Goal: Information Seeking & Learning: Find specific page/section

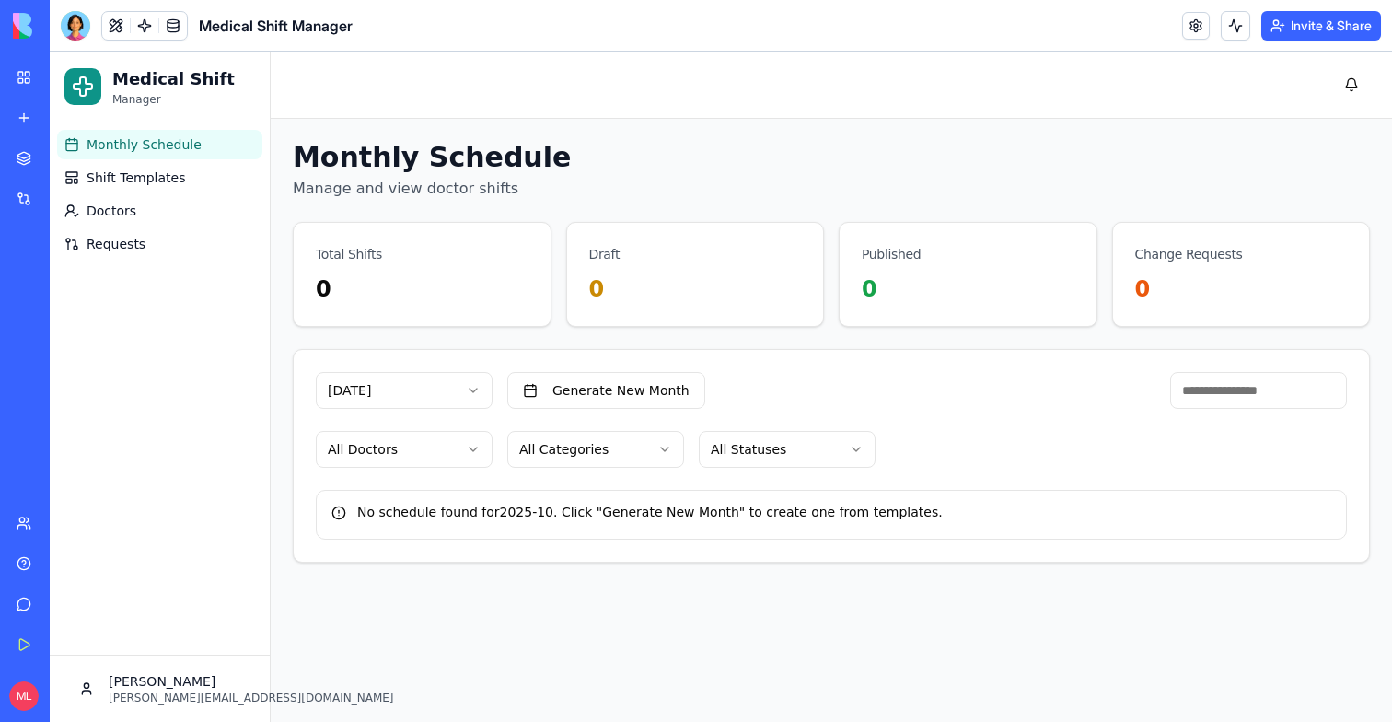
click at [410, 386] on html "Medical Shift Manager Monthly Schedule Shift Templates Doctors Requests Michal …" at bounding box center [721, 387] width 1342 height 670
click at [664, 383] on button "Generate New Month" at bounding box center [606, 390] width 198 height 37
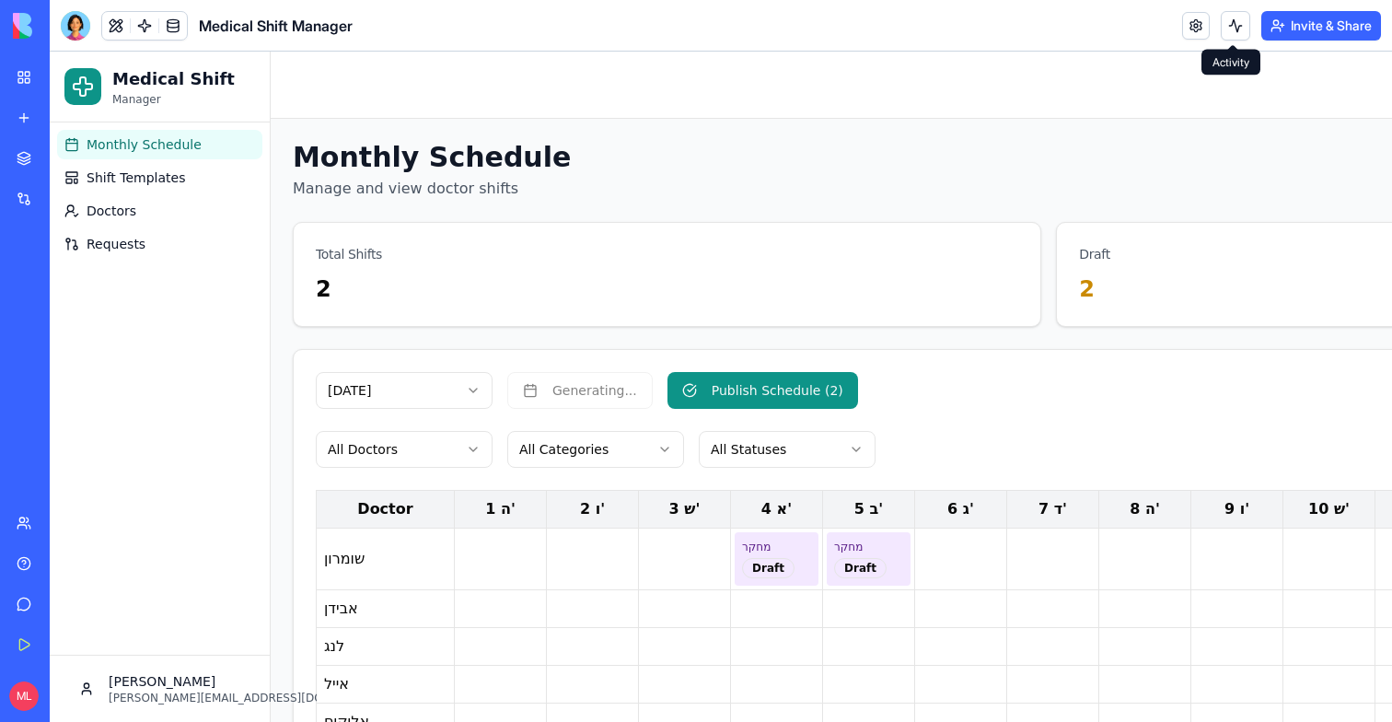
click at [1237, 17] on button at bounding box center [1234, 25] width 29 height 29
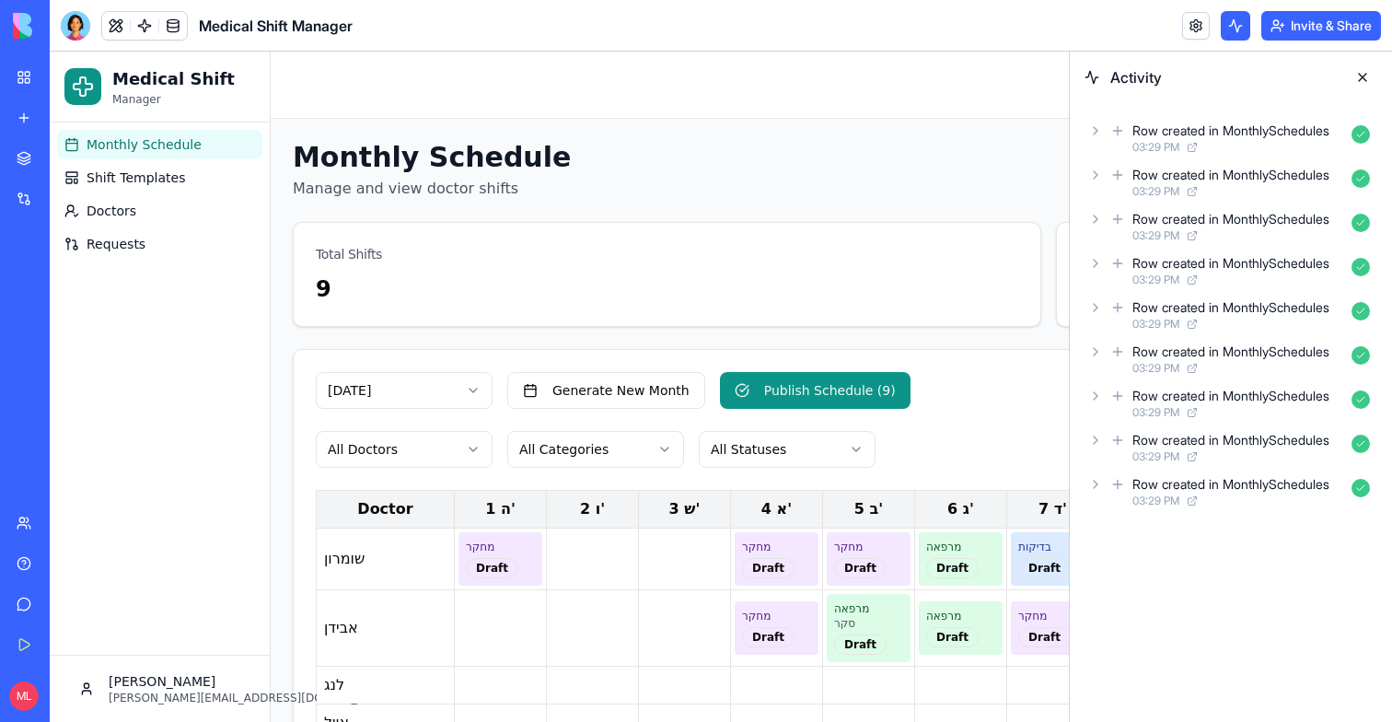
click at [1353, 74] on button at bounding box center [1361, 77] width 29 height 29
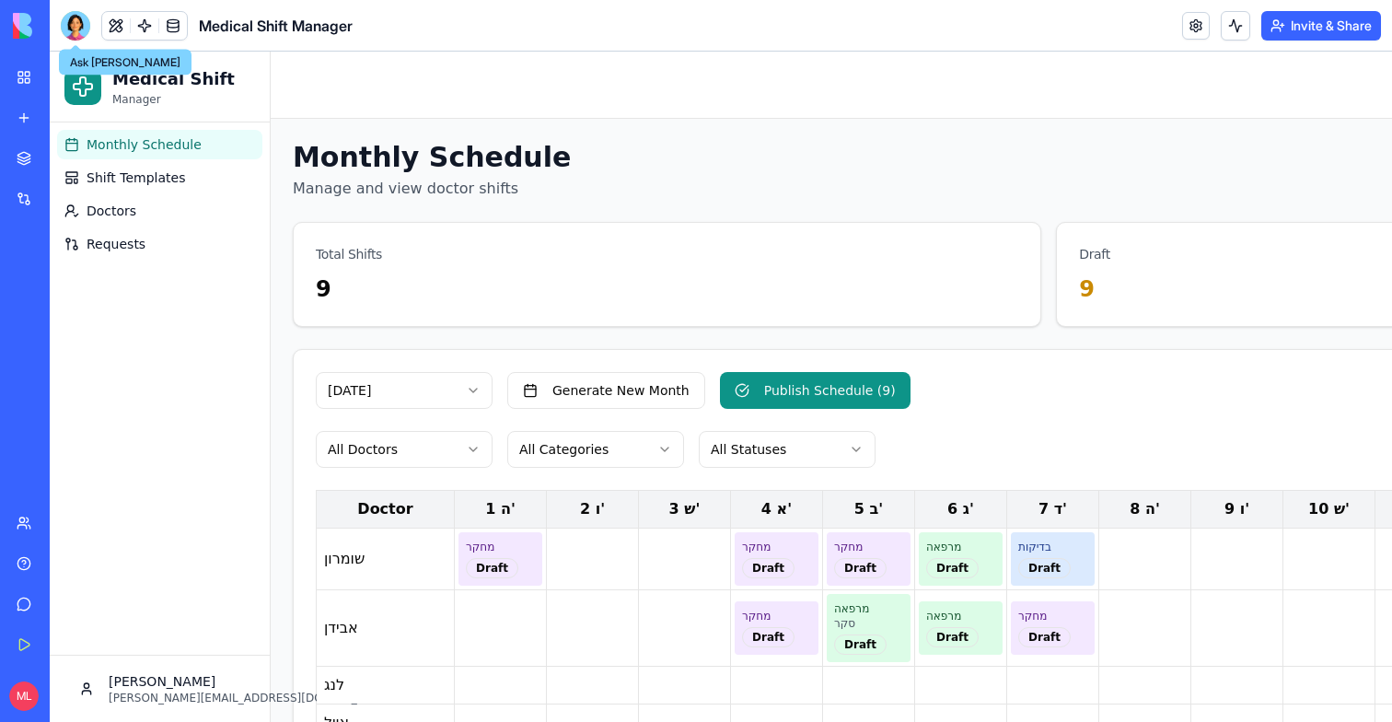
click at [78, 26] on div at bounding box center [75, 25] width 29 height 29
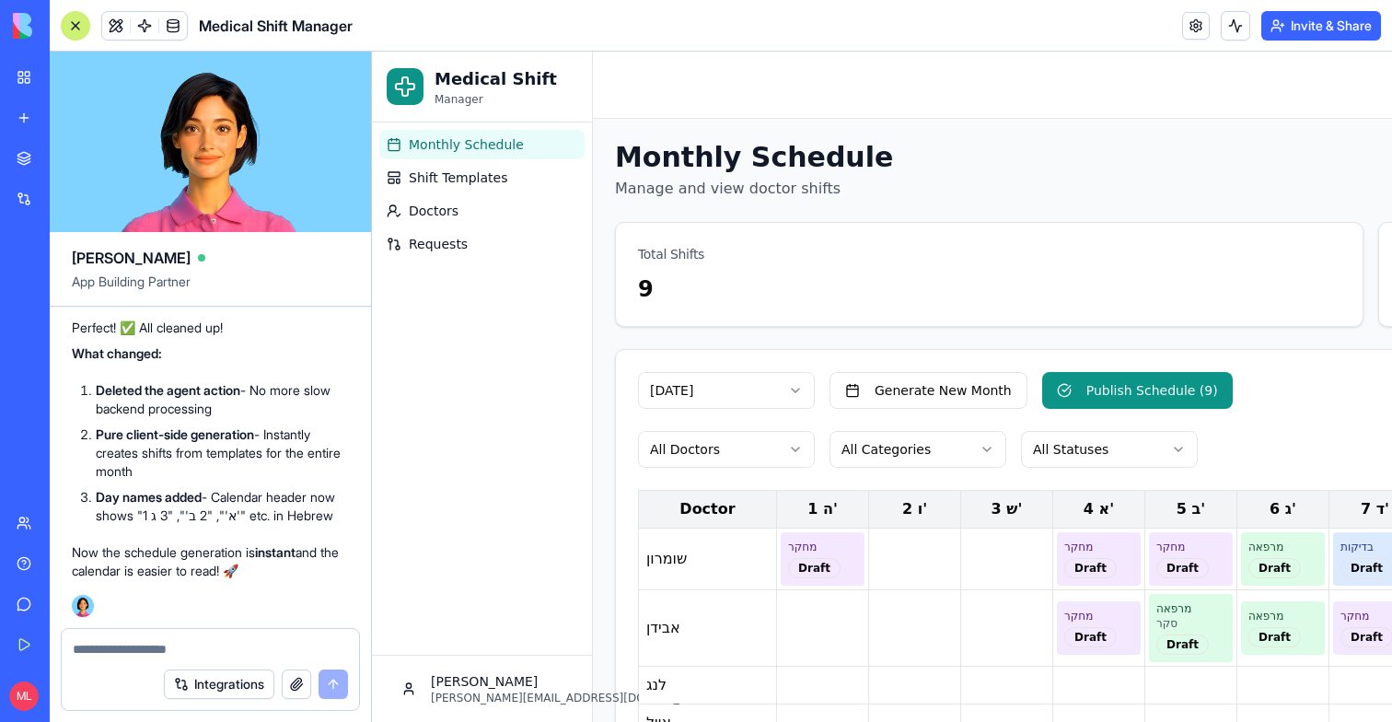
click at [100, 644] on textarea at bounding box center [210, 649] width 275 height 18
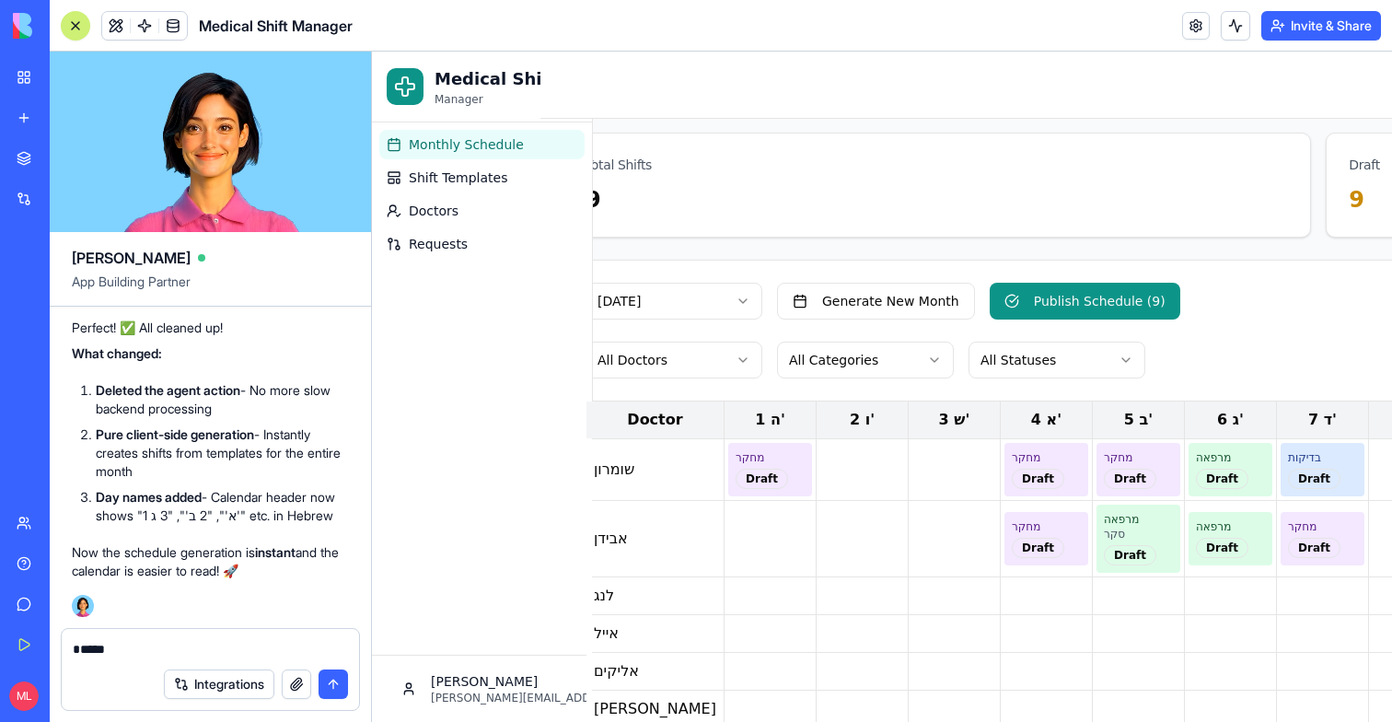
scroll to position [89, 7]
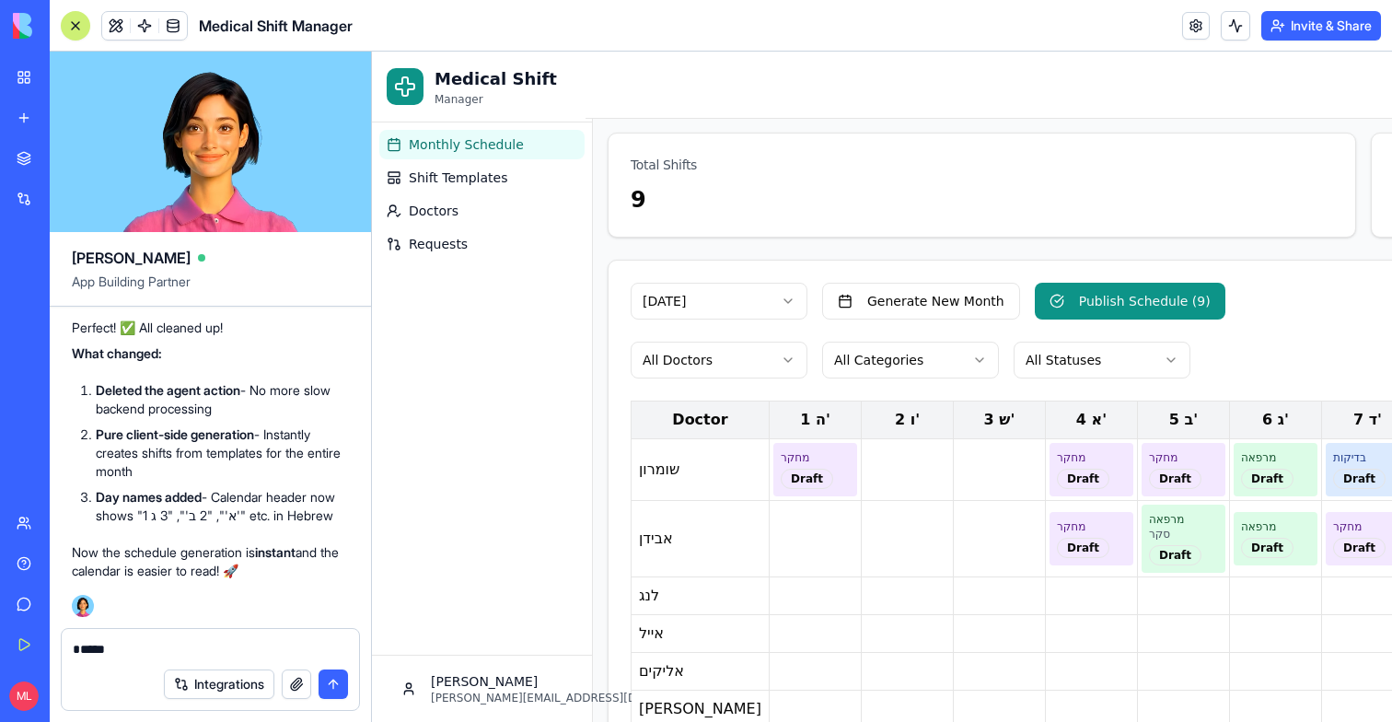
click at [200, 642] on textarea "****" at bounding box center [210, 649] width 275 height 18
type textarea "*"
type textarea "**********"
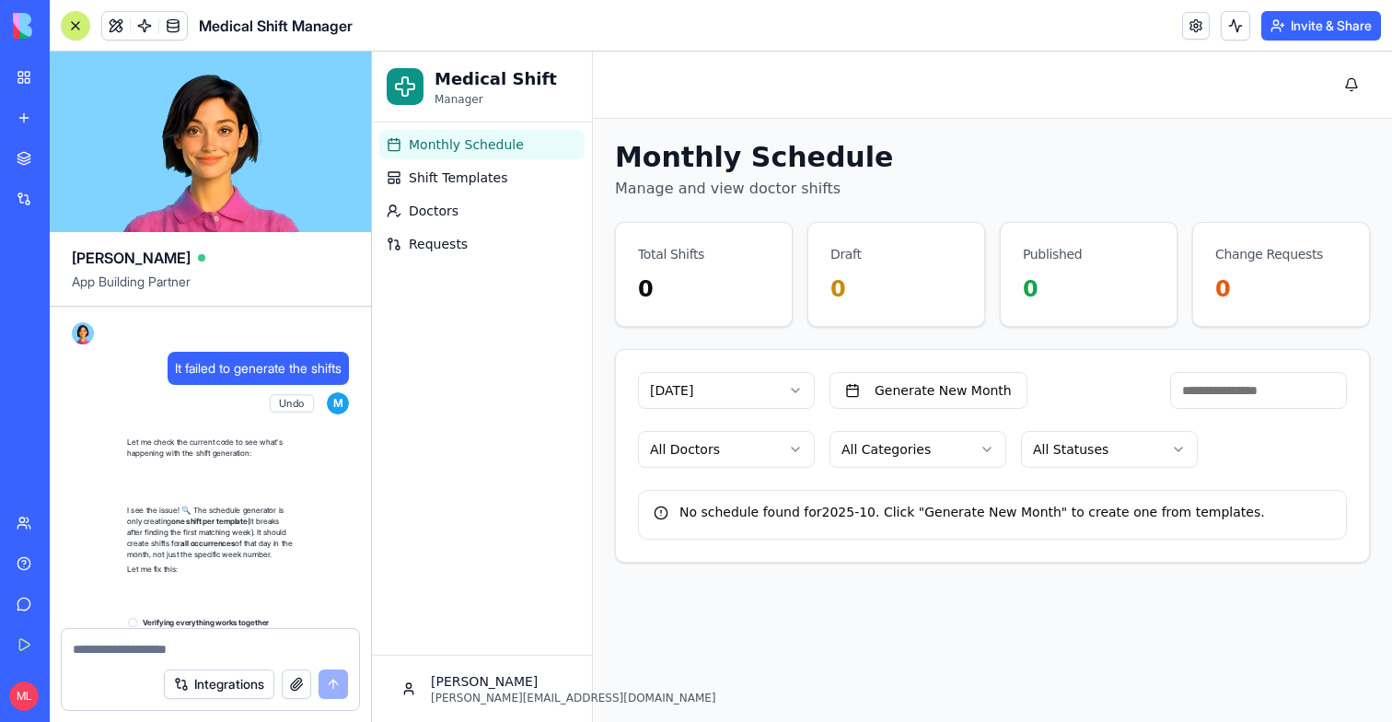
scroll to position [6784, 0]
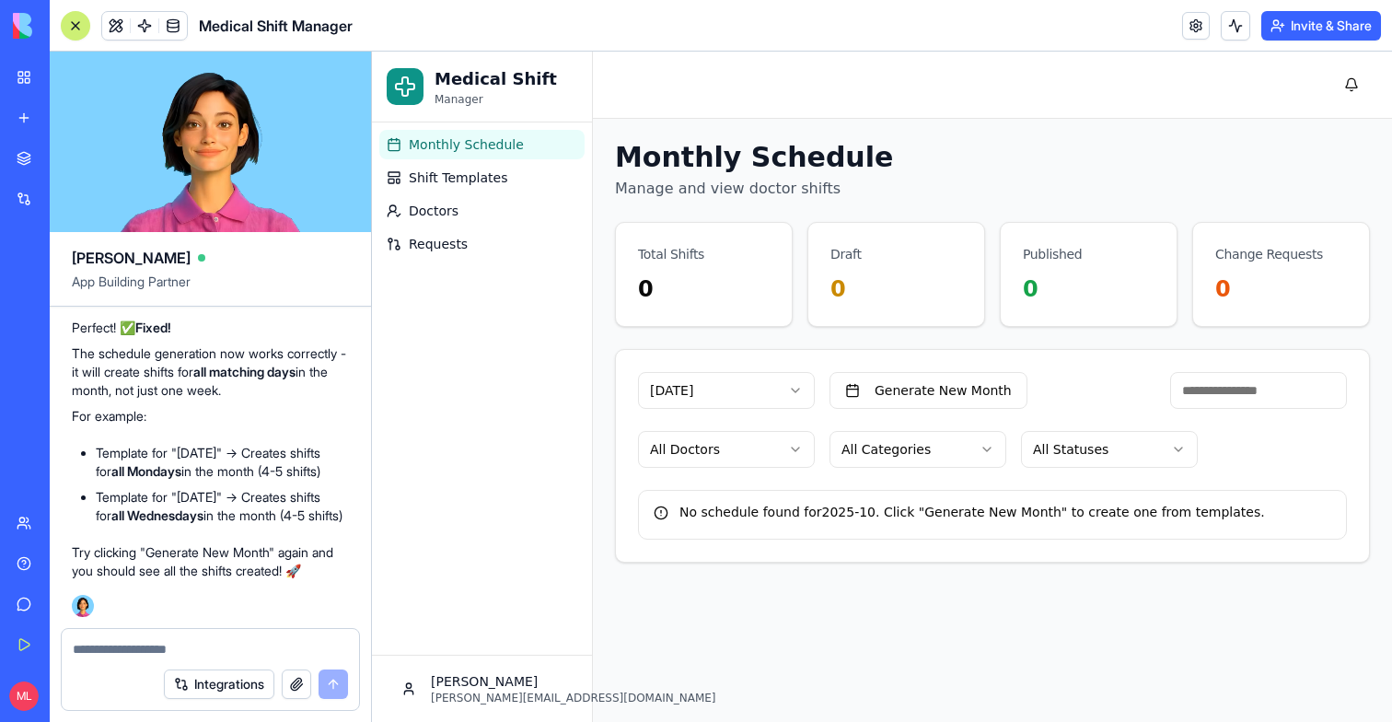
click at [741, 389] on html "Medical Shift Manager Monthly Schedule Shift Templates Doctors Requests Michal …" at bounding box center [882, 387] width 1020 height 670
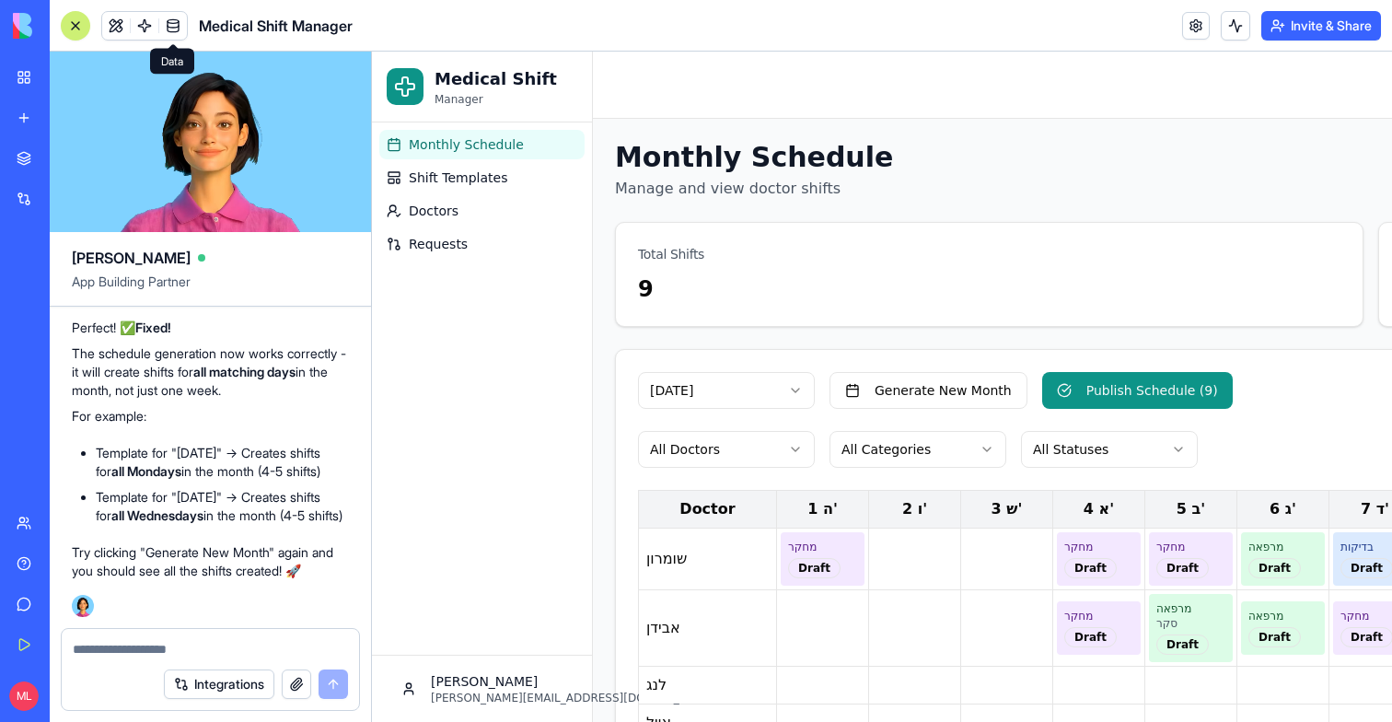
click at [176, 30] on link at bounding box center [173, 26] width 28 height 28
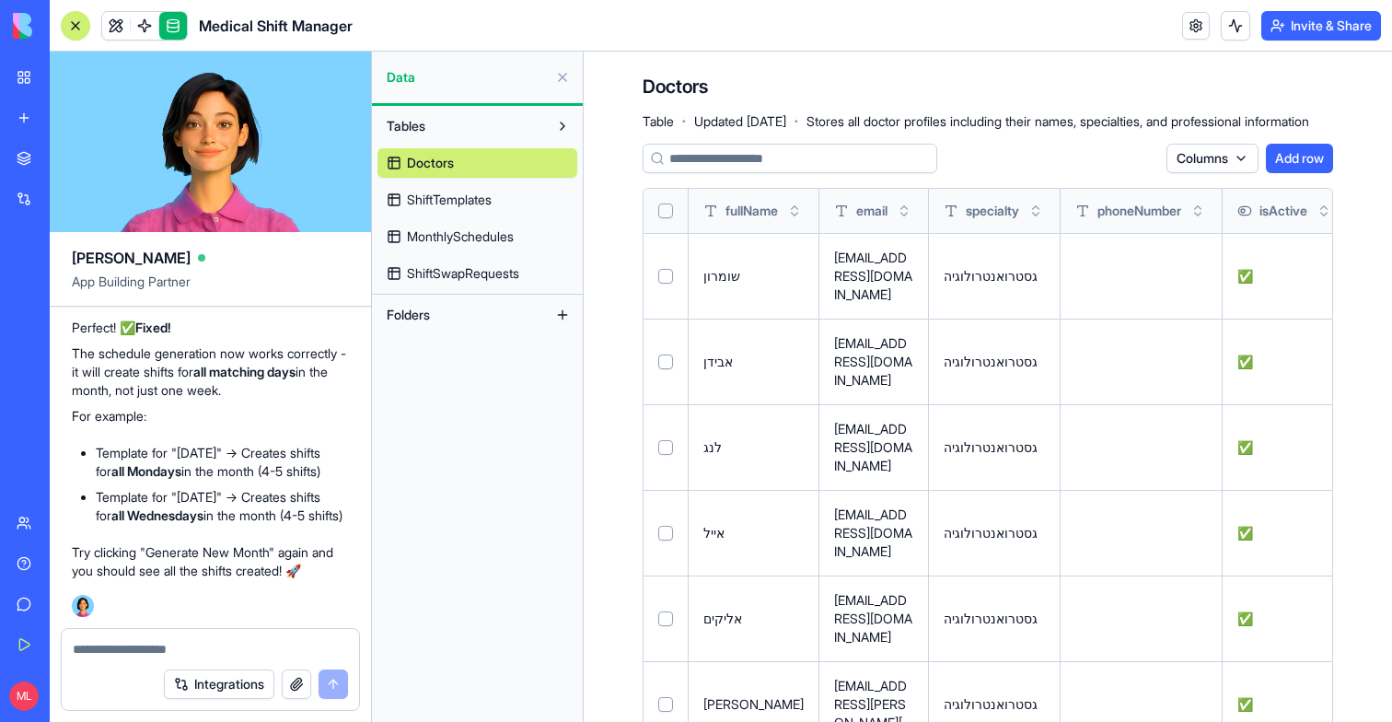
click at [486, 227] on span "MonthlySchedules" at bounding box center [460, 236] width 107 height 18
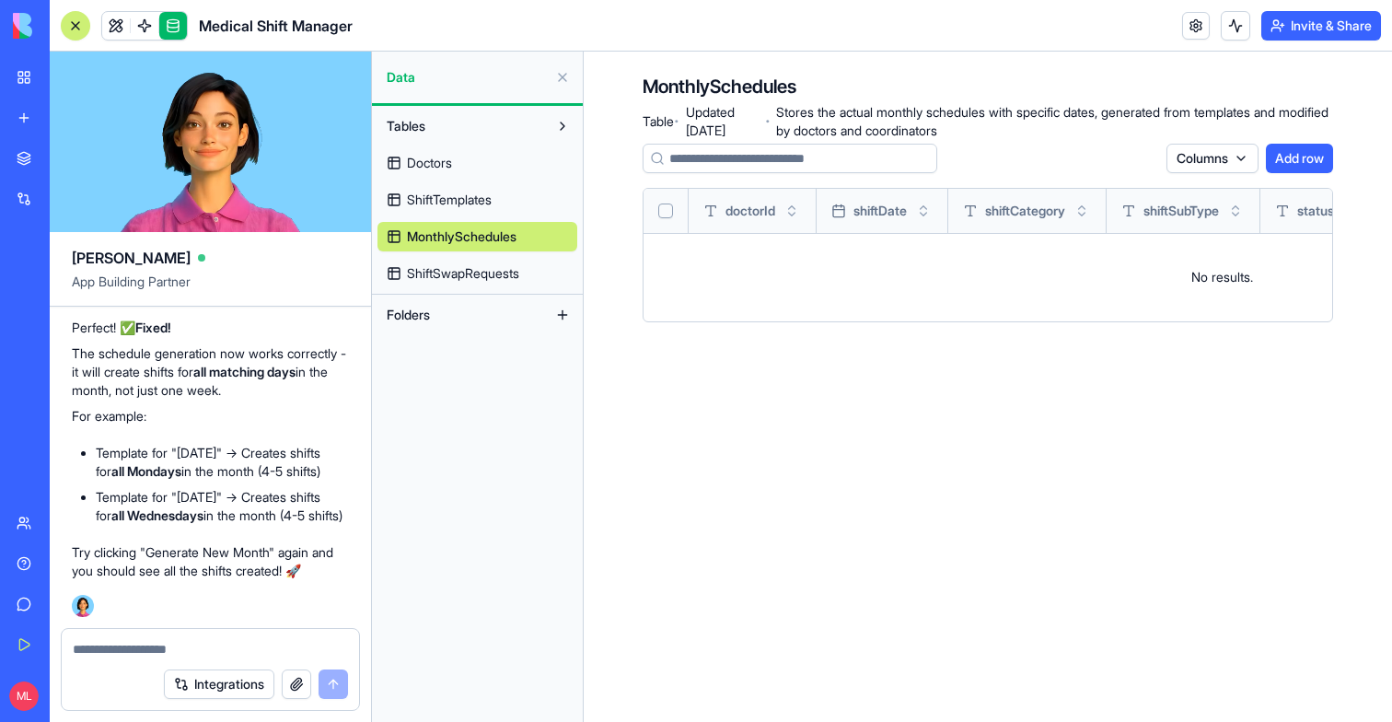
click at [665, 208] on button "Select all" at bounding box center [665, 210] width 15 height 15
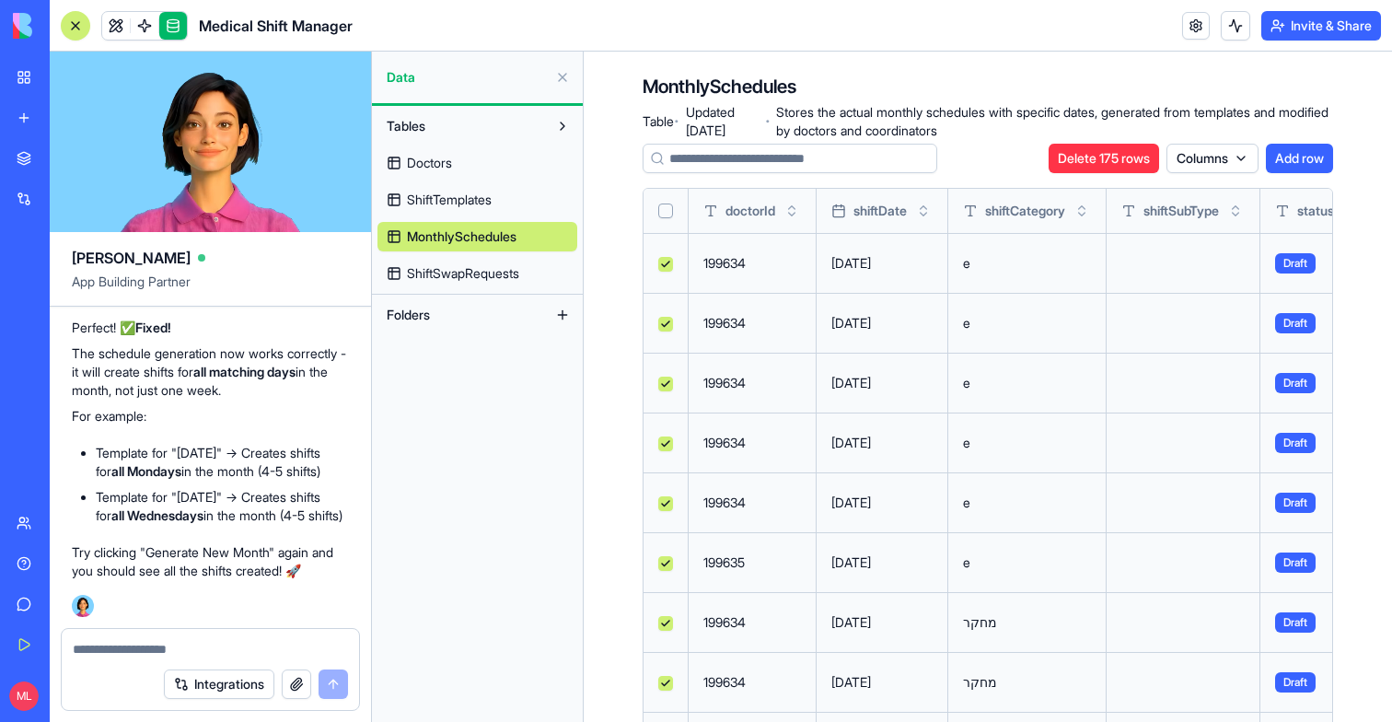
click at [1100, 168] on button "Delete 175 rows" at bounding box center [1103, 158] width 110 height 29
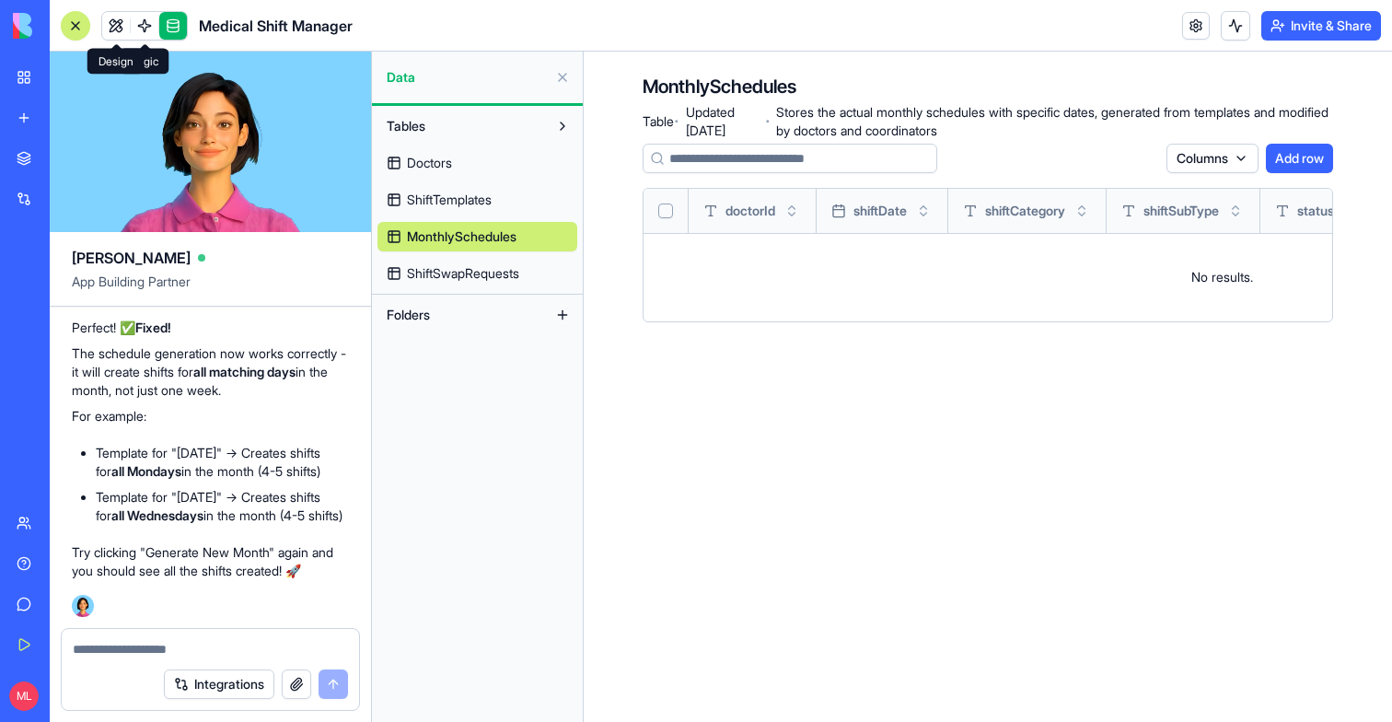
click at [101, 11] on div "Medical Shift Manager" at bounding box center [207, 25] width 292 height 29
click at [140, 18] on link at bounding box center [145, 26] width 28 height 28
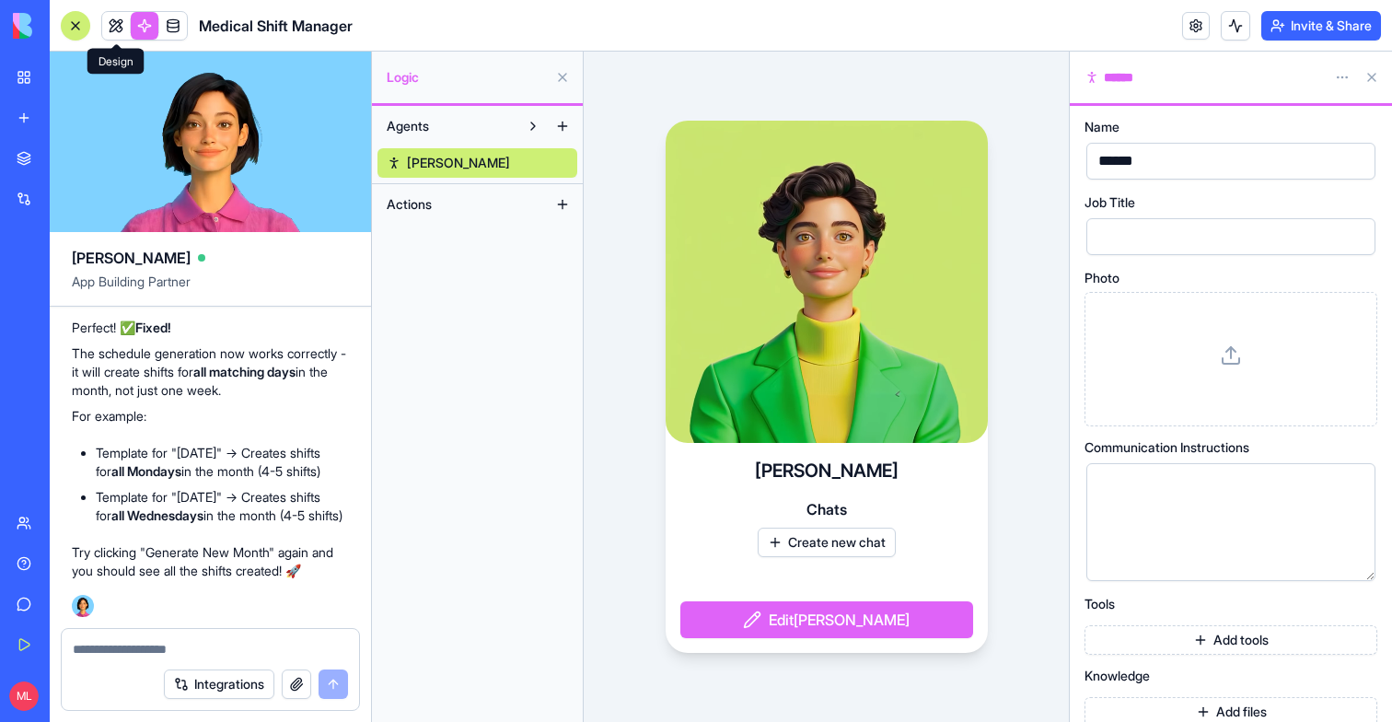
click at [128, 19] on link at bounding box center [116, 26] width 28 height 28
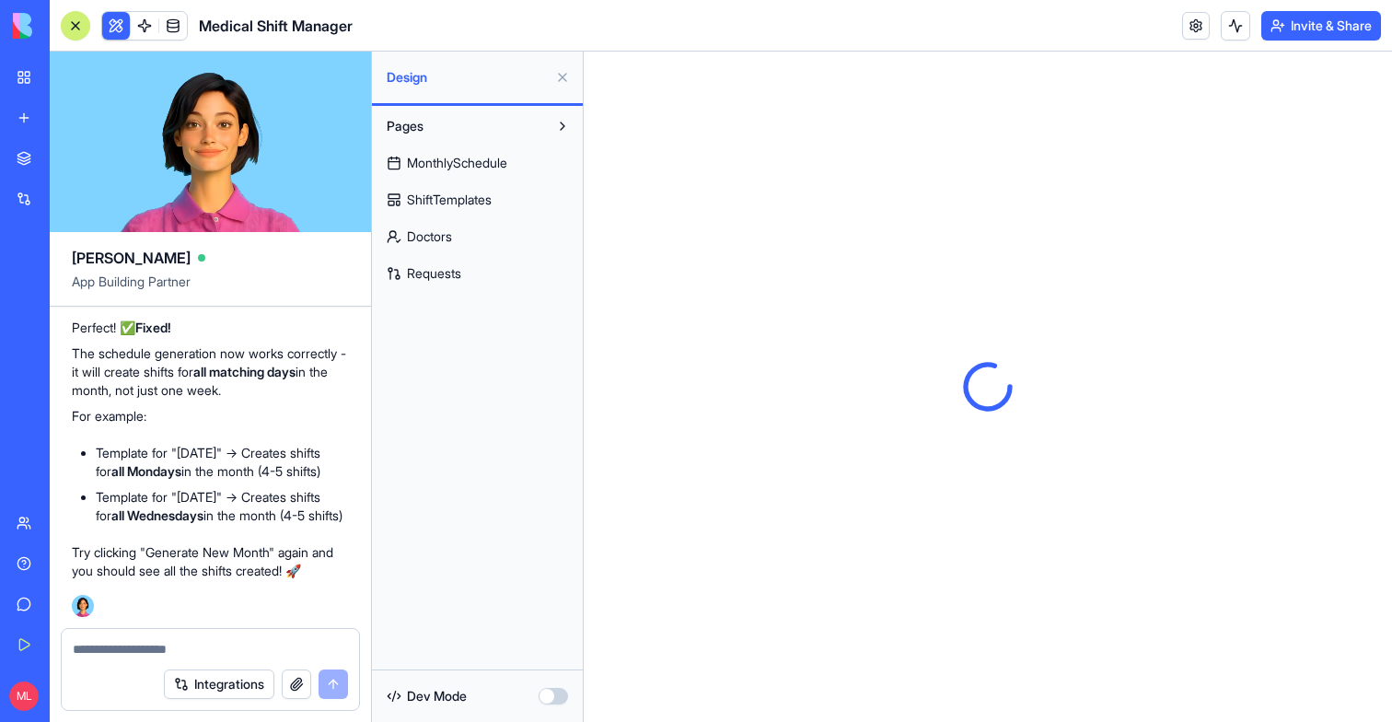
click at [505, 177] on div "MonthlySchedule ShiftTemplates Doctors Requests" at bounding box center [477, 214] width 200 height 147
click at [505, 170] on span "MonthlySchedule" at bounding box center [457, 163] width 100 height 18
click at [499, 199] on link "ShiftTemplates" at bounding box center [477, 199] width 200 height 29
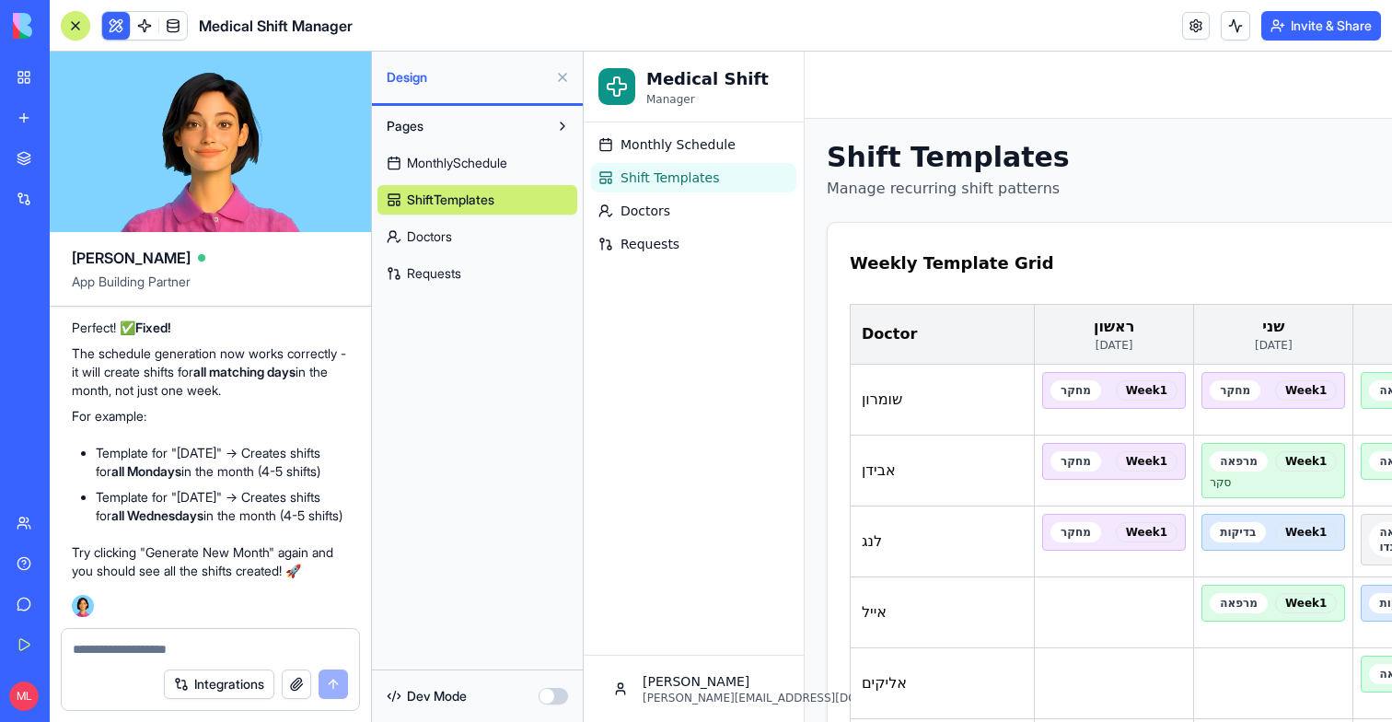
click at [566, 76] on button at bounding box center [562, 77] width 29 height 29
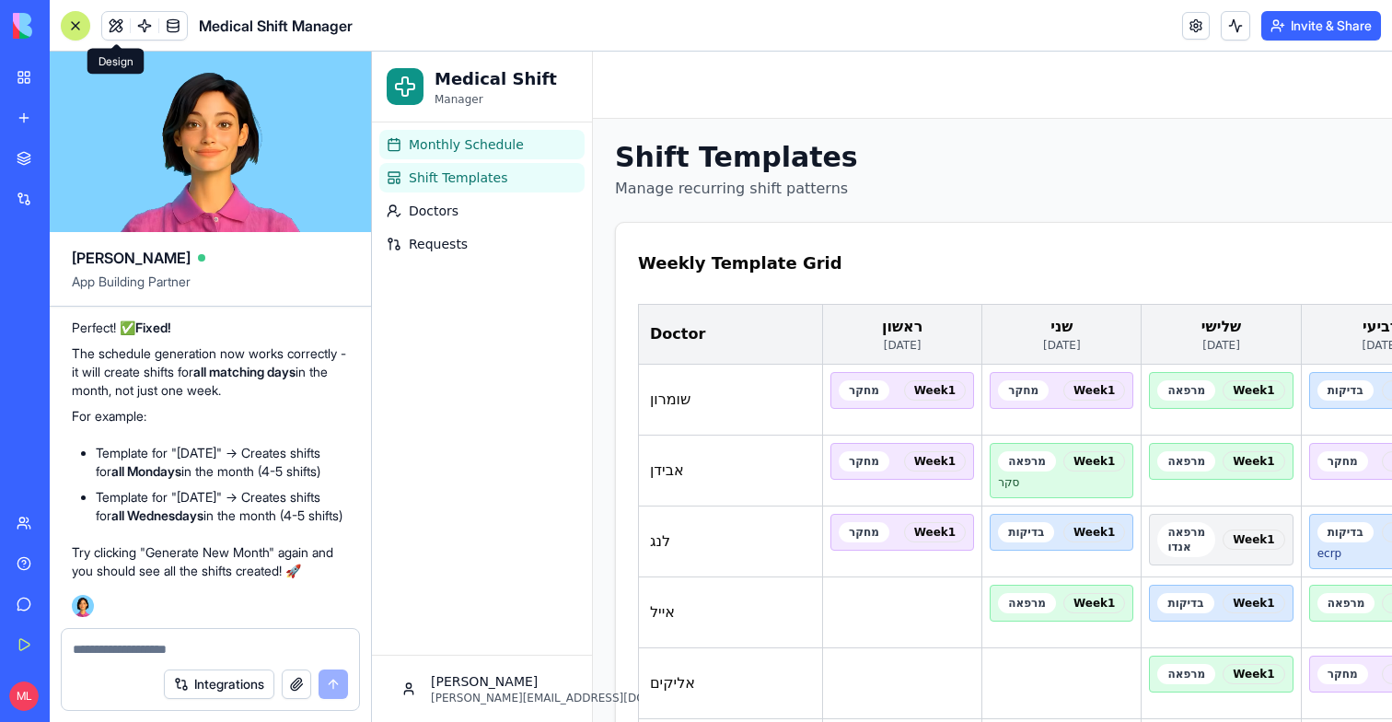
click at [492, 141] on span "Monthly Schedule" at bounding box center [466, 144] width 115 height 18
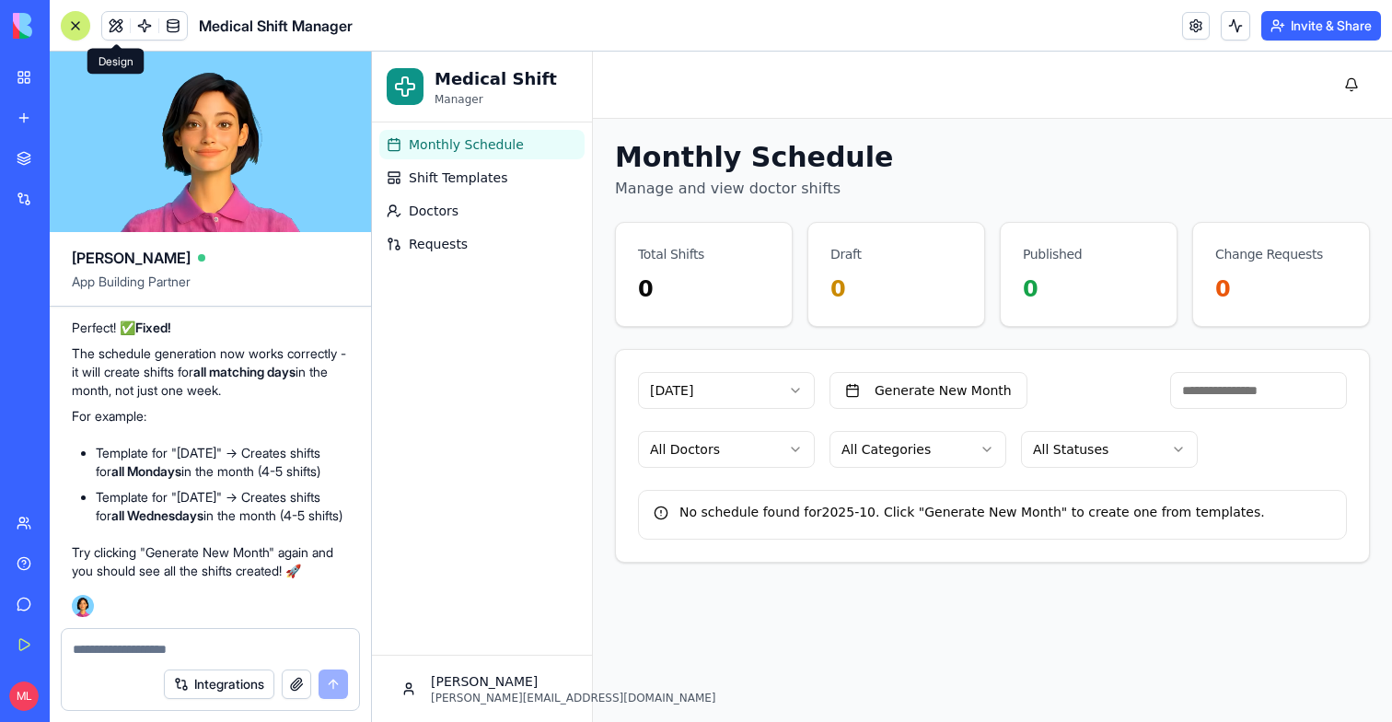
click at [769, 401] on html "Medical Shift Manager Monthly Schedule Shift Templates Doctors Requests Michal …" at bounding box center [882, 387] width 1020 height 670
click at [981, 386] on button "Generate New Month" at bounding box center [928, 390] width 198 height 37
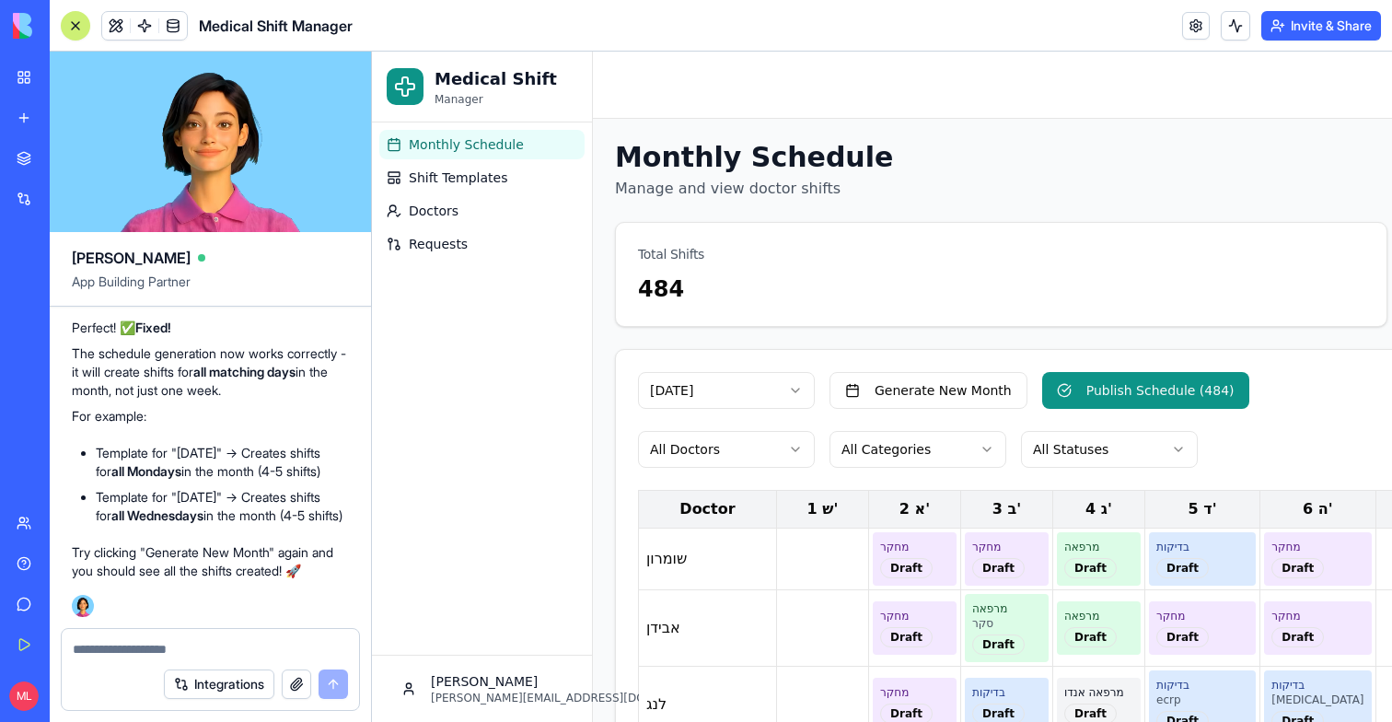
click at [83, 25] on button at bounding box center [75, 25] width 29 height 29
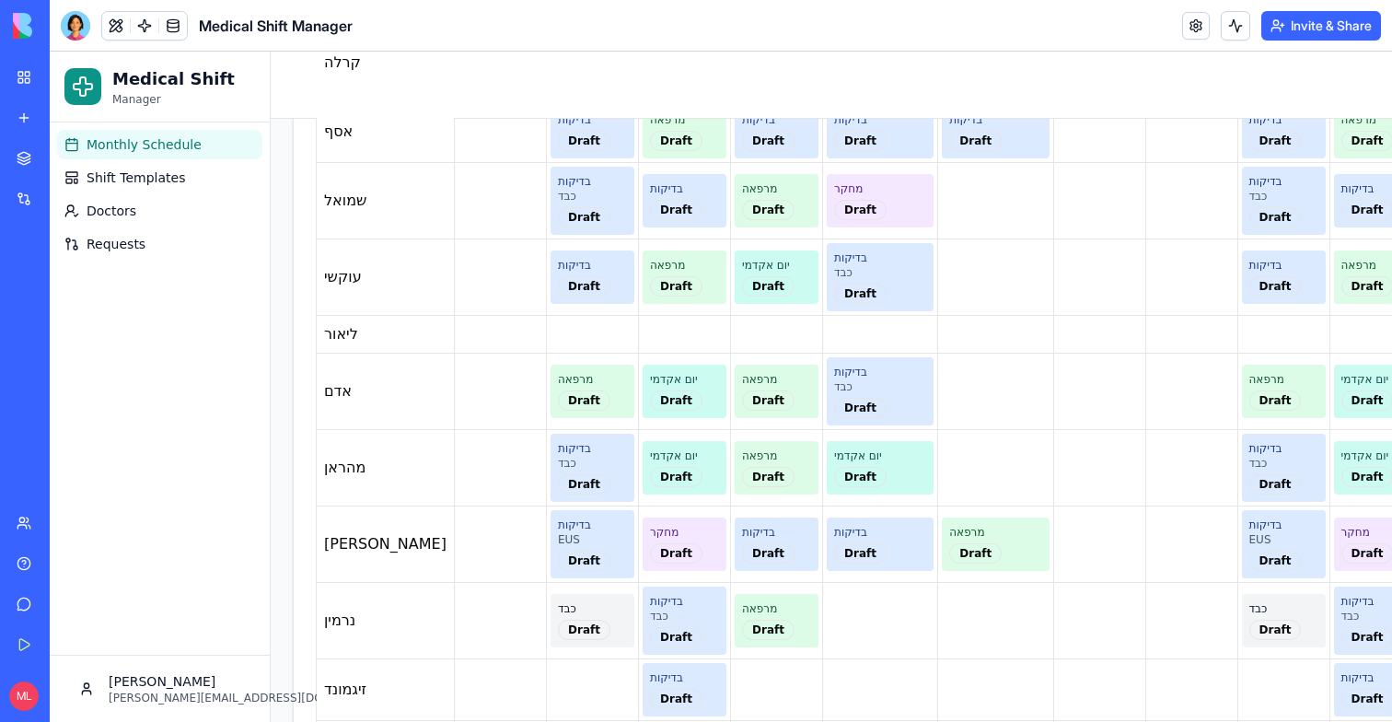
scroll to position [2172, 0]
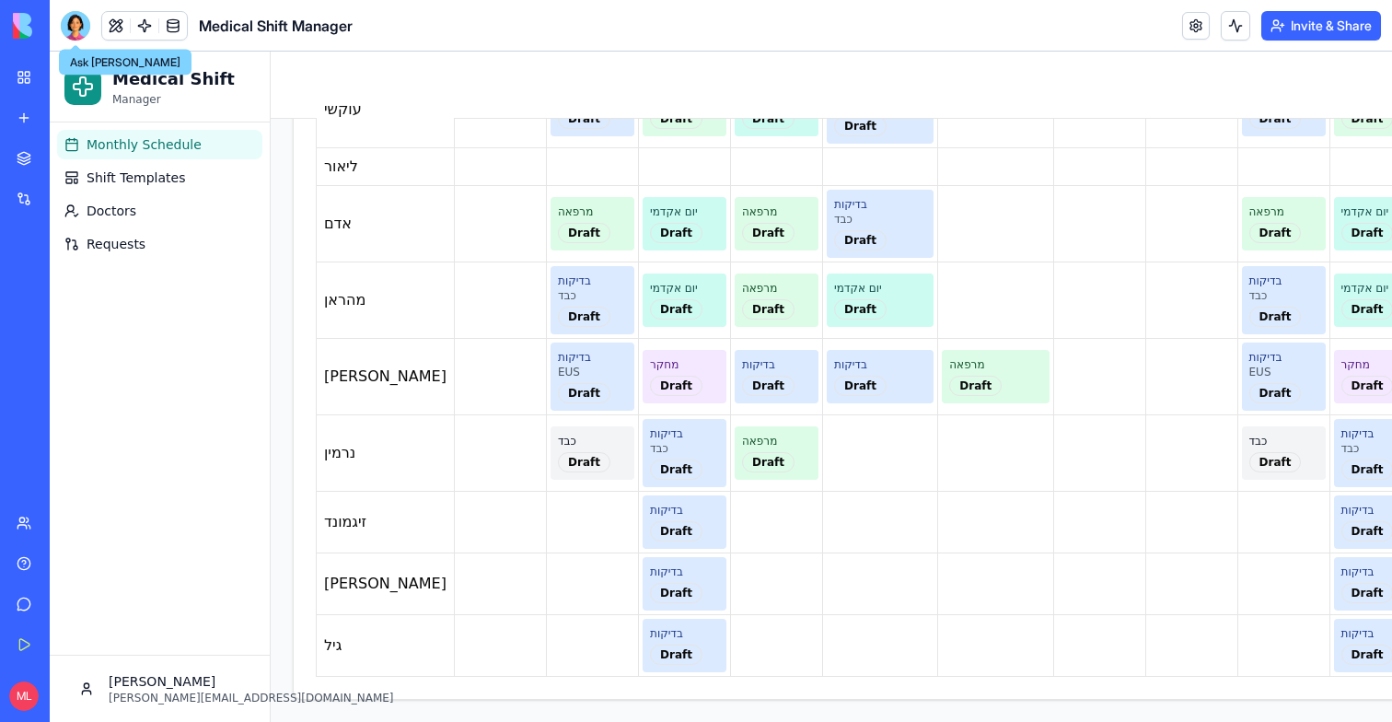
click at [73, 20] on div at bounding box center [75, 25] width 29 height 29
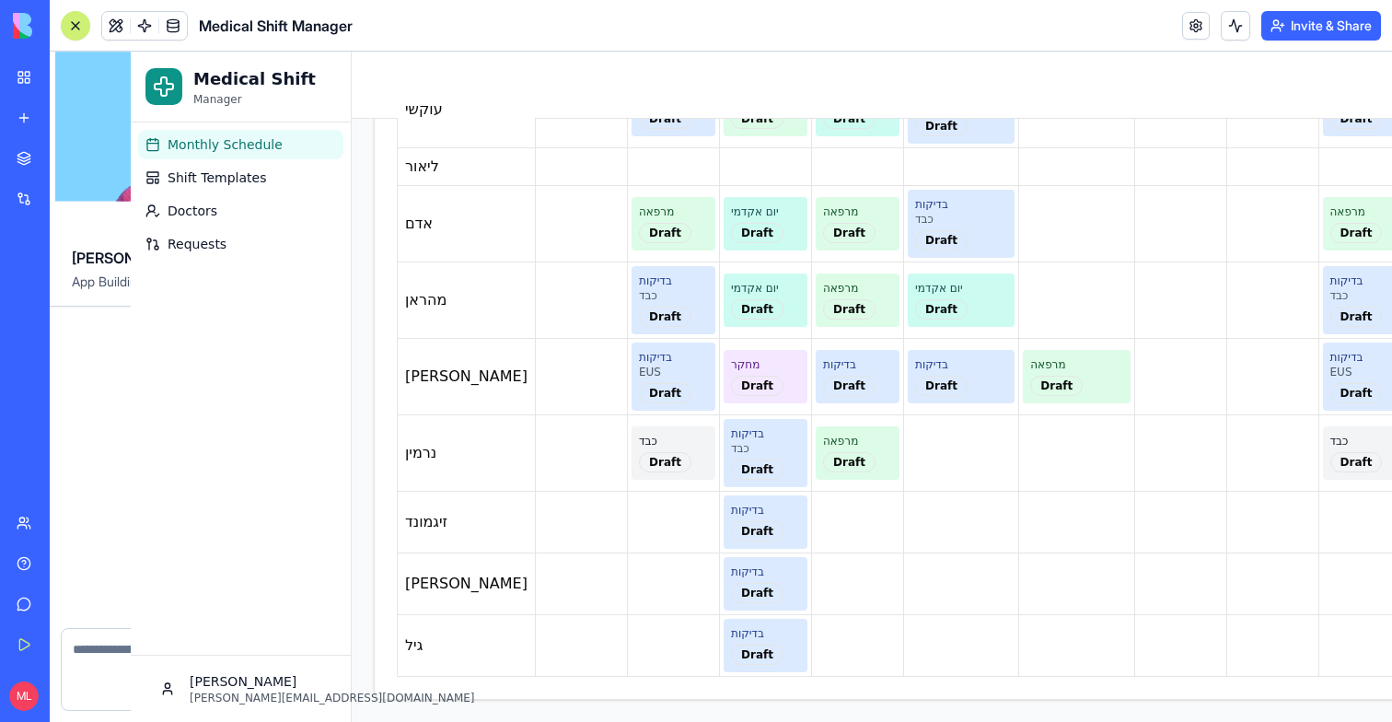
scroll to position [6784, 0]
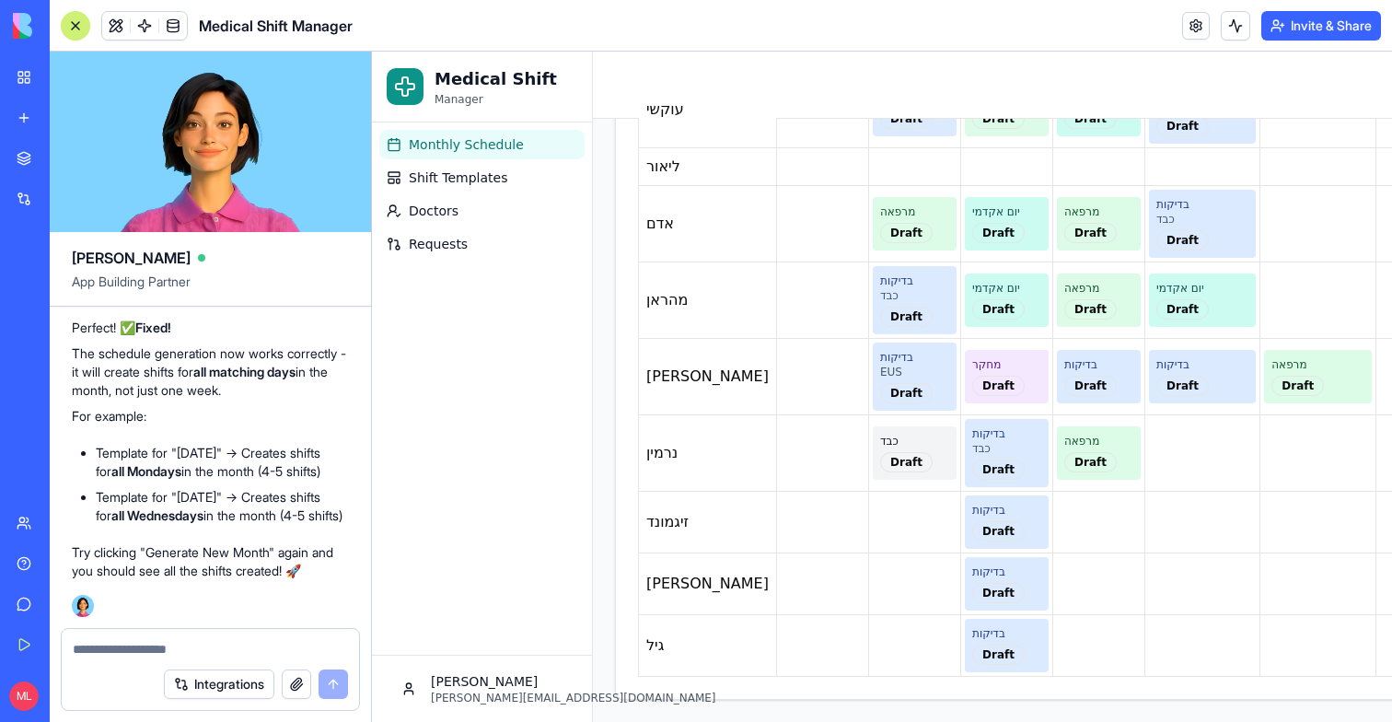
click at [157, 640] on textarea at bounding box center [210, 649] width 275 height 18
type textarea "*"
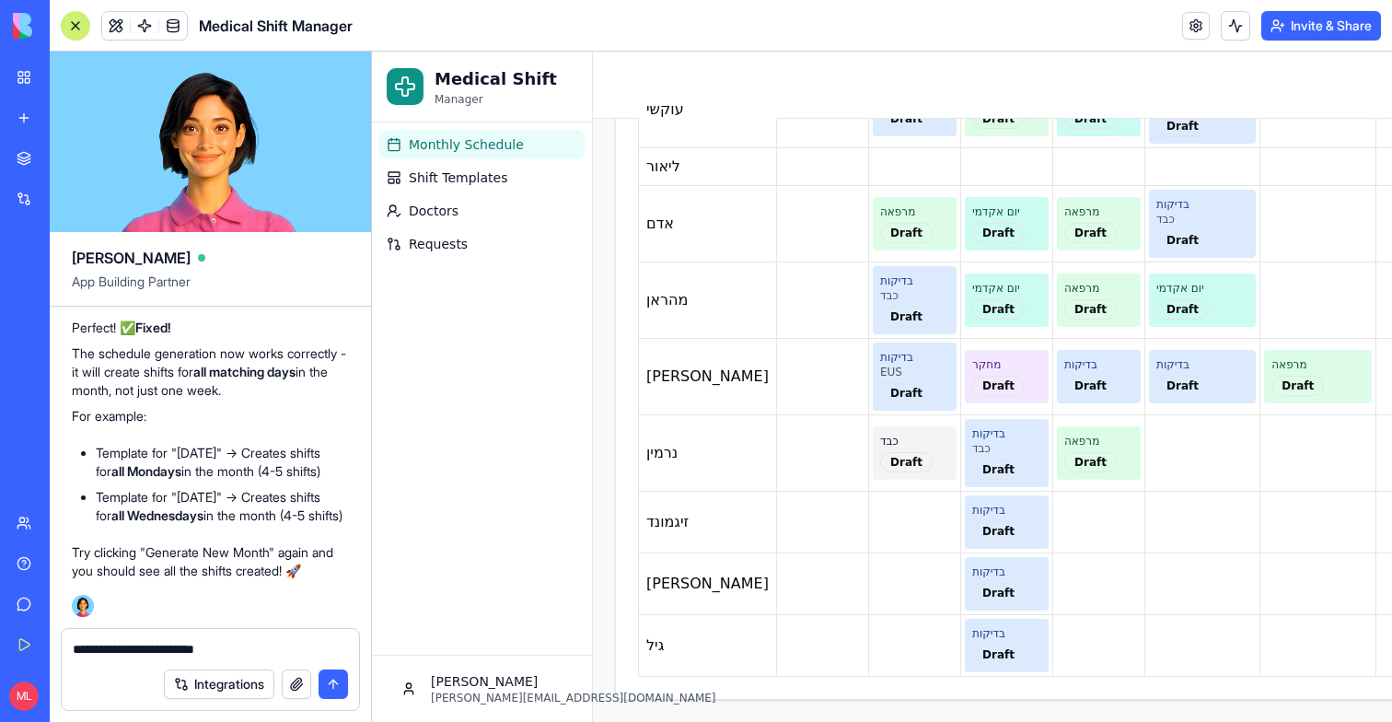
type textarea "**********"
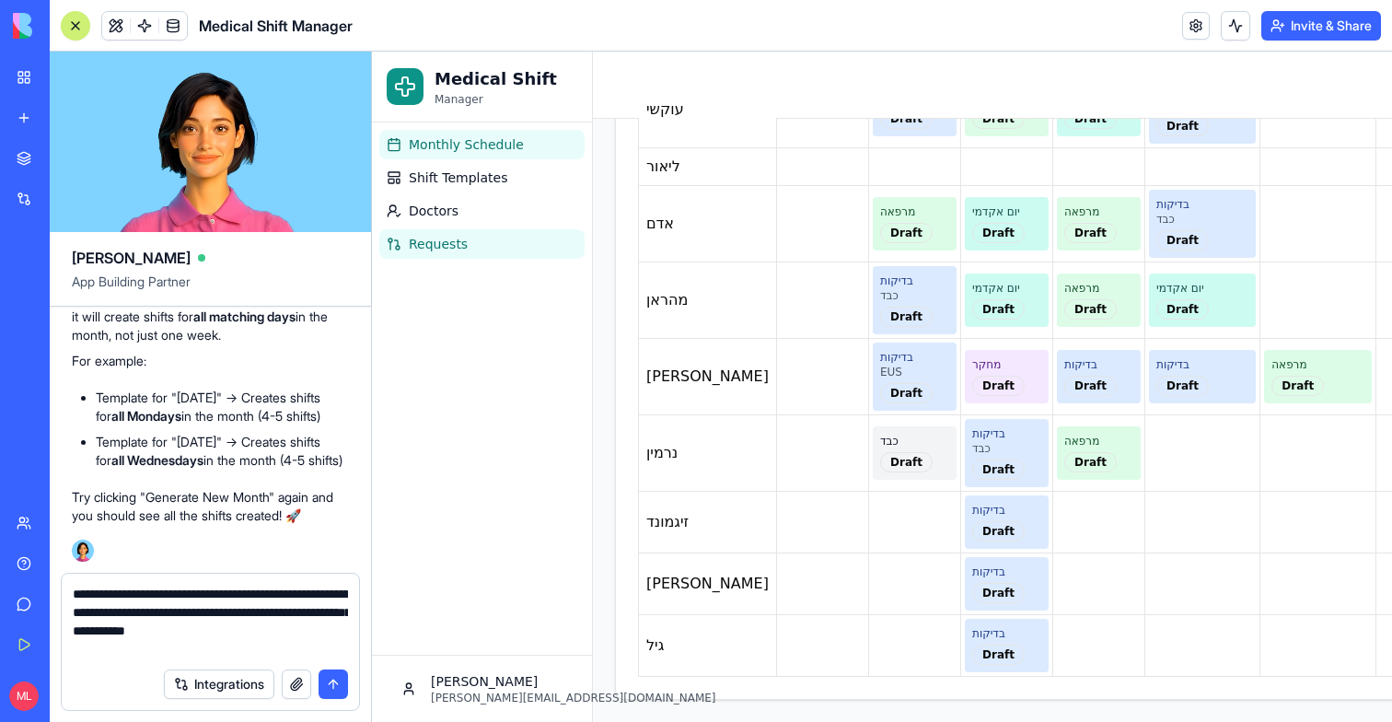
type textarea "**********"
click at [439, 231] on link "Requests" at bounding box center [481, 243] width 205 height 29
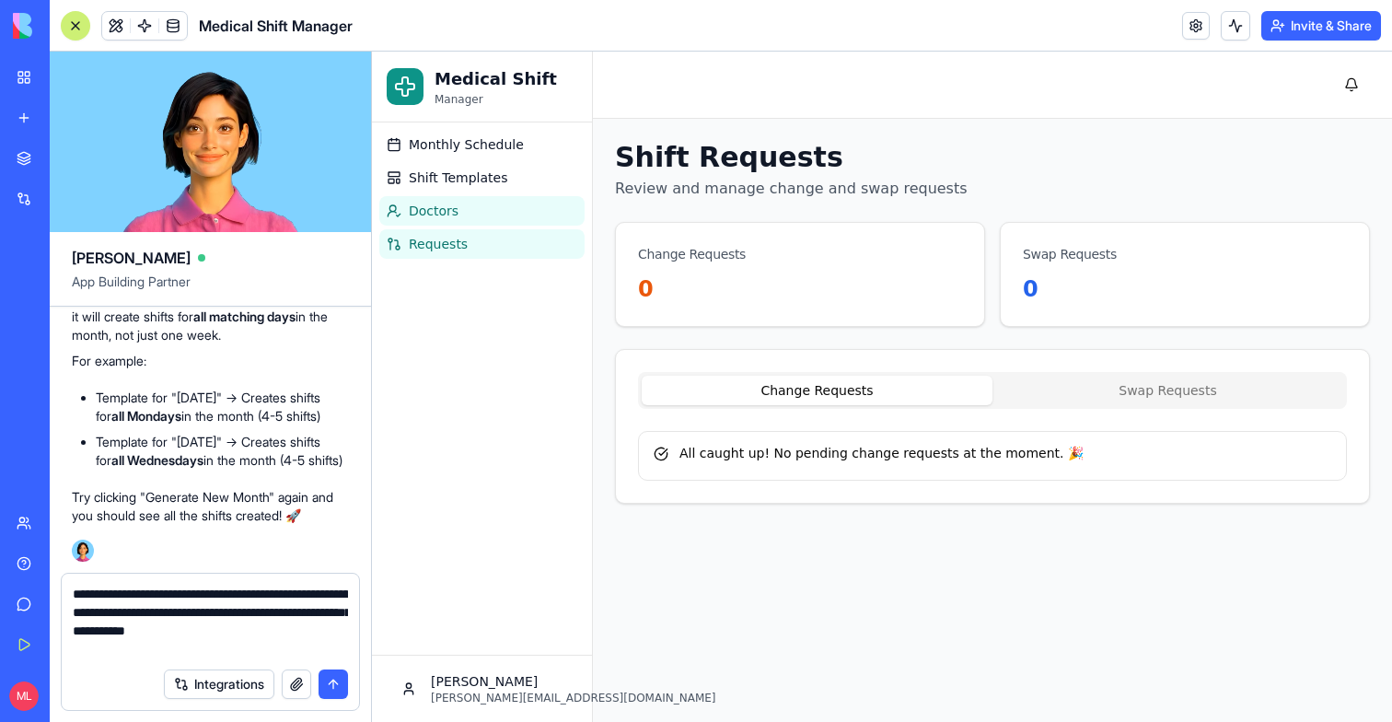
click at [439, 216] on span "Doctors" at bounding box center [434, 211] width 50 height 18
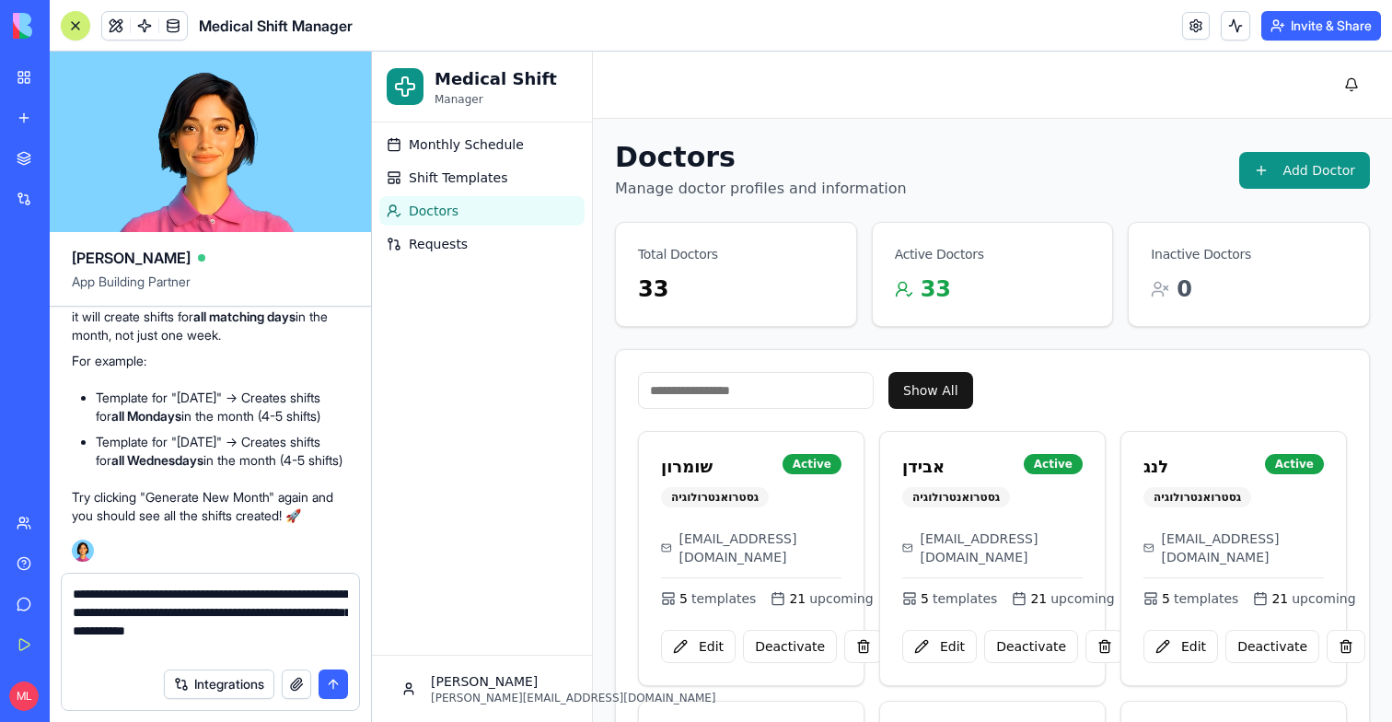
click at [133, 653] on textarea "**********" at bounding box center [210, 621] width 275 height 74
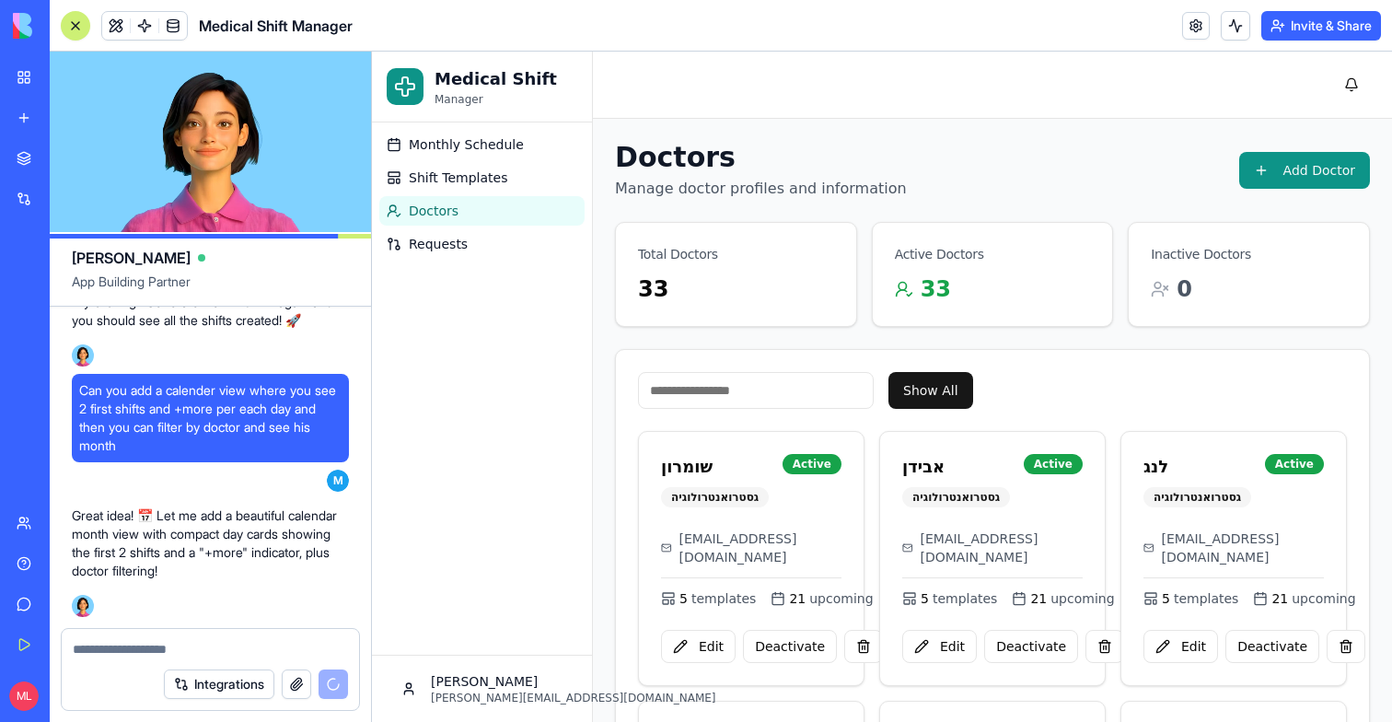
scroll to position [7068, 0]
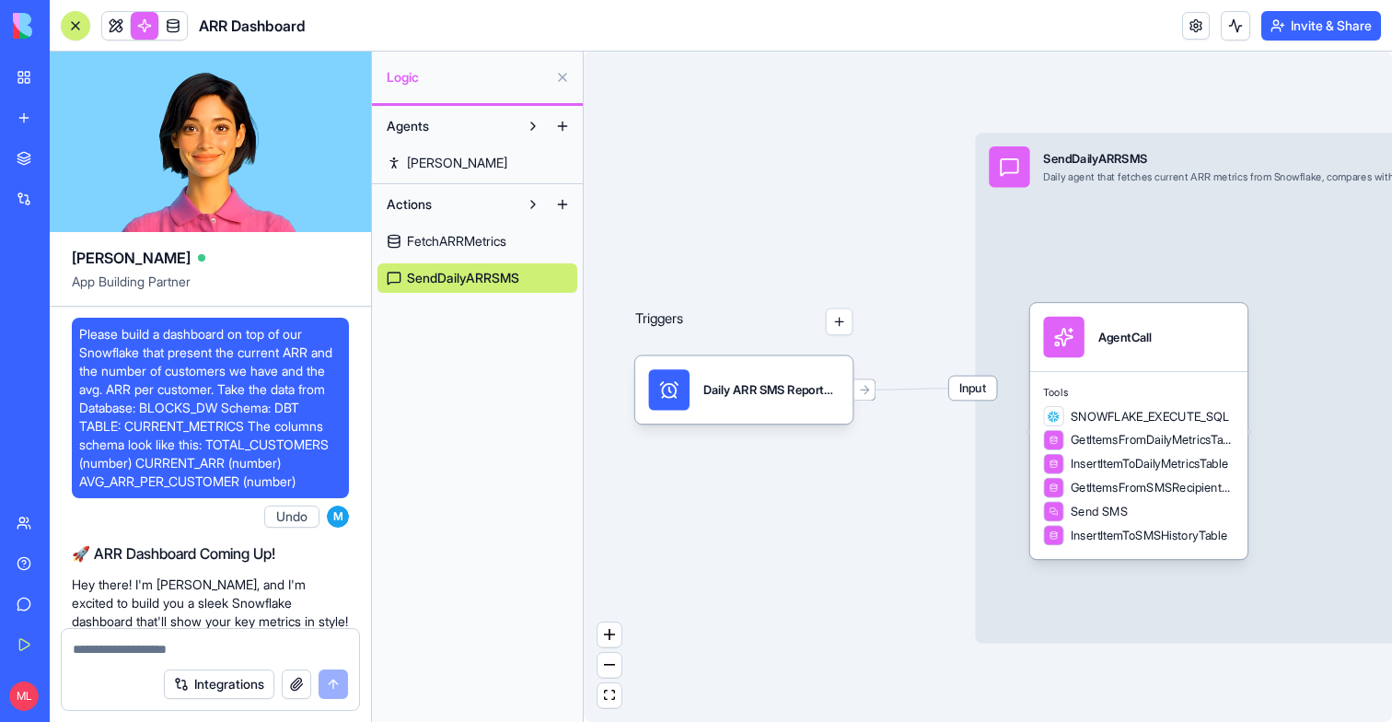
scroll to position [7917, 0]
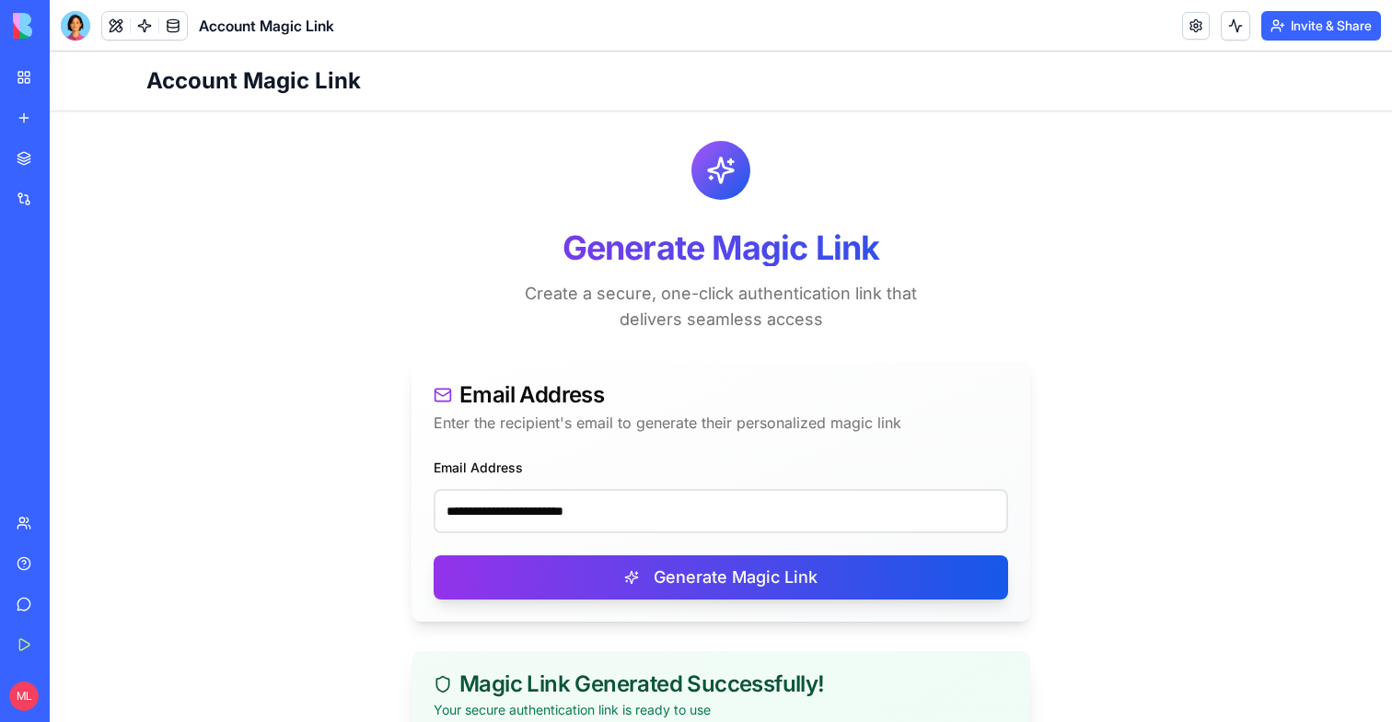
scroll to position [283, 0]
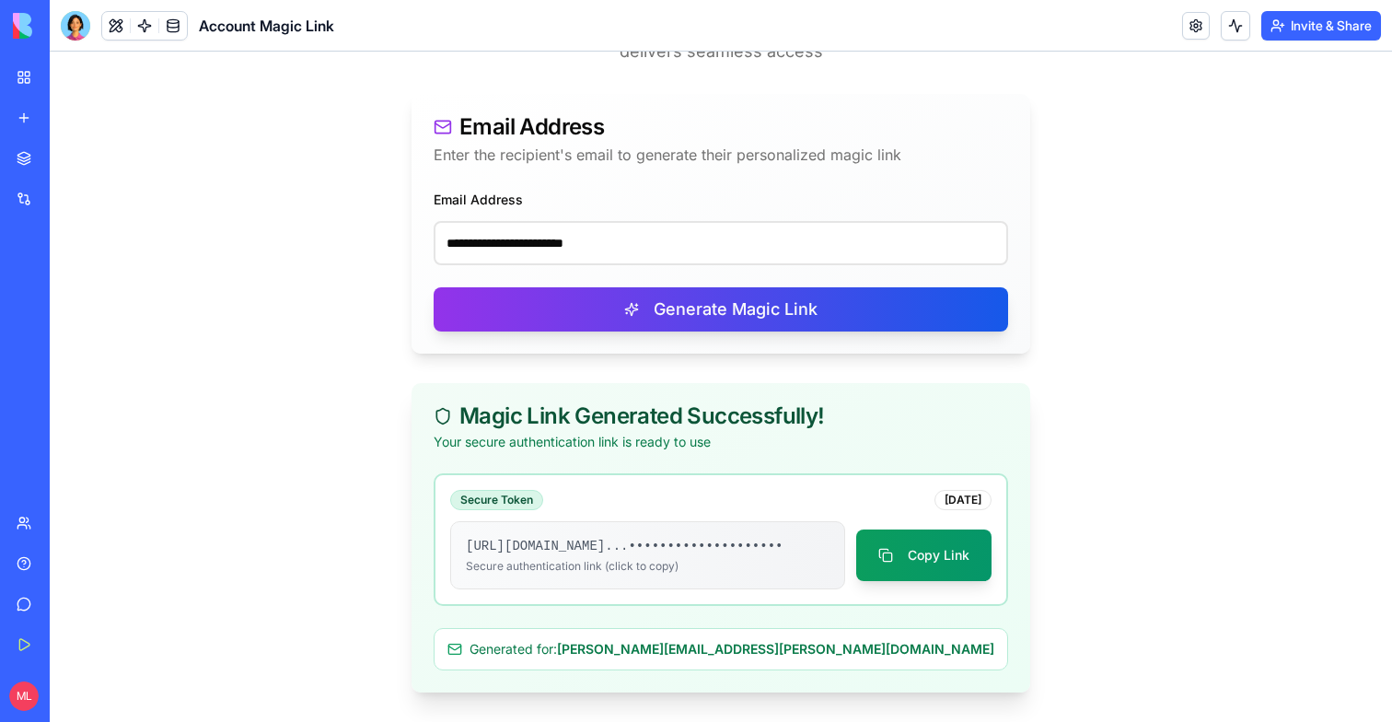
click at [572, 236] on input "**********" at bounding box center [721, 243] width 574 height 44
type input "**********"
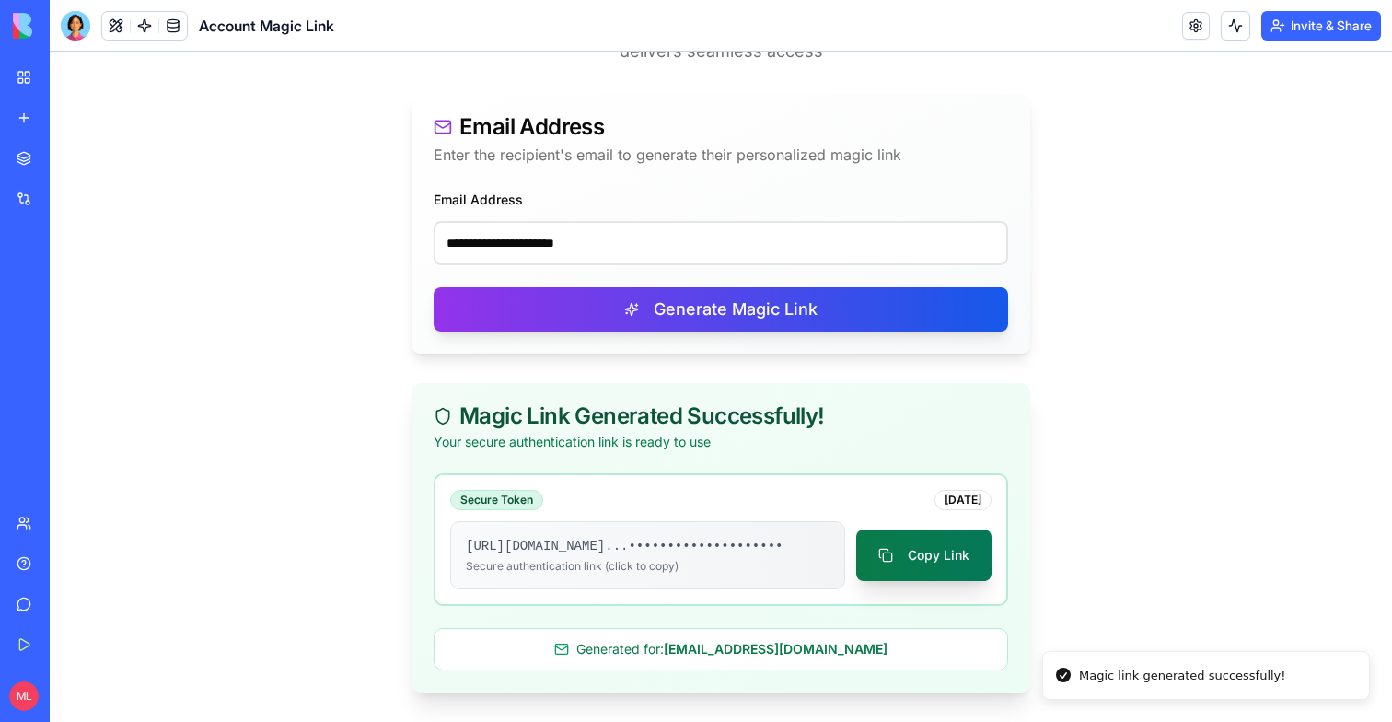
click at [914, 551] on button "Copy Link" at bounding box center [923, 555] width 135 height 52
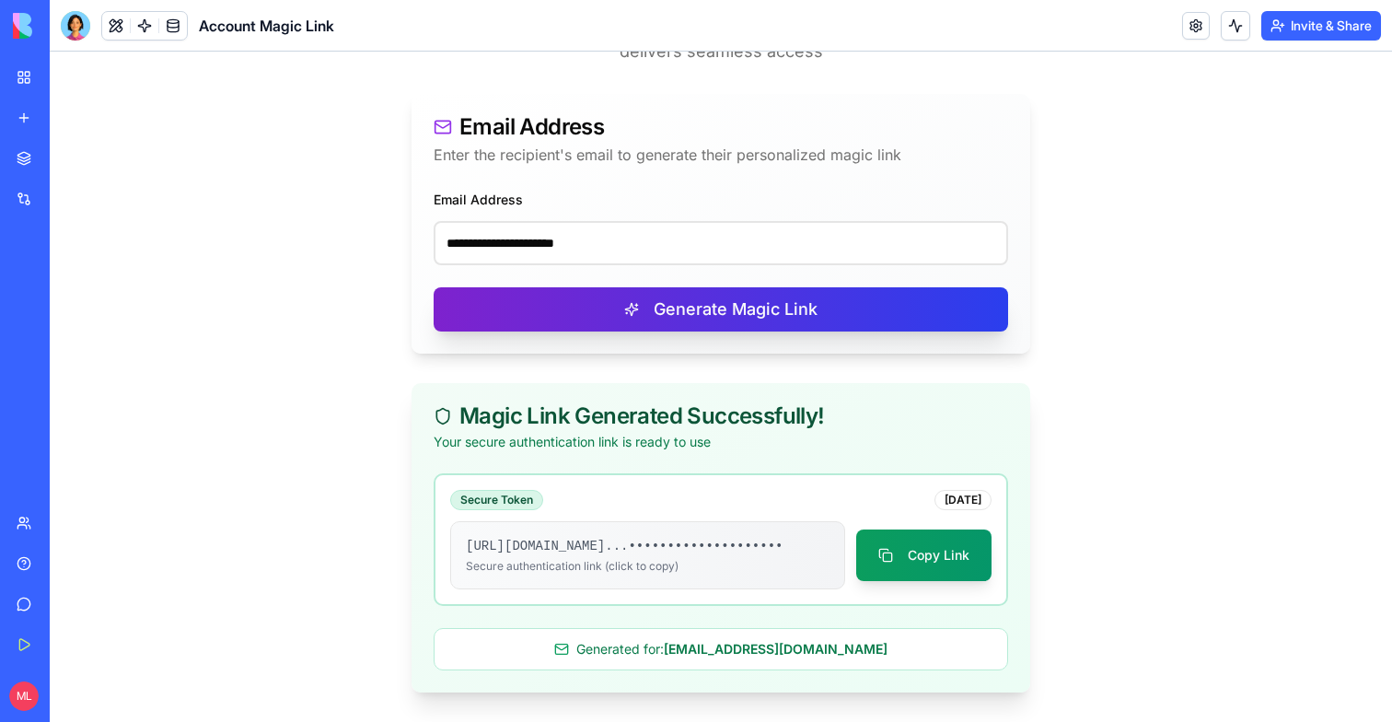
click at [579, 310] on button "Generate Magic Link" at bounding box center [721, 309] width 574 height 44
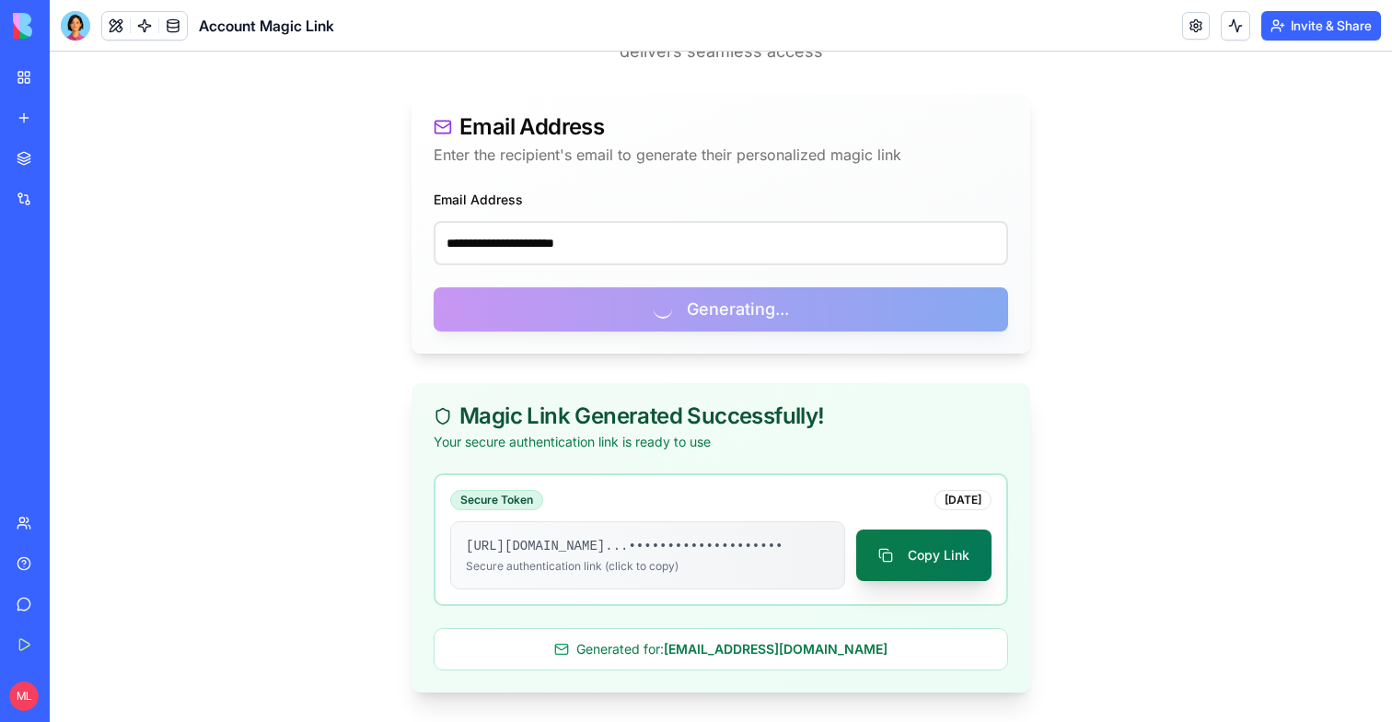
click at [903, 542] on button "Copy Link" at bounding box center [923, 555] width 135 height 52
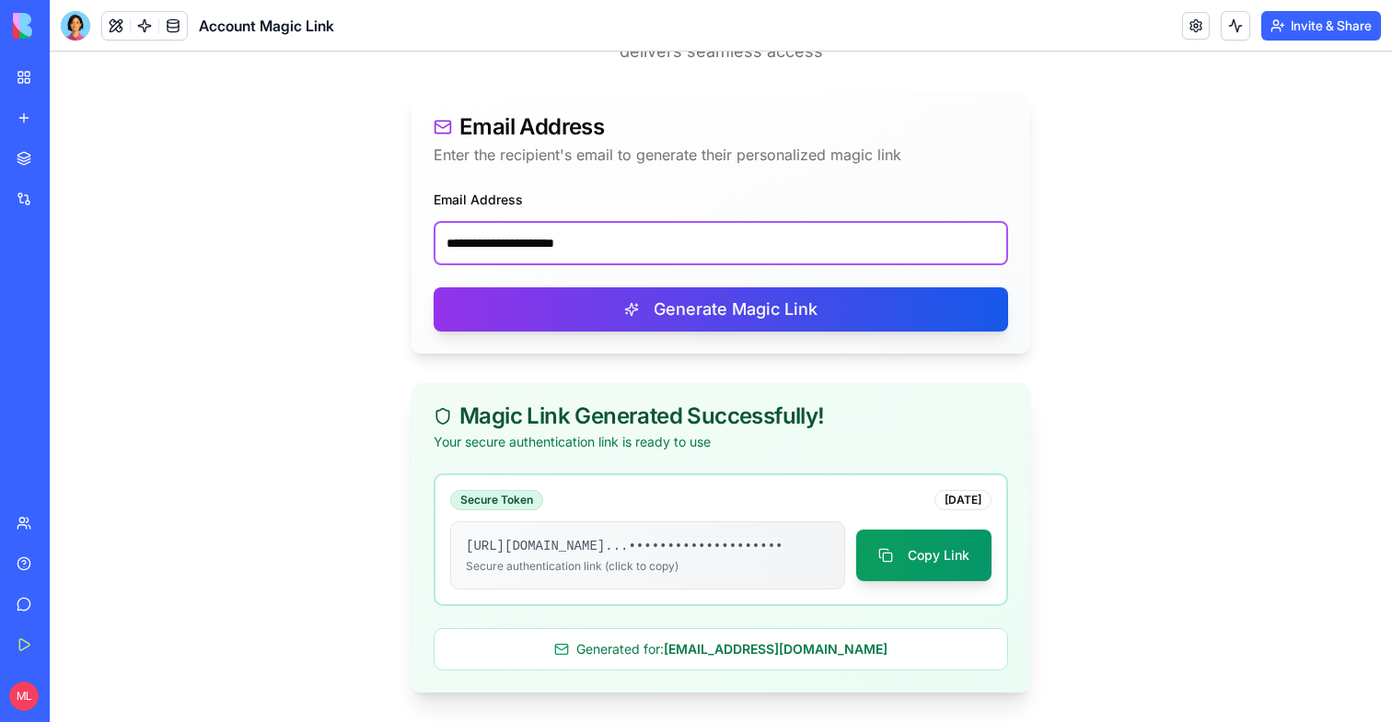
click at [604, 221] on input "**********" at bounding box center [721, 243] width 574 height 44
paste input "email"
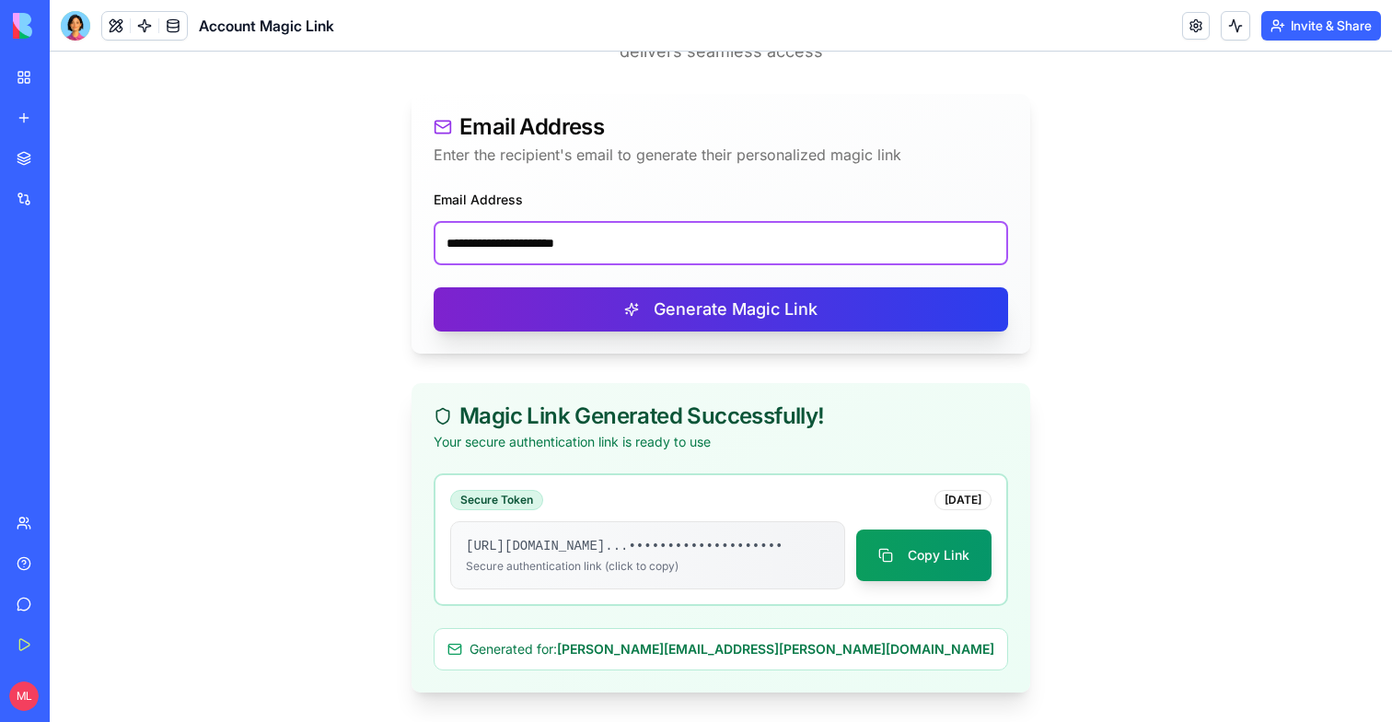
type input "**********"
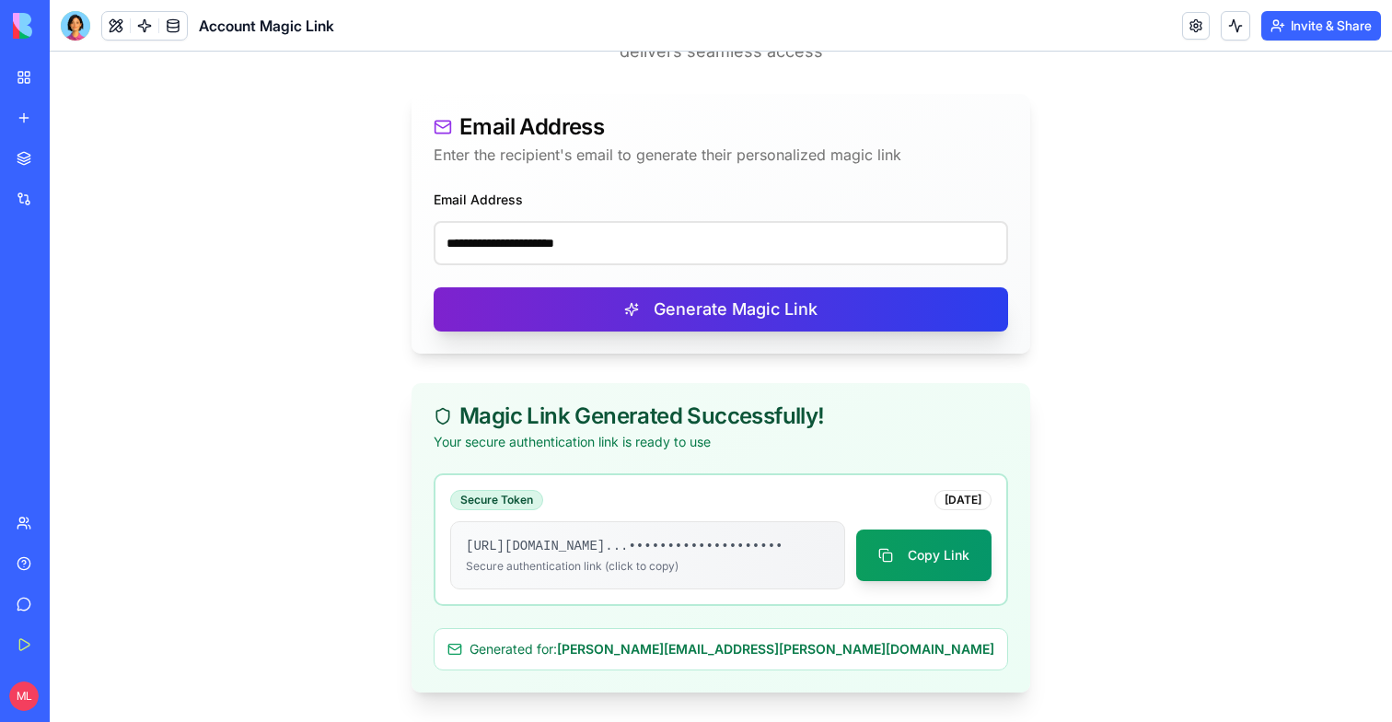
click at [607, 287] on button "Generate Magic Link" at bounding box center [721, 309] width 574 height 44
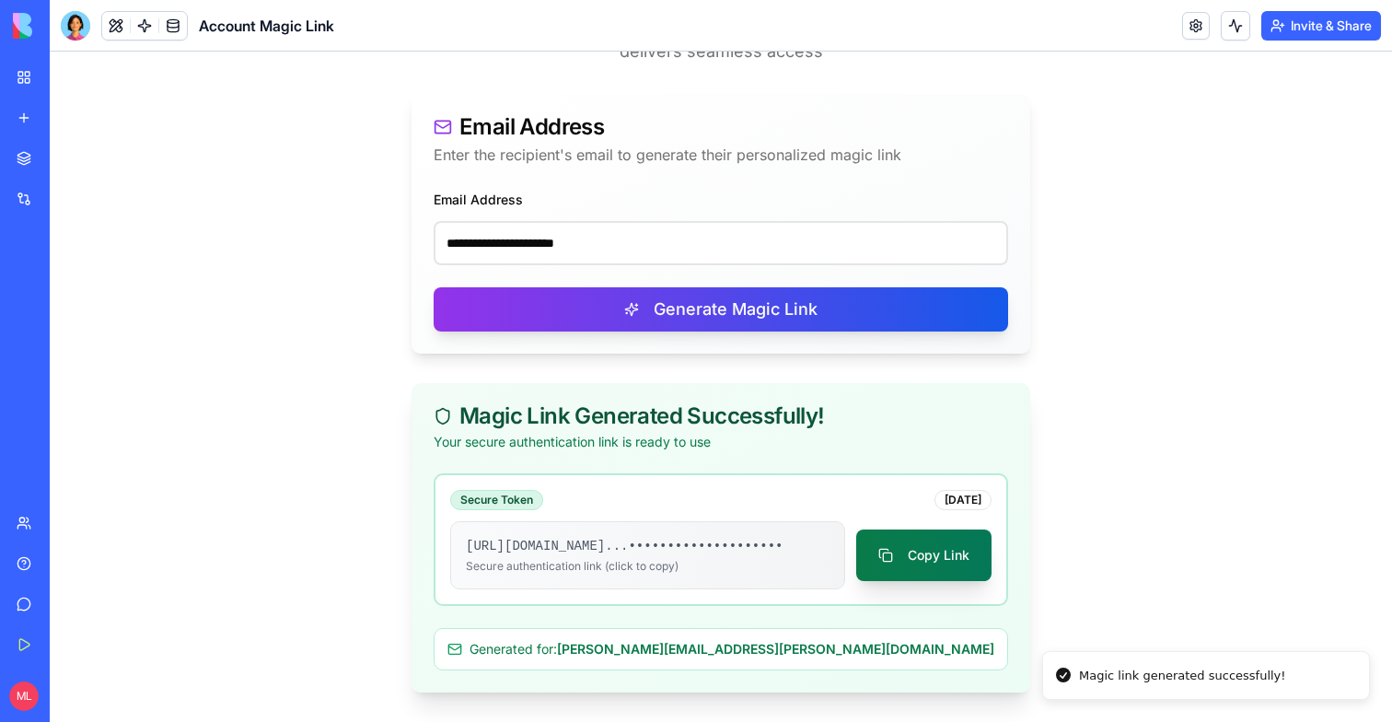
click at [918, 553] on button "Copy Link" at bounding box center [923, 555] width 135 height 52
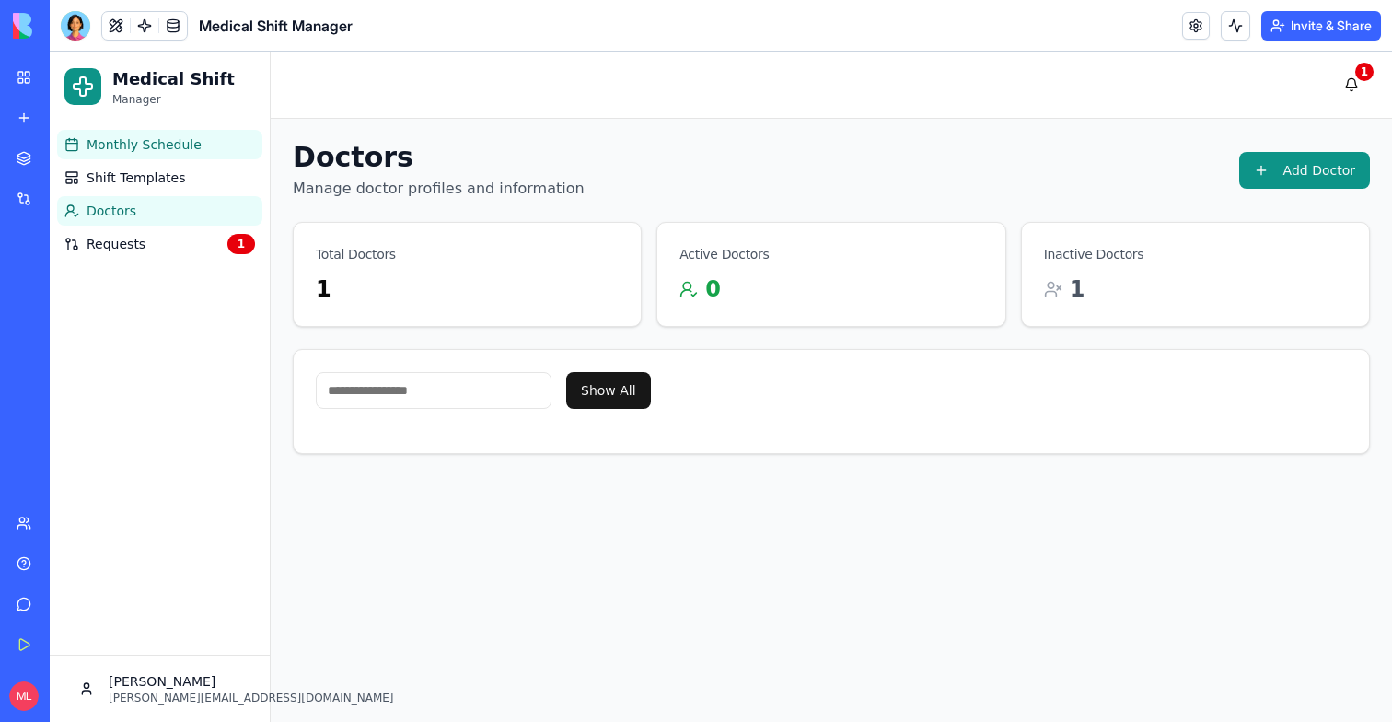
click at [157, 137] on span "Monthly Schedule" at bounding box center [144, 144] width 115 height 18
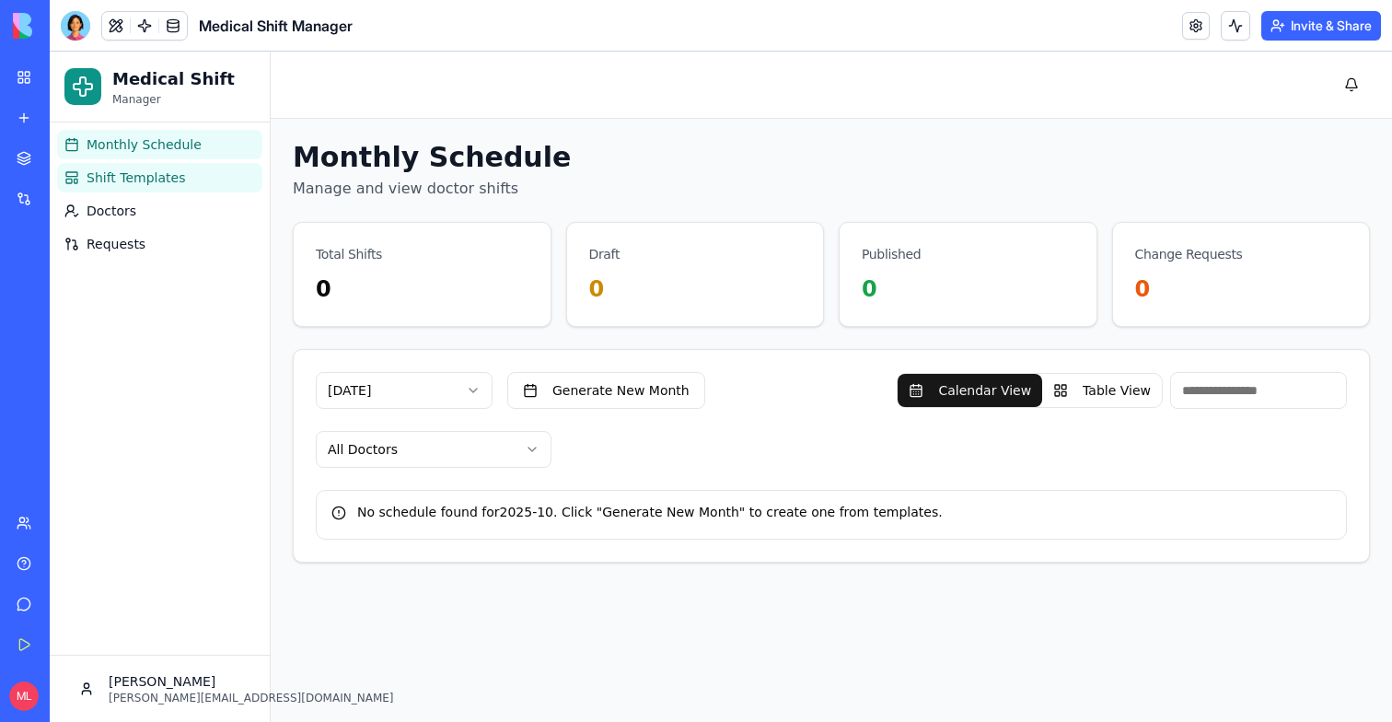
click at [159, 168] on link "Shift Templates" at bounding box center [159, 177] width 205 height 29
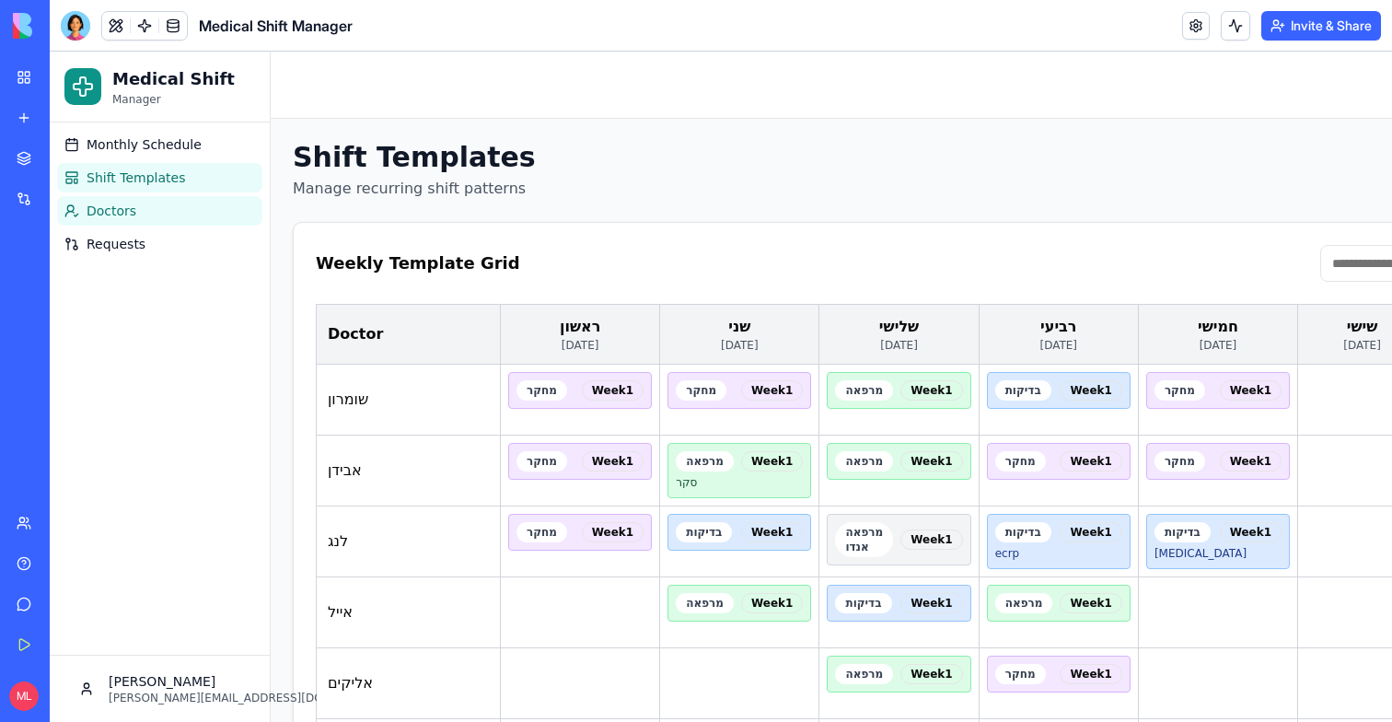
click at [150, 205] on link "Doctors" at bounding box center [159, 210] width 205 height 29
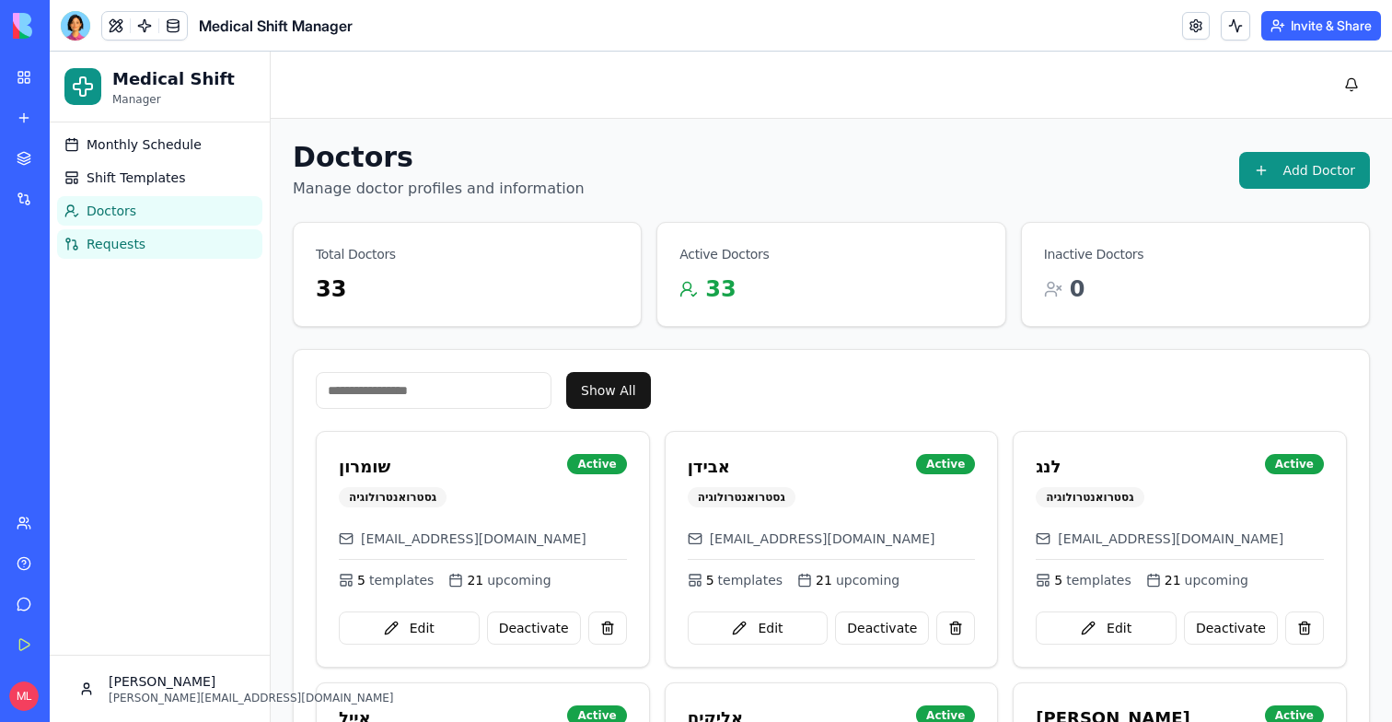
click at [150, 240] on link "Requests" at bounding box center [159, 243] width 205 height 29
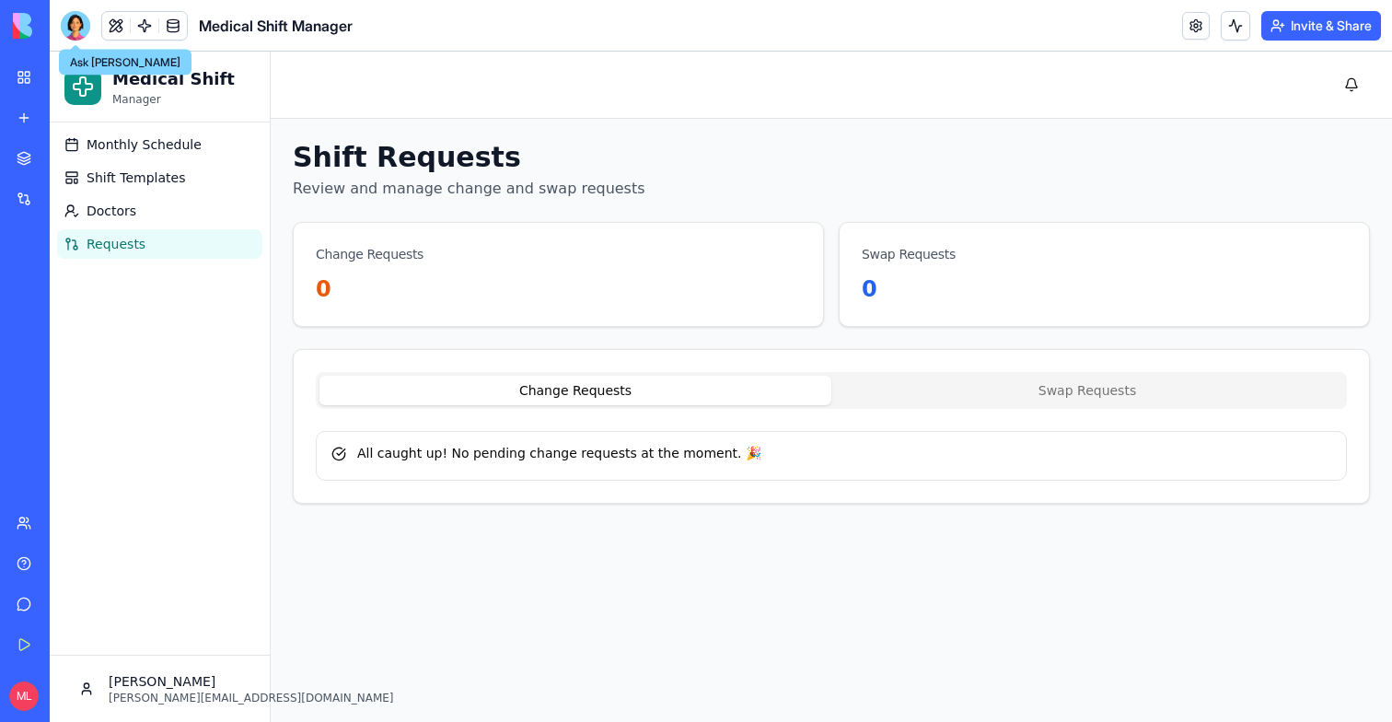
click at [79, 29] on div at bounding box center [75, 25] width 29 height 29
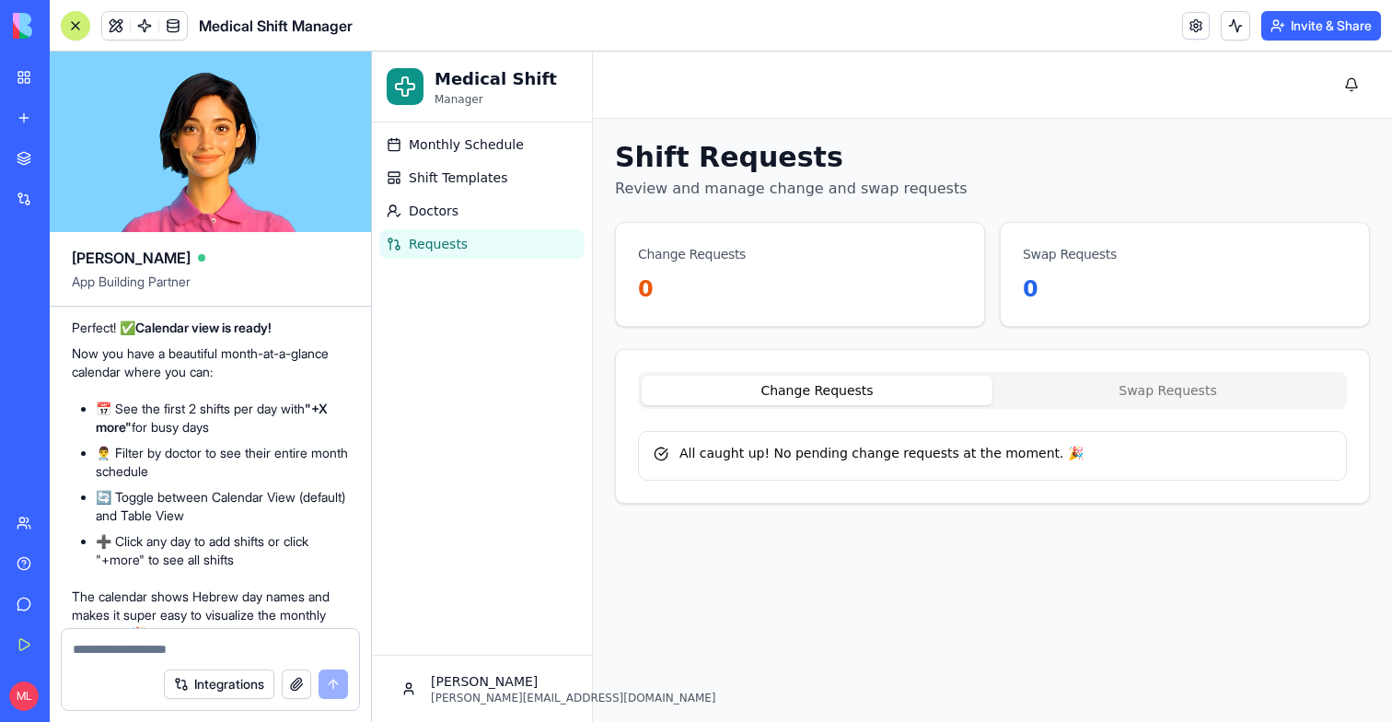
scroll to position [7096, 0]
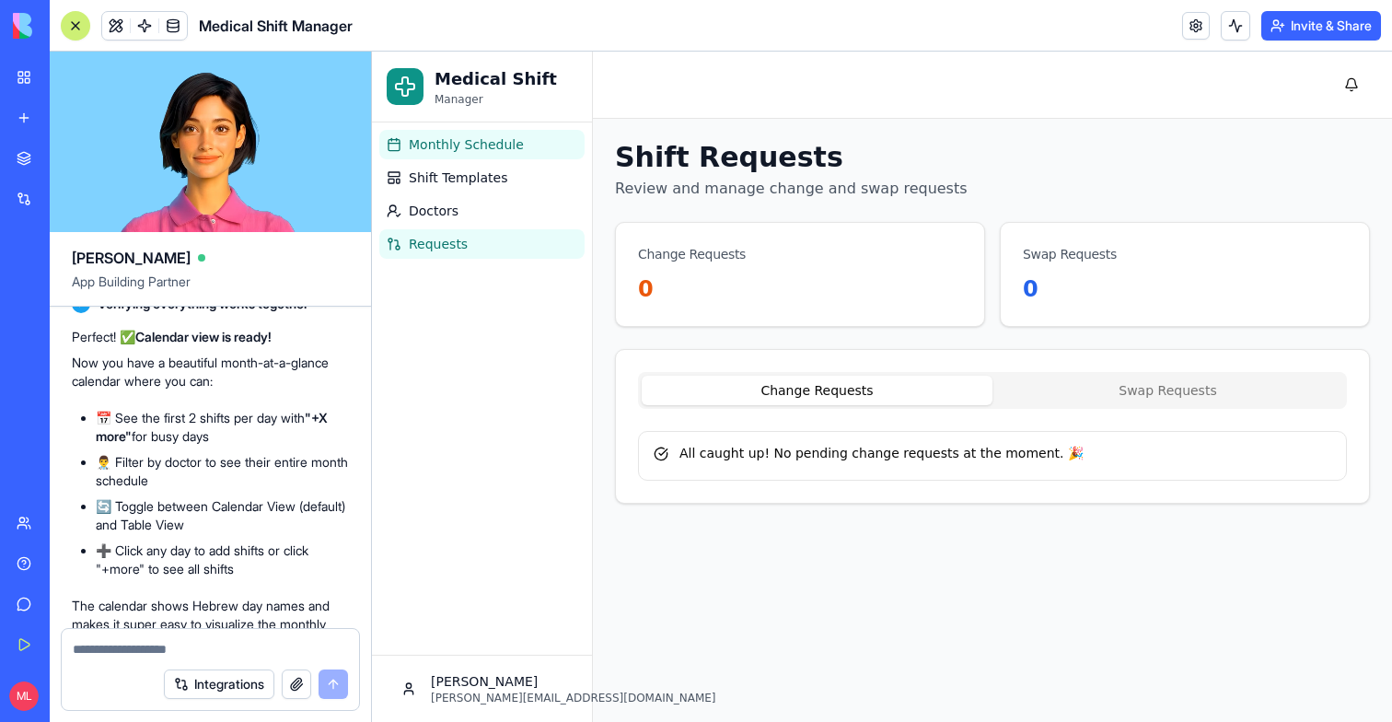
click at [471, 151] on span "Monthly Schedule" at bounding box center [466, 144] width 115 height 18
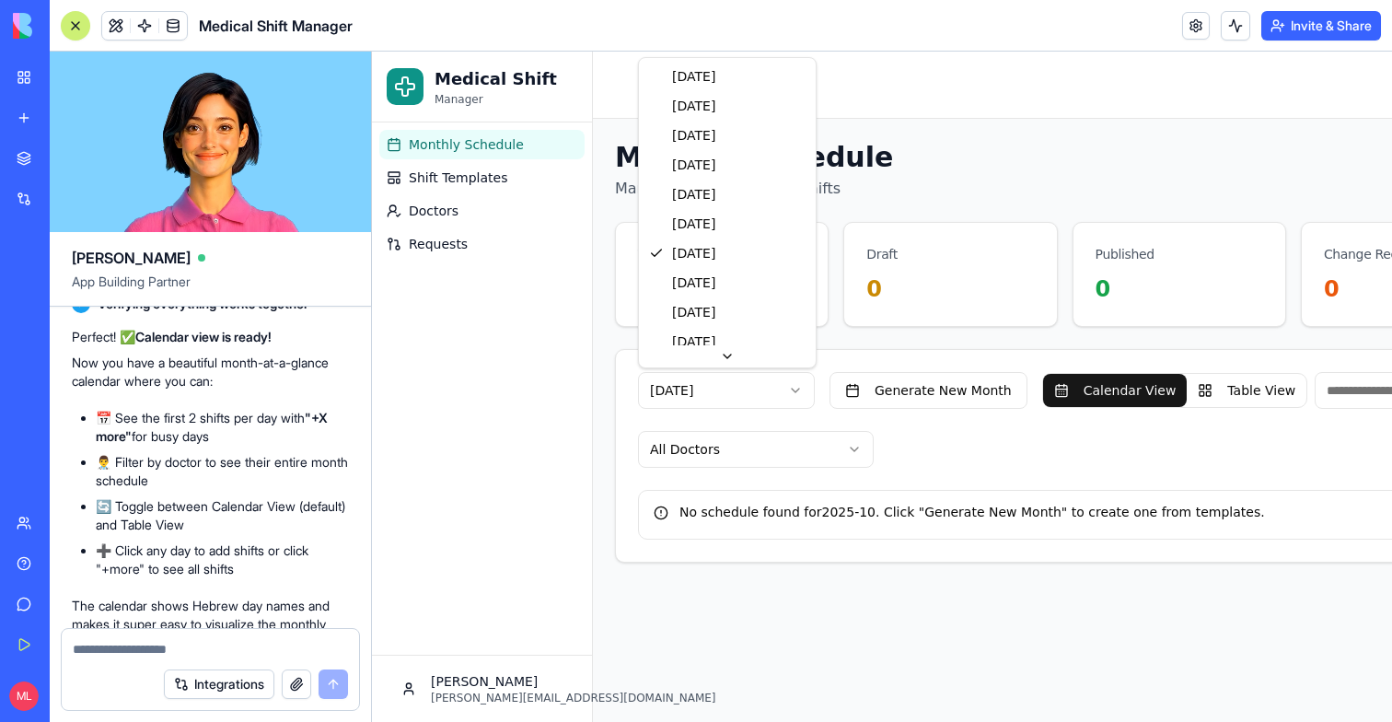
click at [740, 393] on html "Medical Shift Manager Monthly Schedule Shift Templates Doctors Requests Michal …" at bounding box center [882, 387] width 1020 height 670
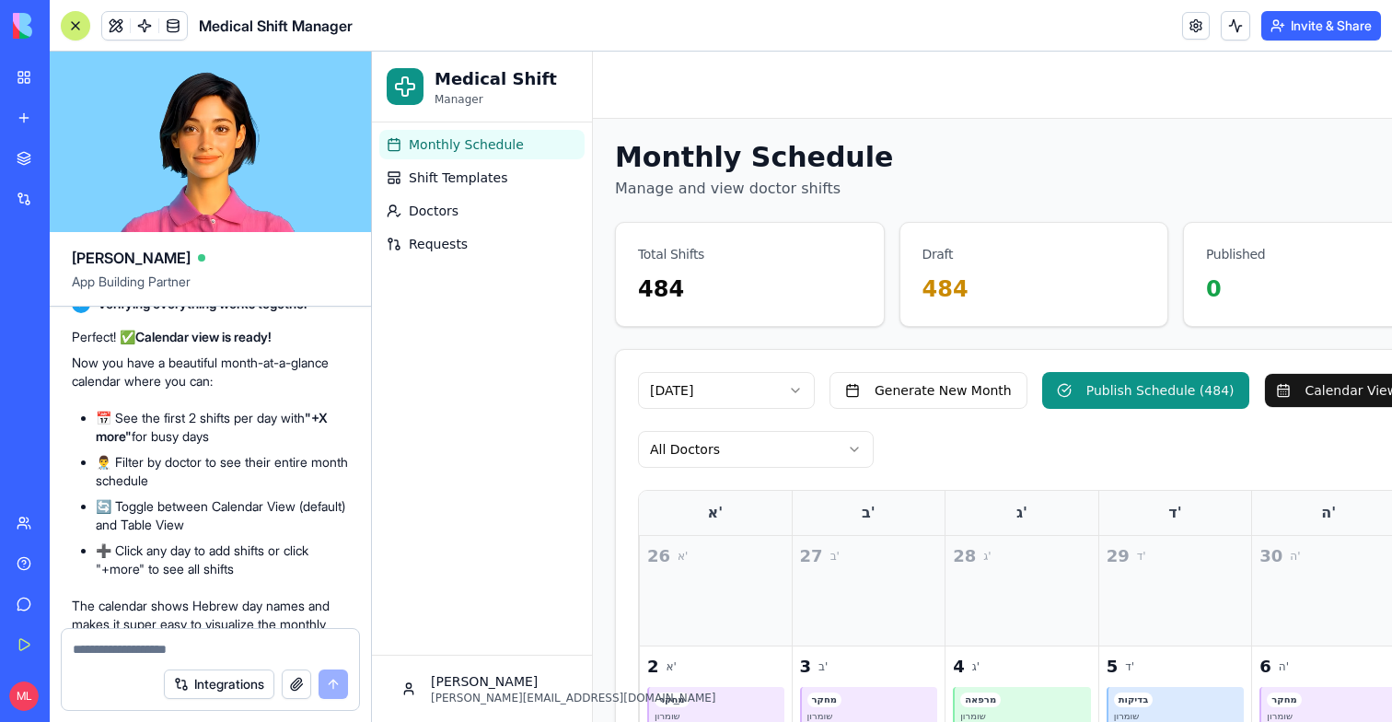
click at [69, 29] on div at bounding box center [75, 25] width 15 height 15
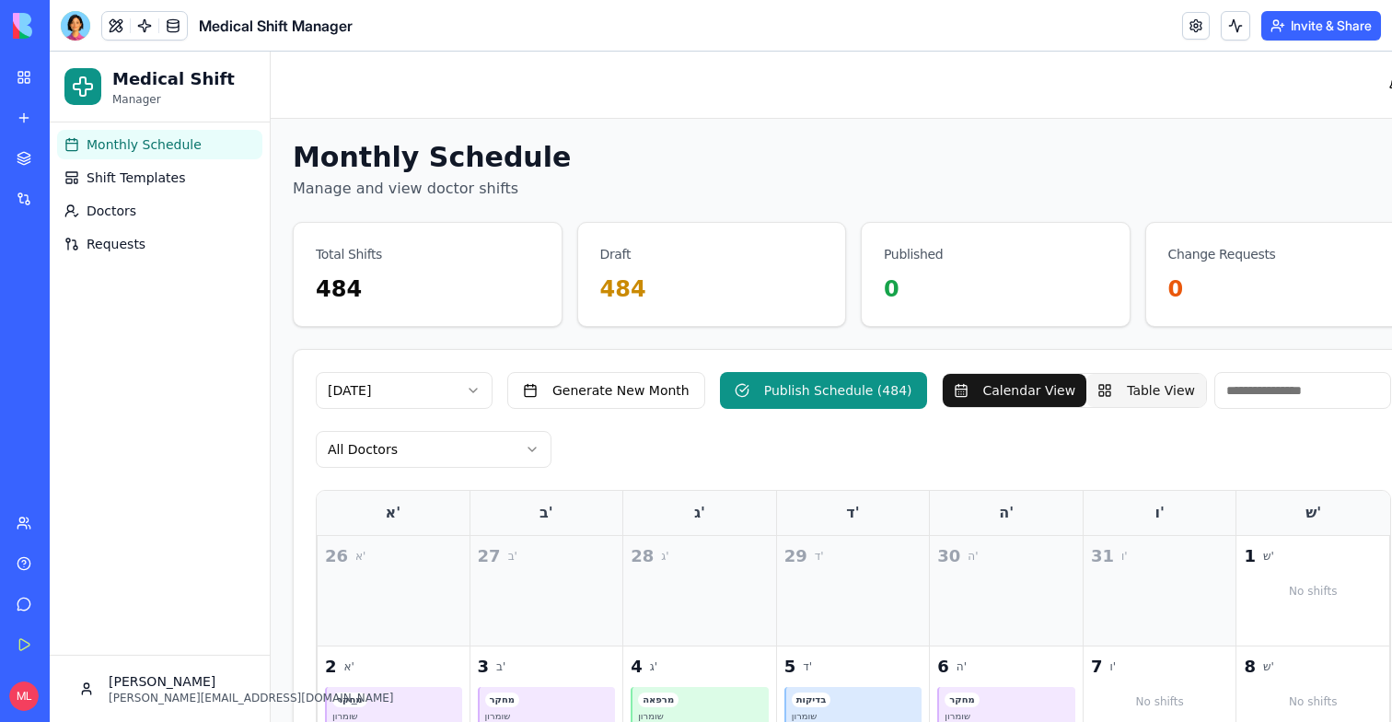
click at [1146, 399] on button "Table View" at bounding box center [1146, 390] width 120 height 33
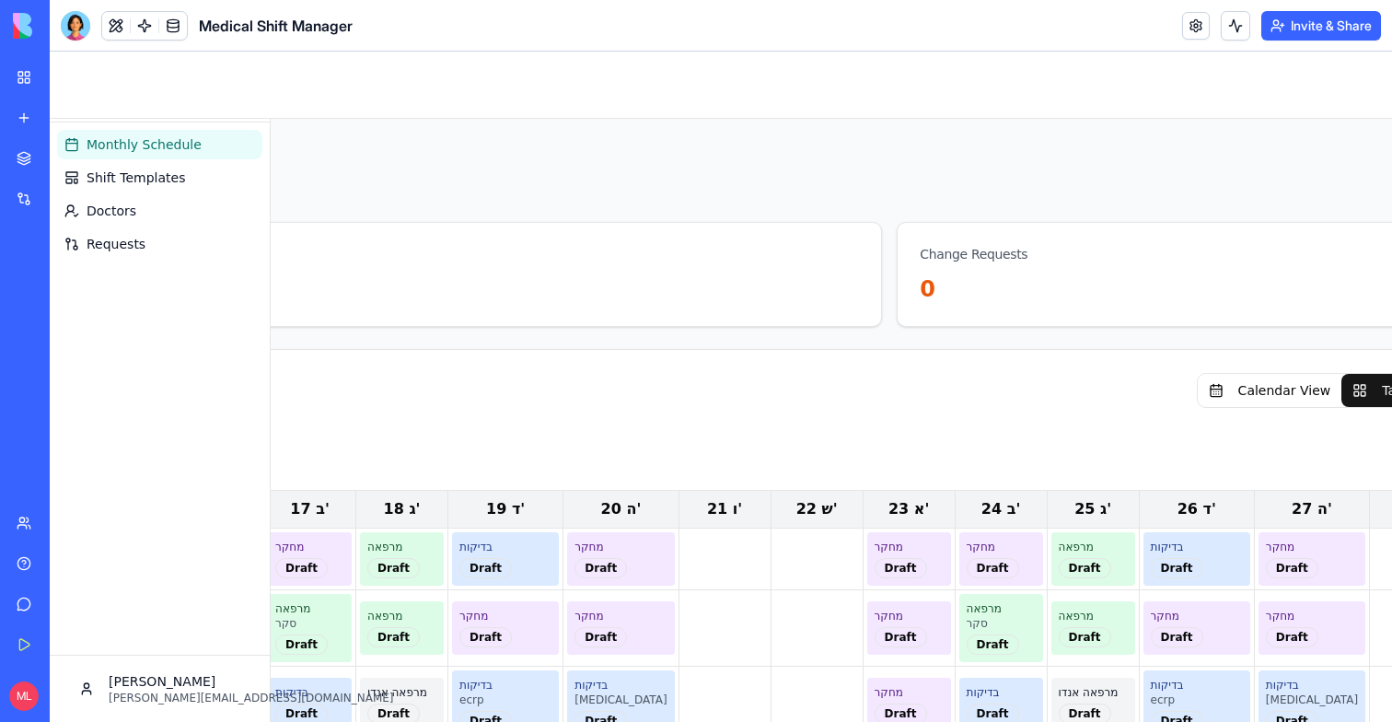
scroll to position [0, 1869]
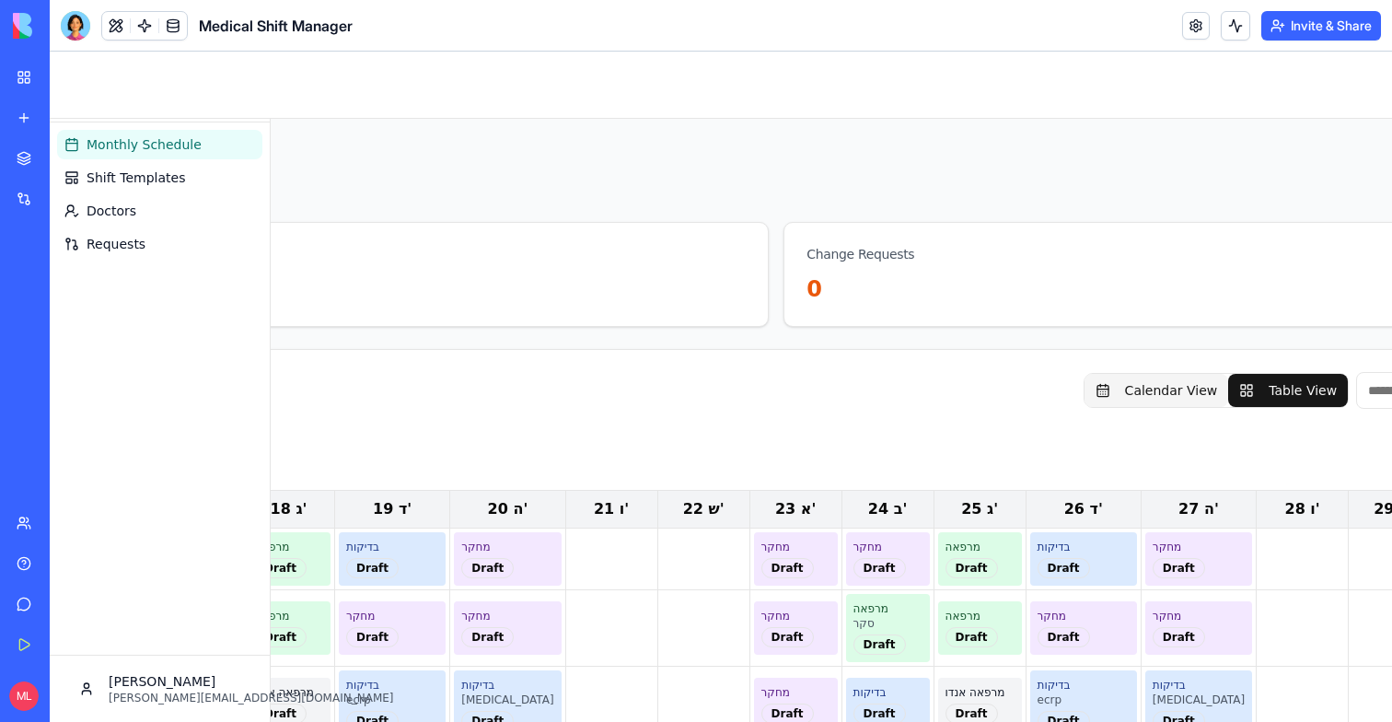
click at [1084, 385] on button "Calendar View" at bounding box center [1156, 390] width 145 height 33
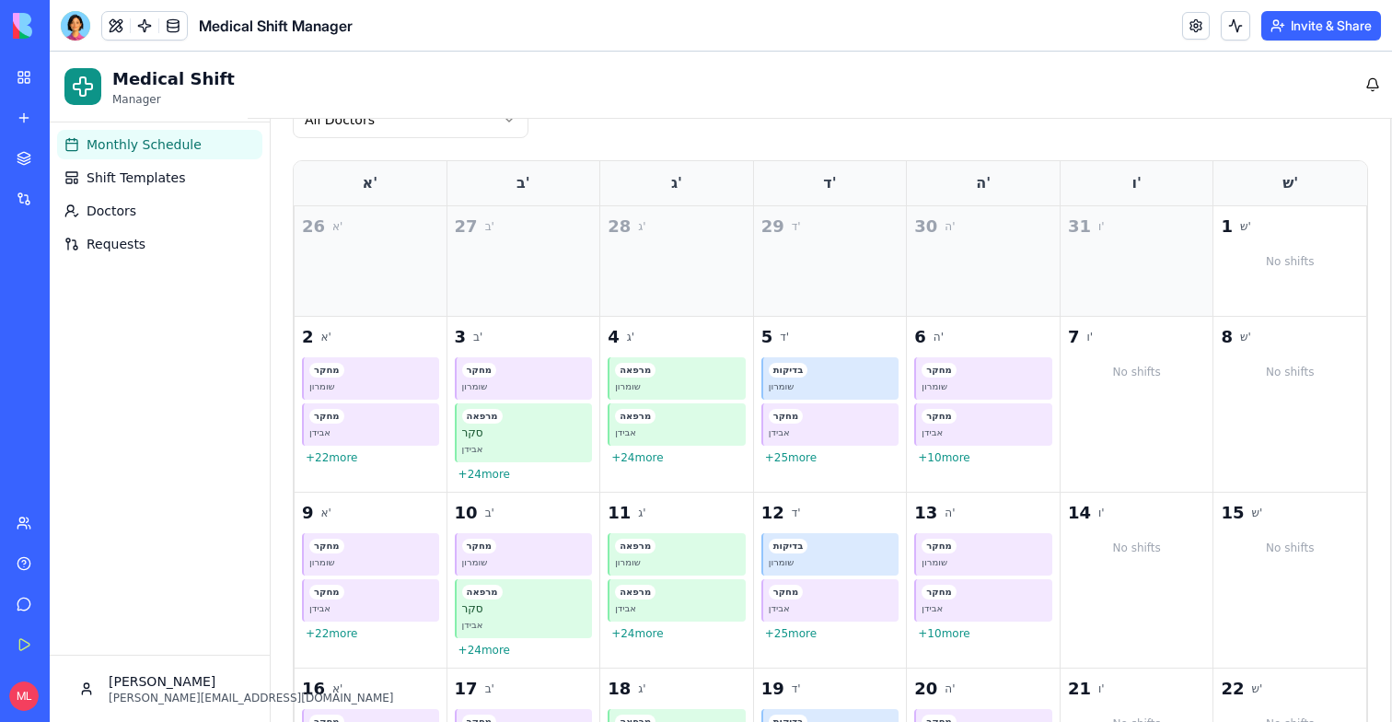
scroll to position [376, 23]
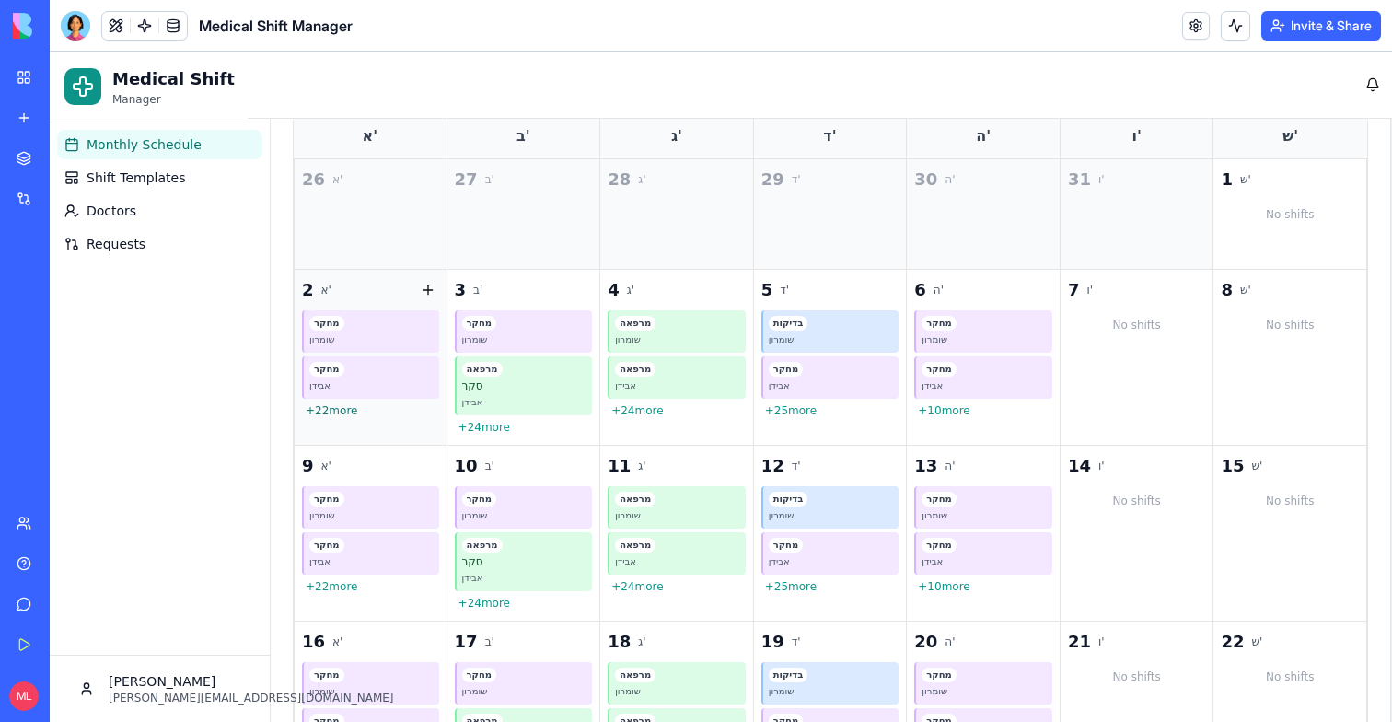
click at [316, 413] on button "+ 22 more" at bounding box center [370, 410] width 137 height 15
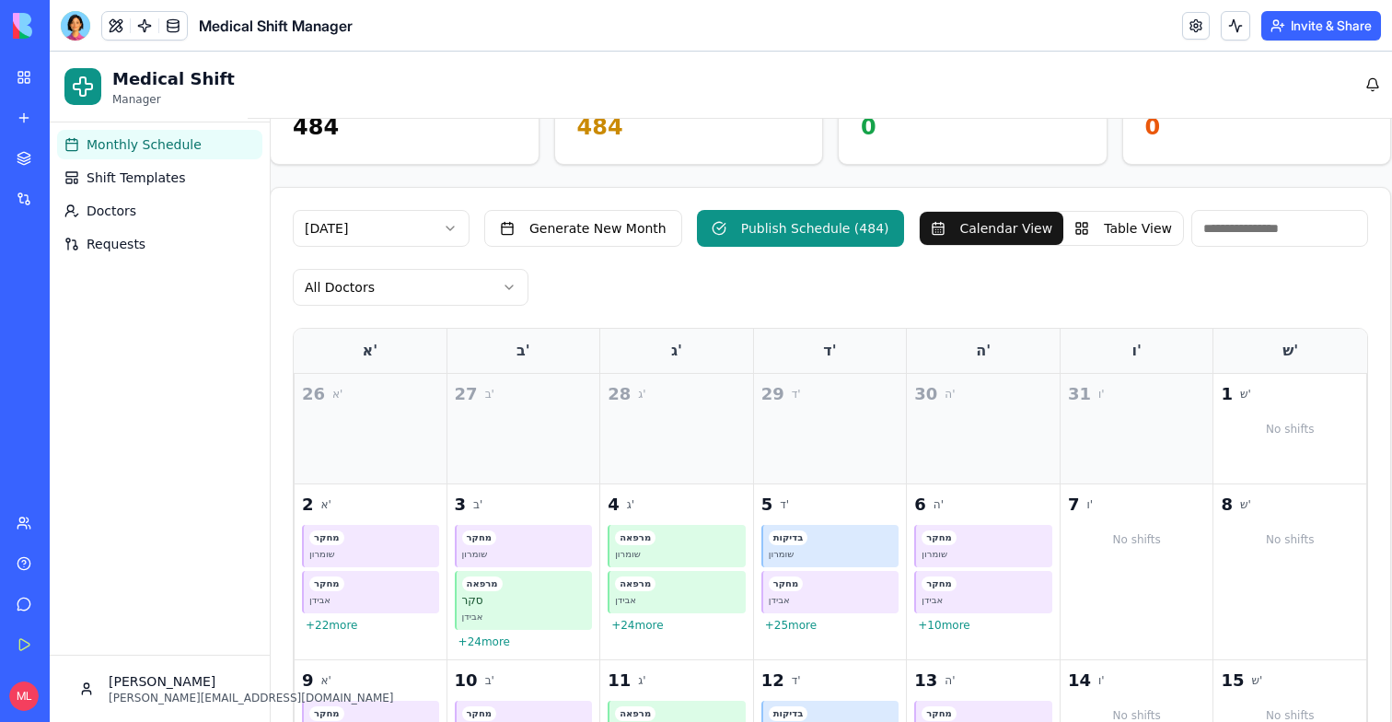
scroll to position [0, 23]
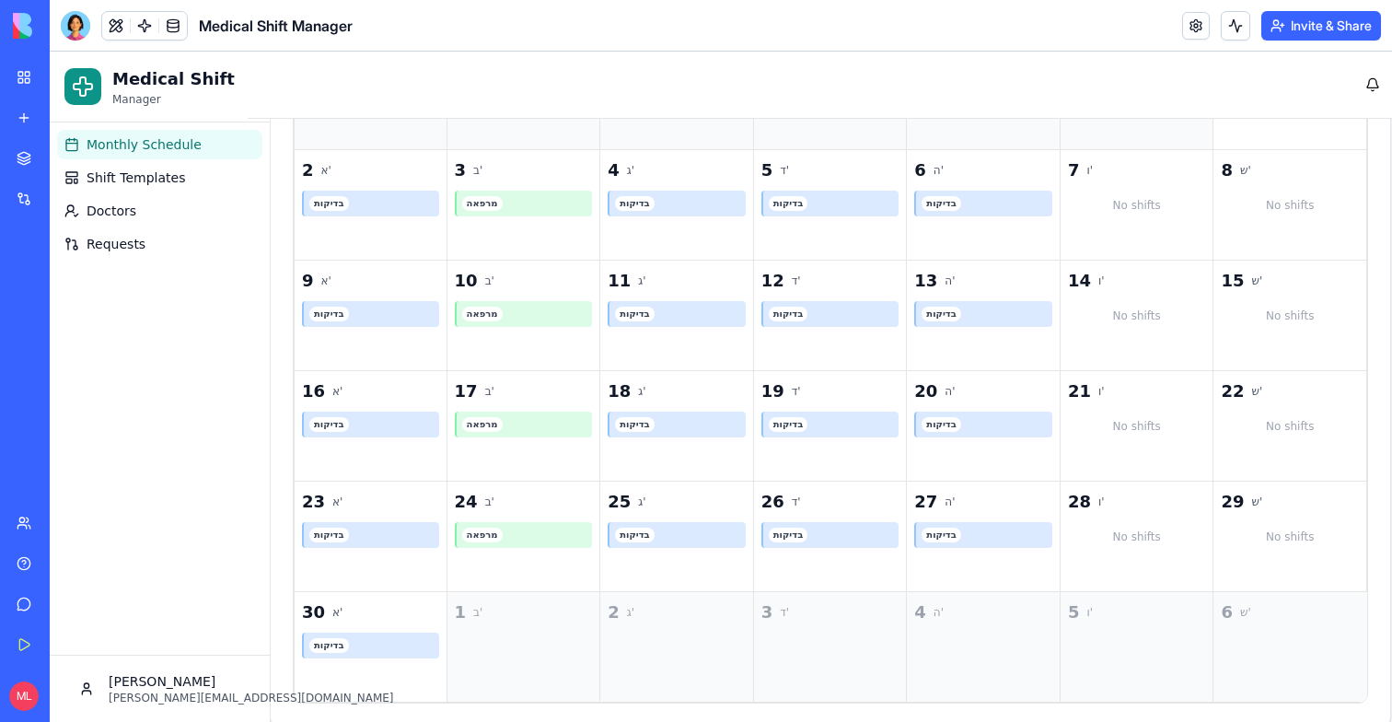
scroll to position [523, 23]
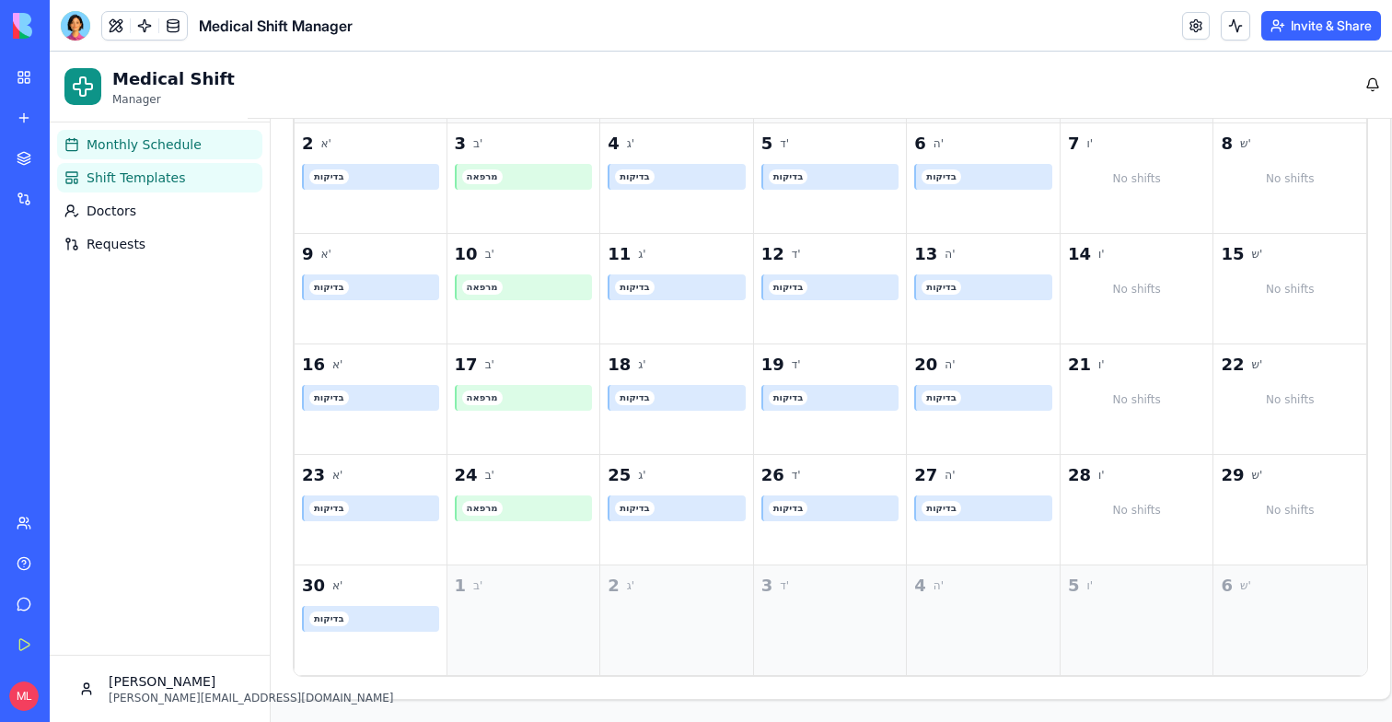
click at [148, 172] on span "Shift Templates" at bounding box center [136, 177] width 98 height 18
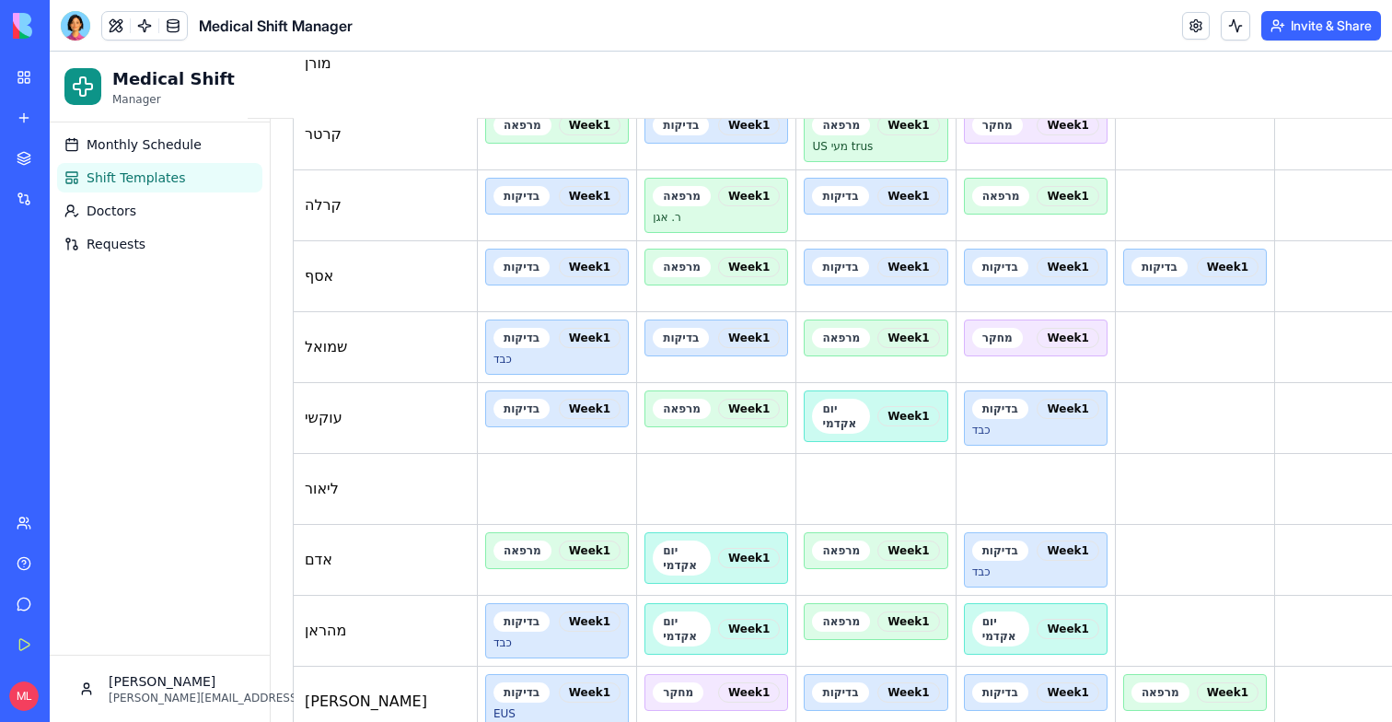
scroll to position [1728, 23]
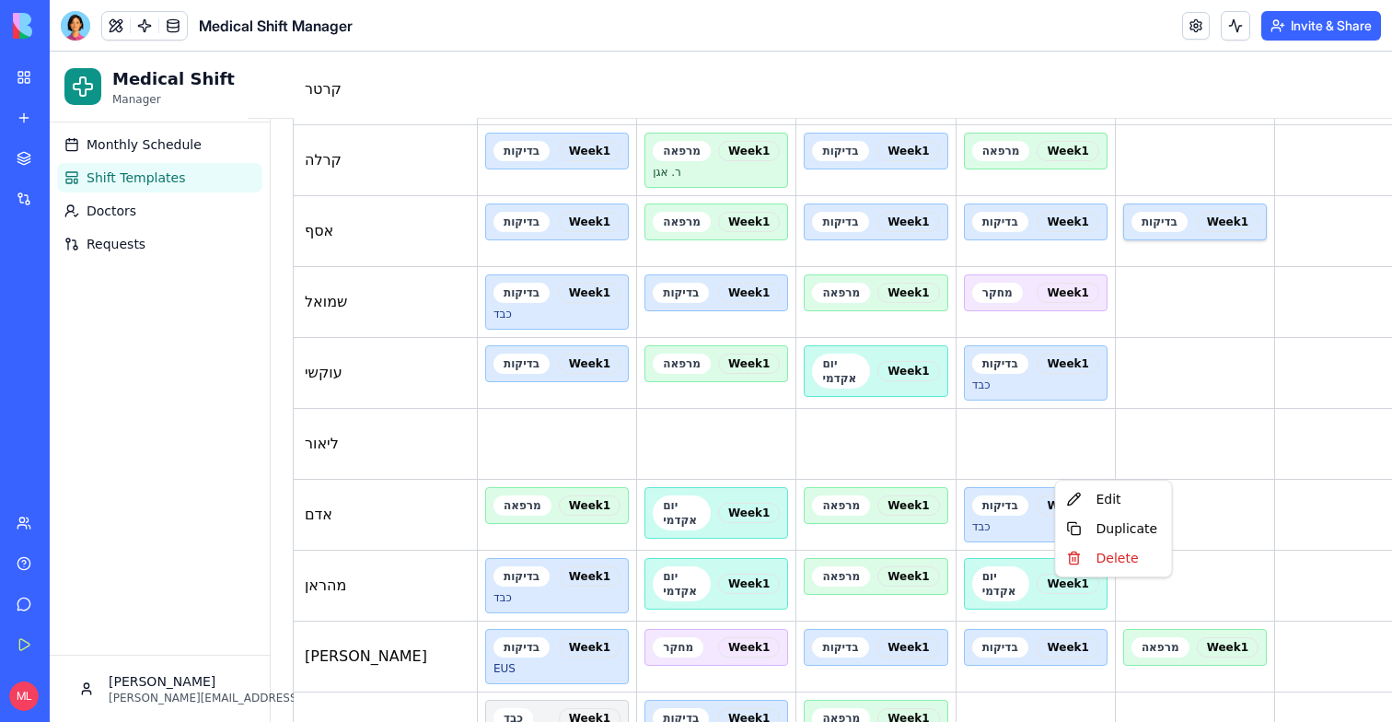
click at [1077, 504] on div "Edit" at bounding box center [1113, 498] width 109 height 29
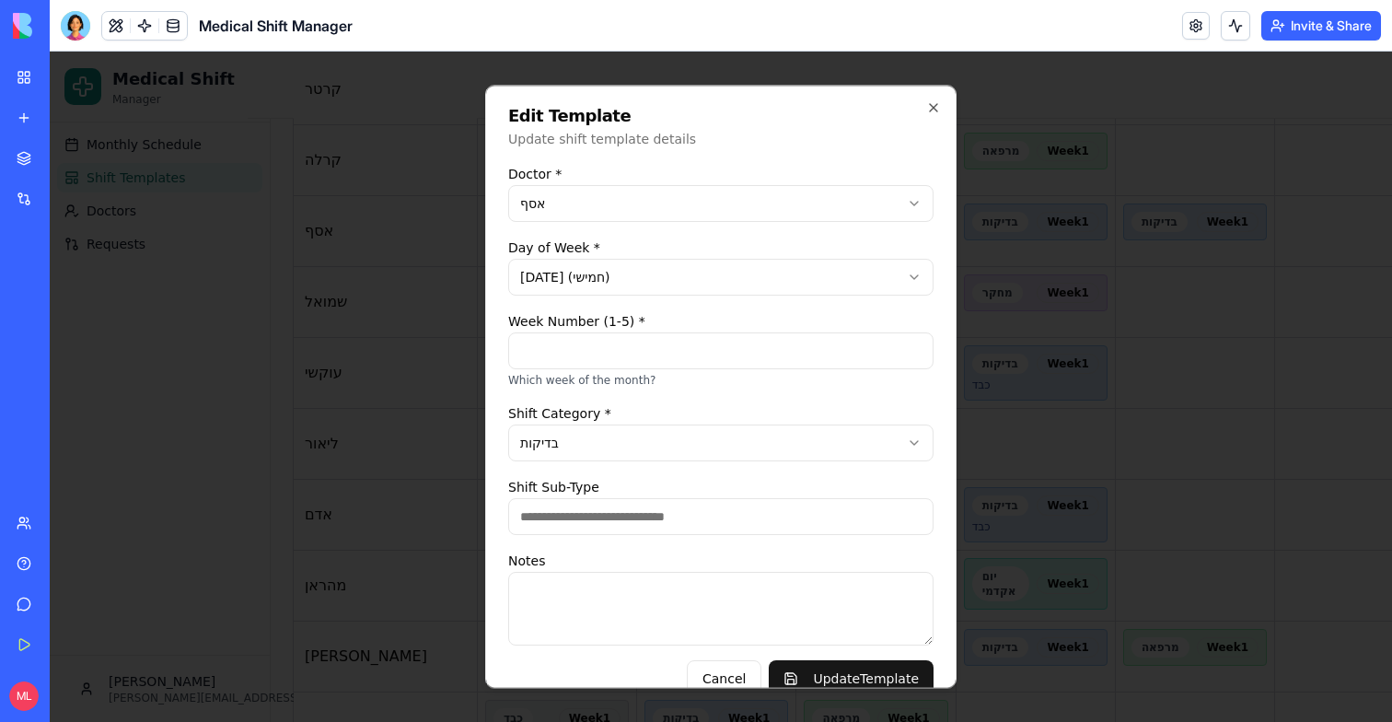
click at [941, 109] on div "**********" at bounding box center [720, 386] width 471 height 603
click at [924, 90] on div "**********" at bounding box center [720, 386] width 471 height 603
click at [925, 97] on div "**********" at bounding box center [720, 386] width 471 height 603
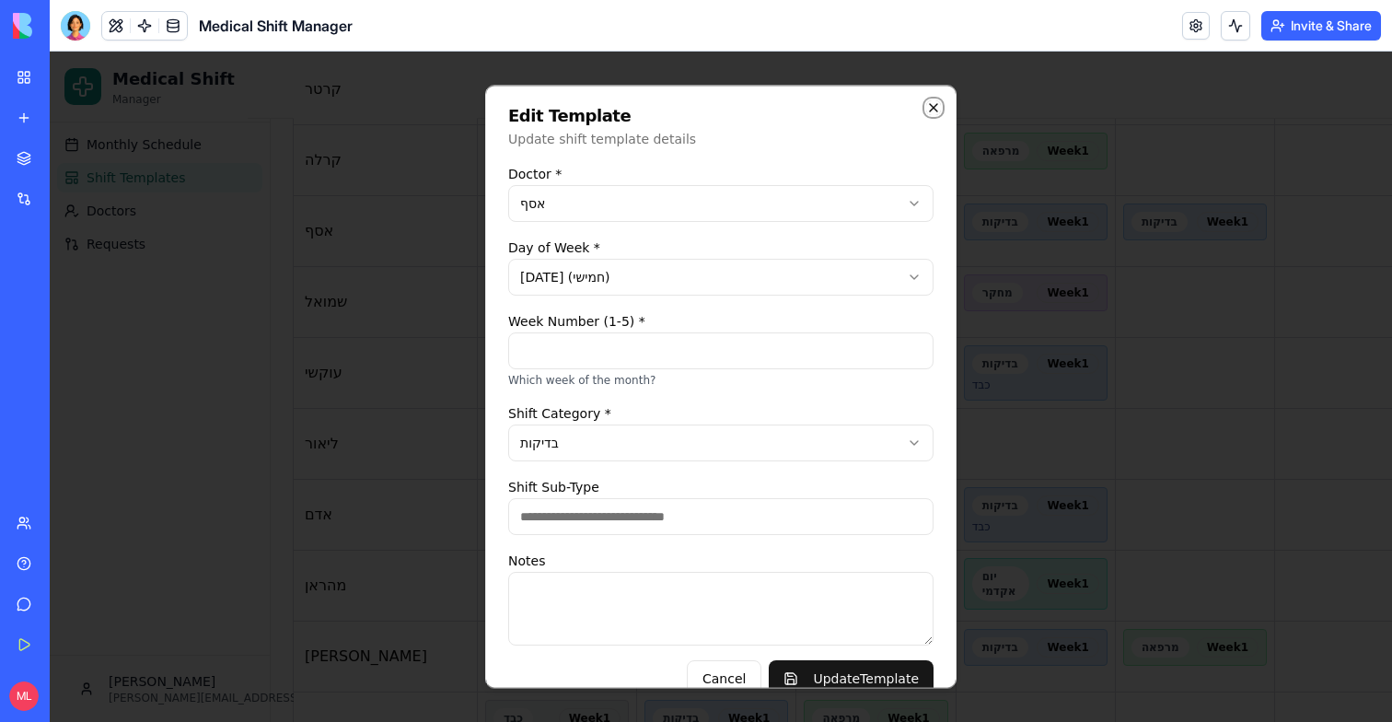
click at [926, 108] on icon "button" at bounding box center [933, 107] width 15 height 15
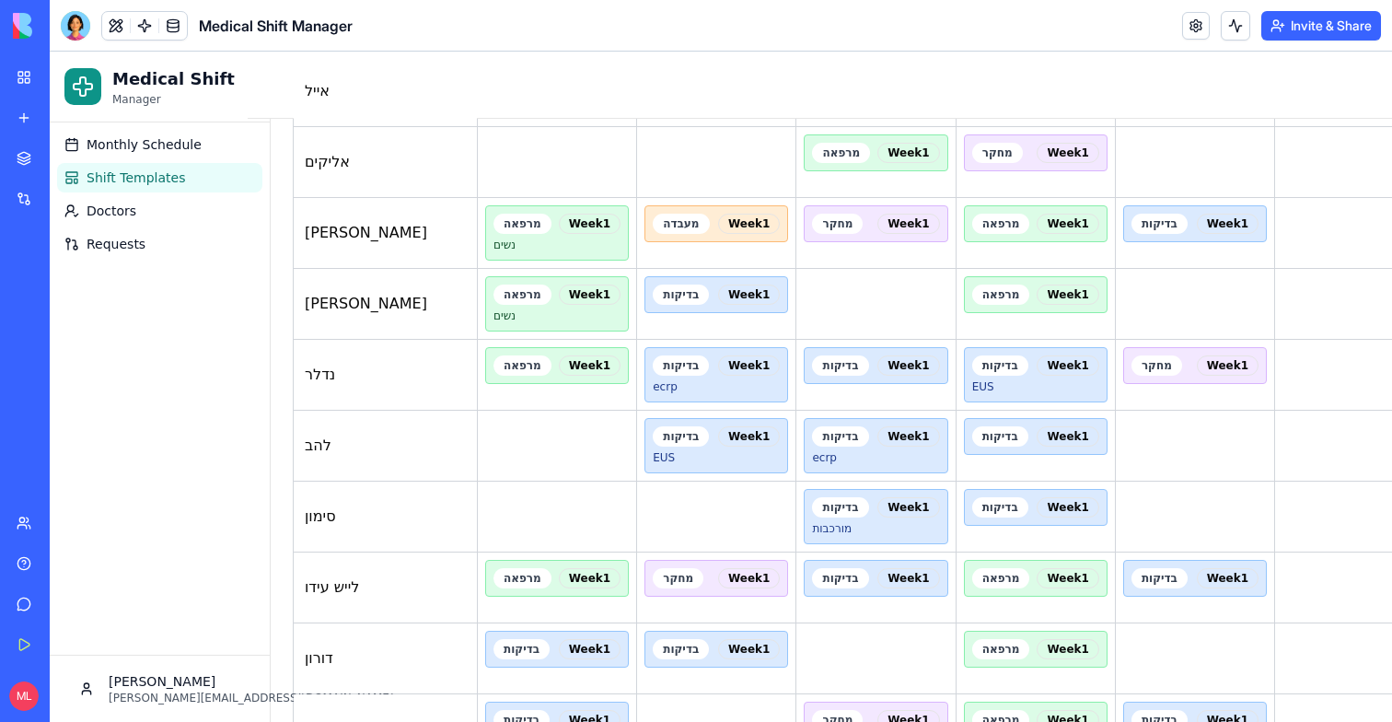
scroll to position [0, 23]
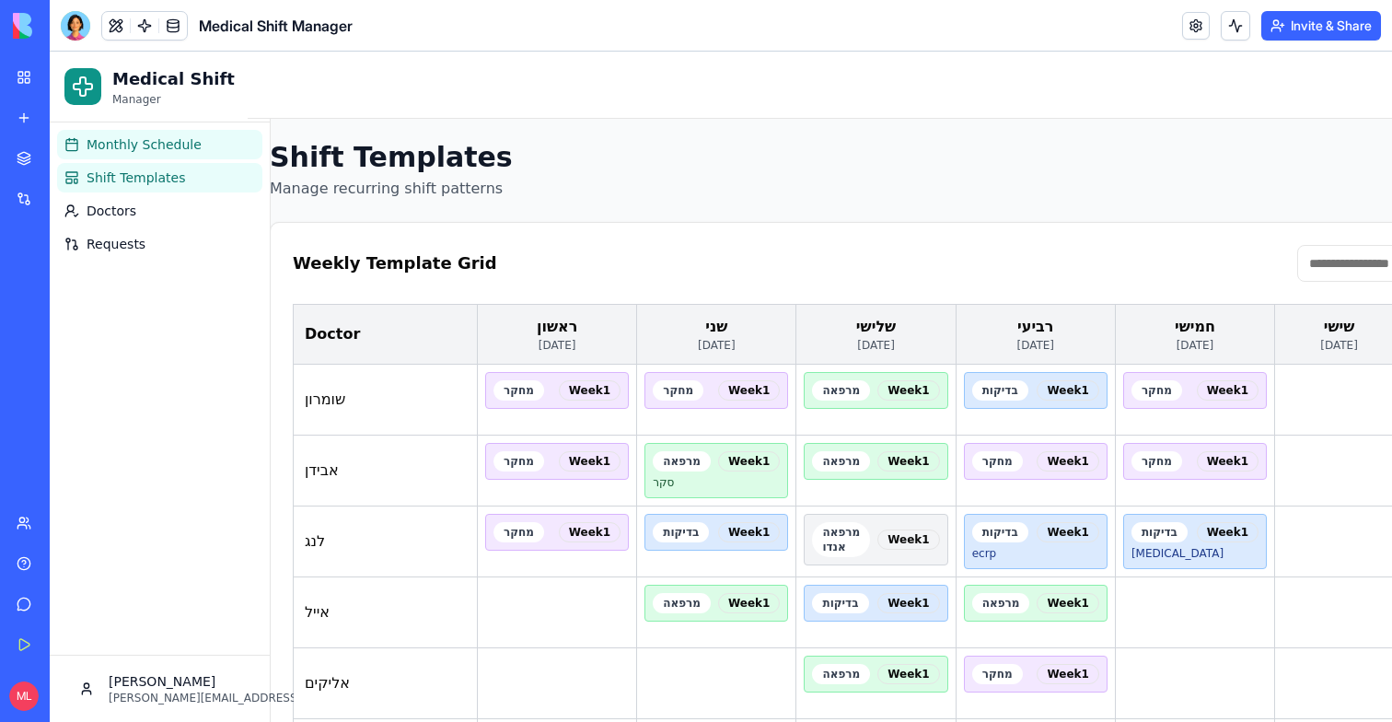
click at [143, 142] on span "Monthly Schedule" at bounding box center [144, 144] width 115 height 18
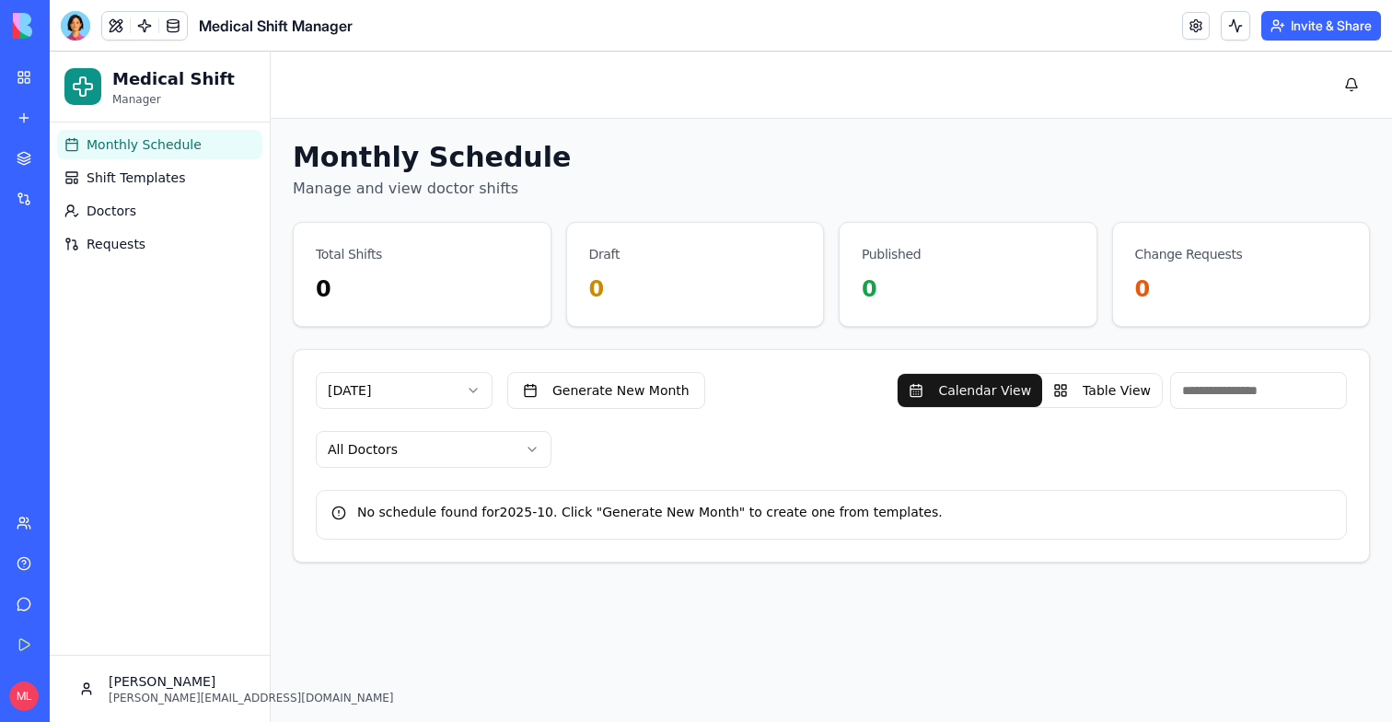
click at [419, 408] on html "Medical Shift Manager Monthly Schedule Shift Templates Doctors Requests Michal …" at bounding box center [721, 387] width 1342 height 670
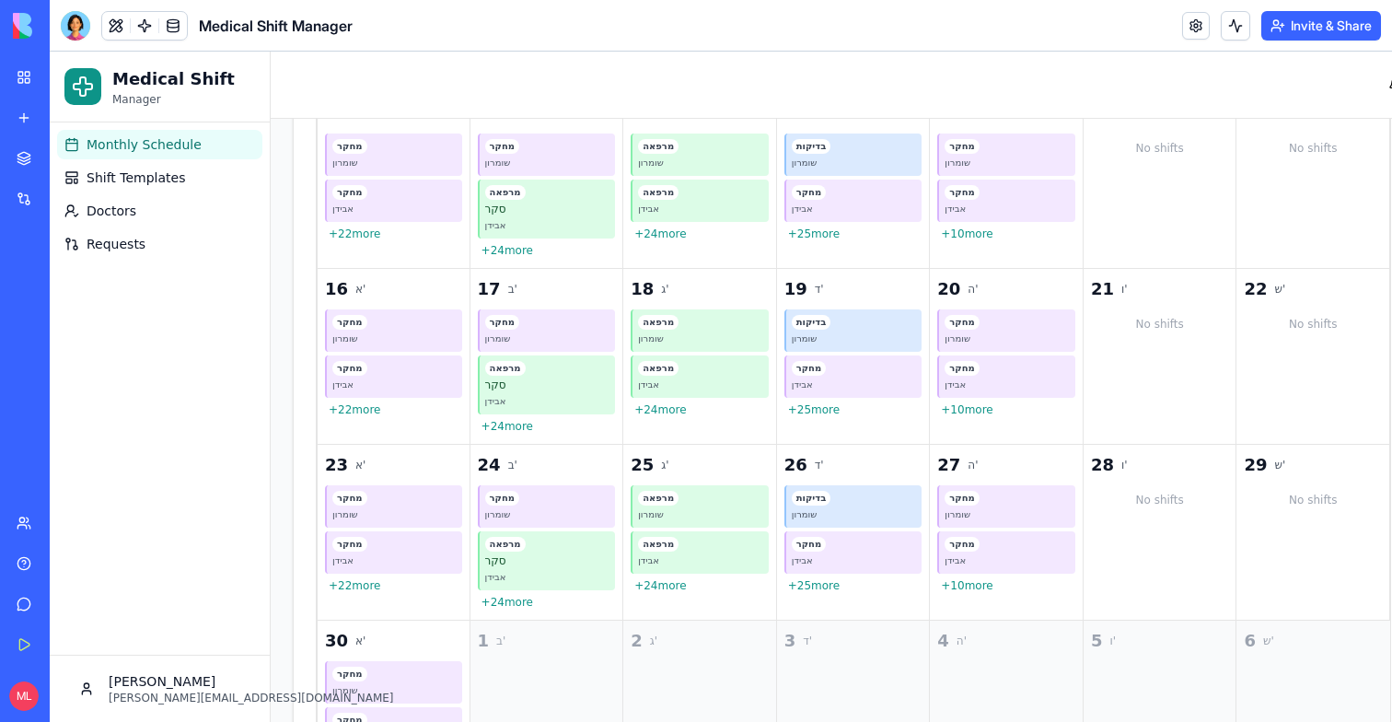
scroll to position [833, 0]
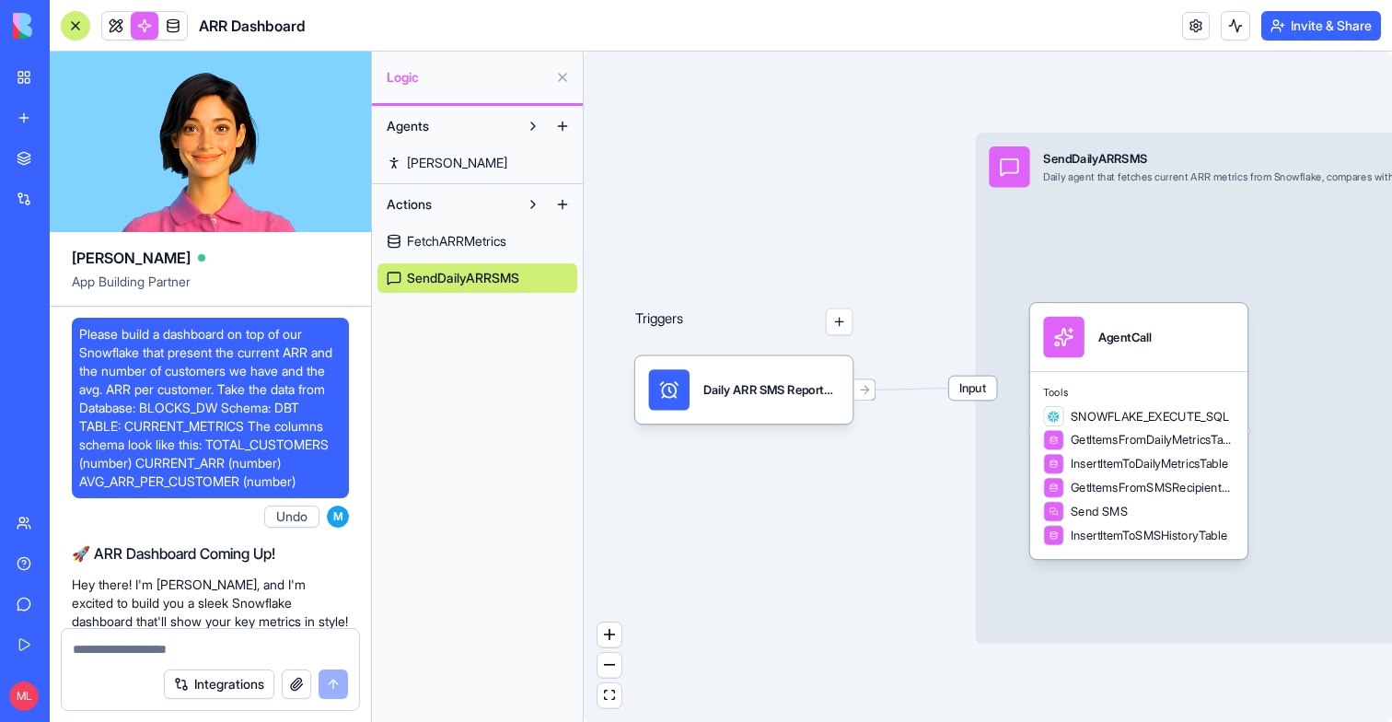
scroll to position [7917, 0]
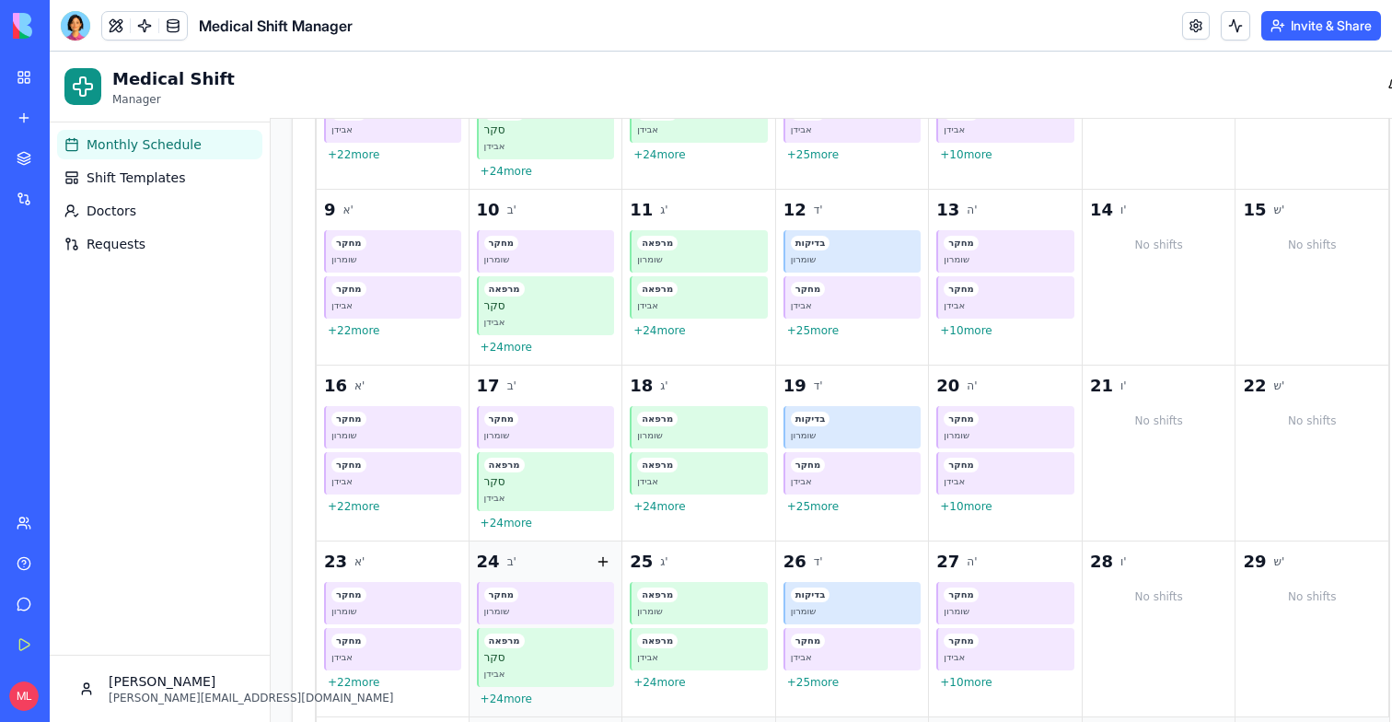
scroll to position [0, 1]
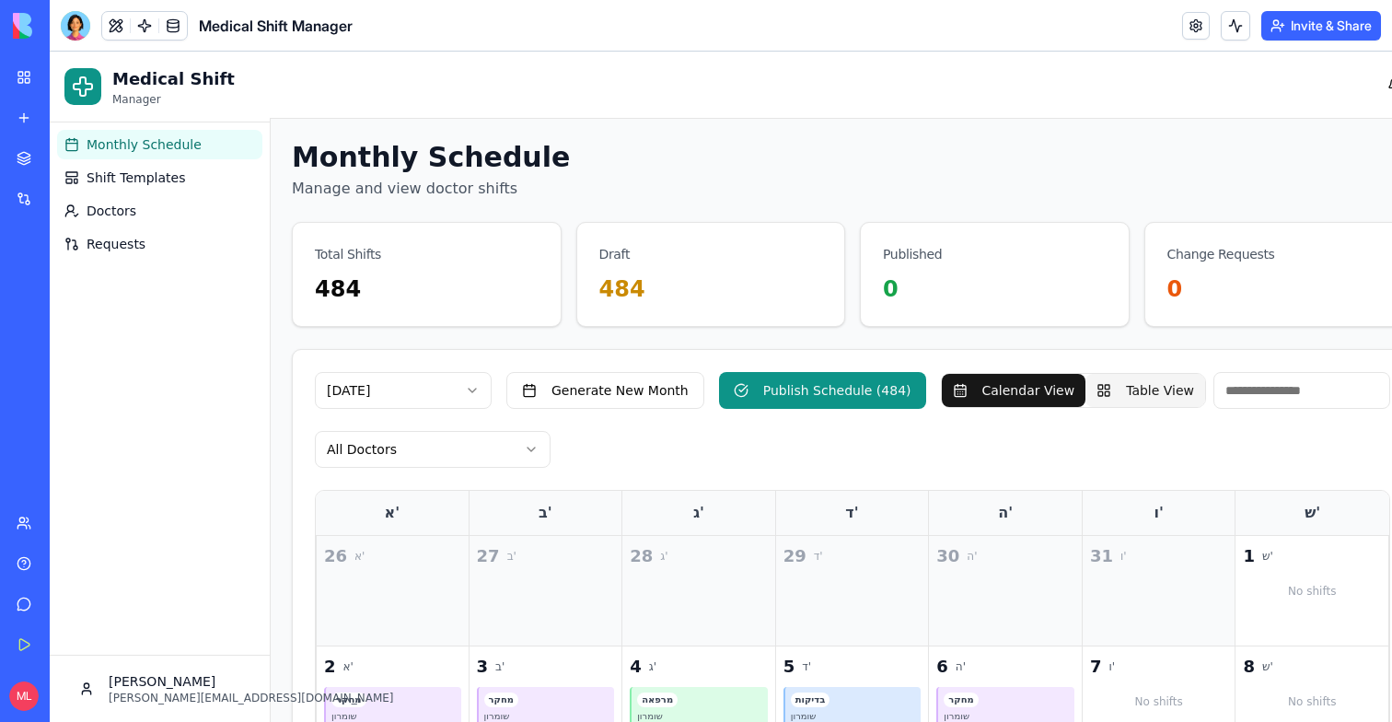
click at [1145, 389] on button "Table View" at bounding box center [1145, 390] width 120 height 33
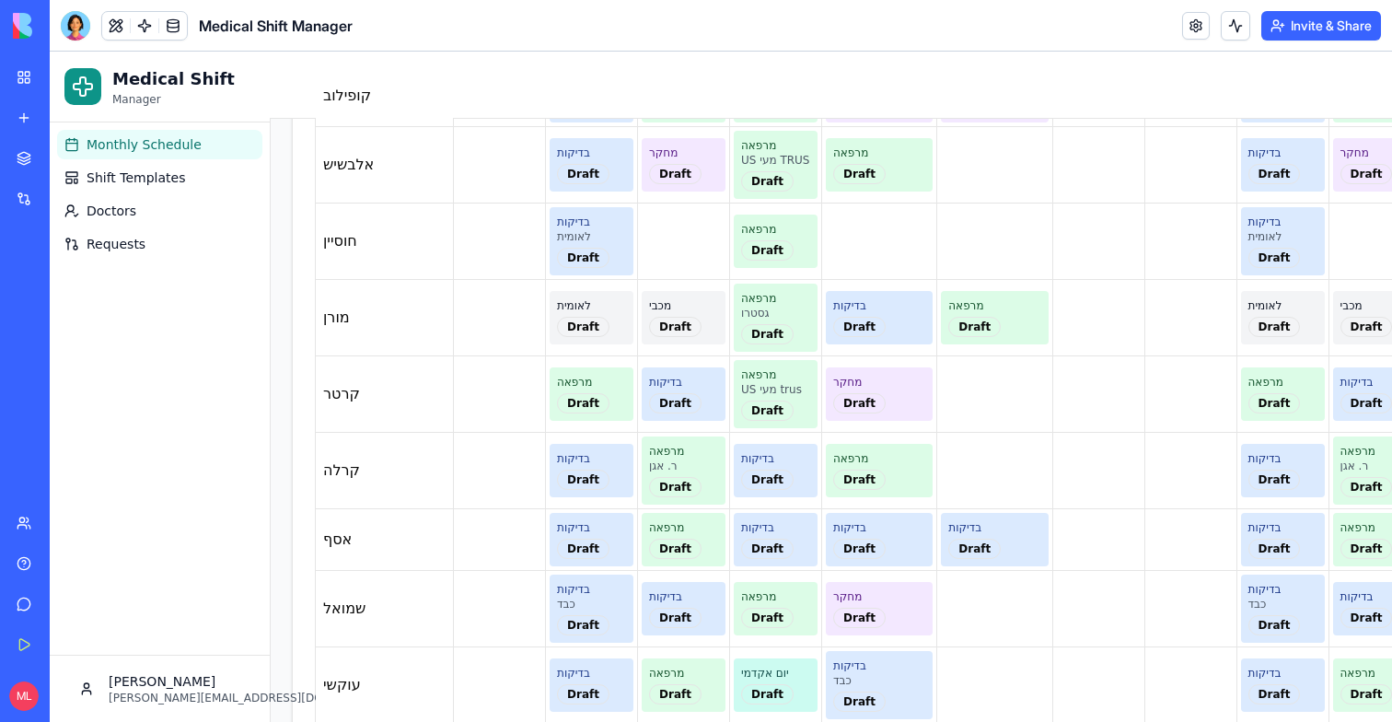
scroll to position [1658, 1]
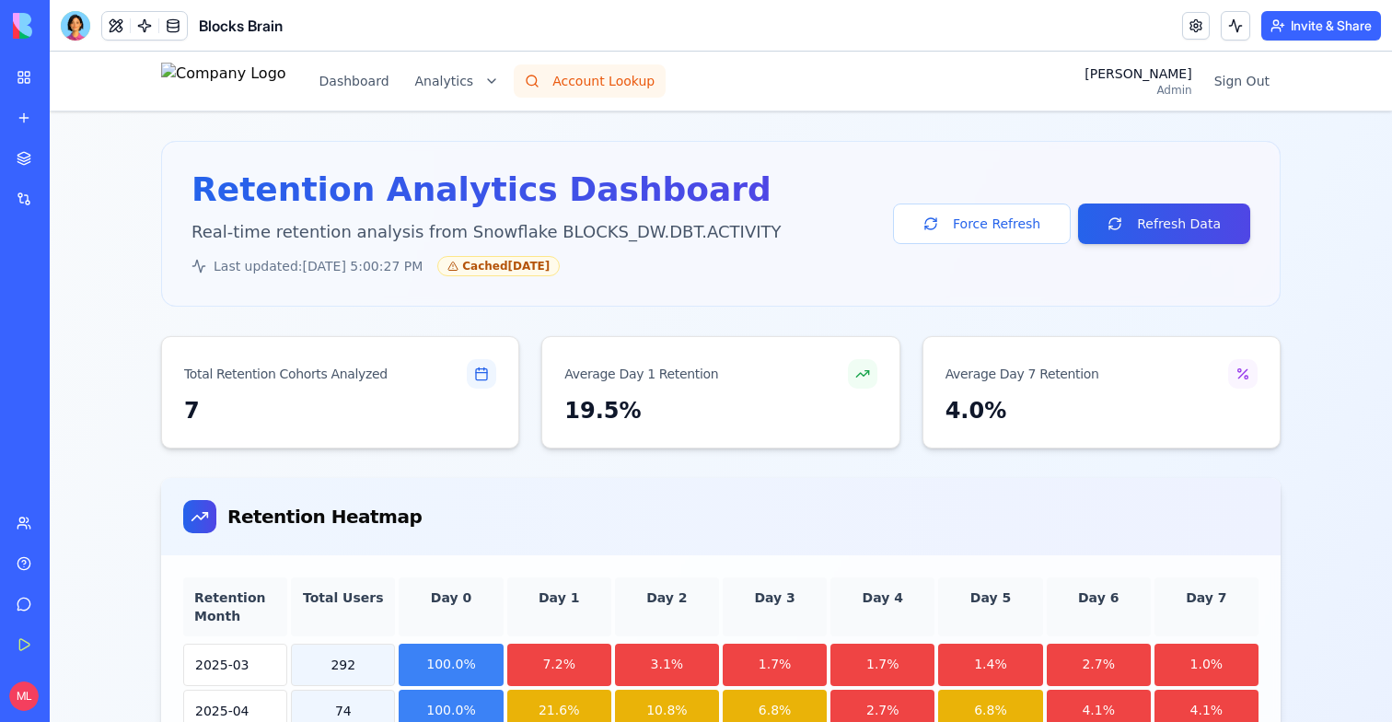
click at [584, 74] on button "Account Lookup" at bounding box center [590, 80] width 152 height 33
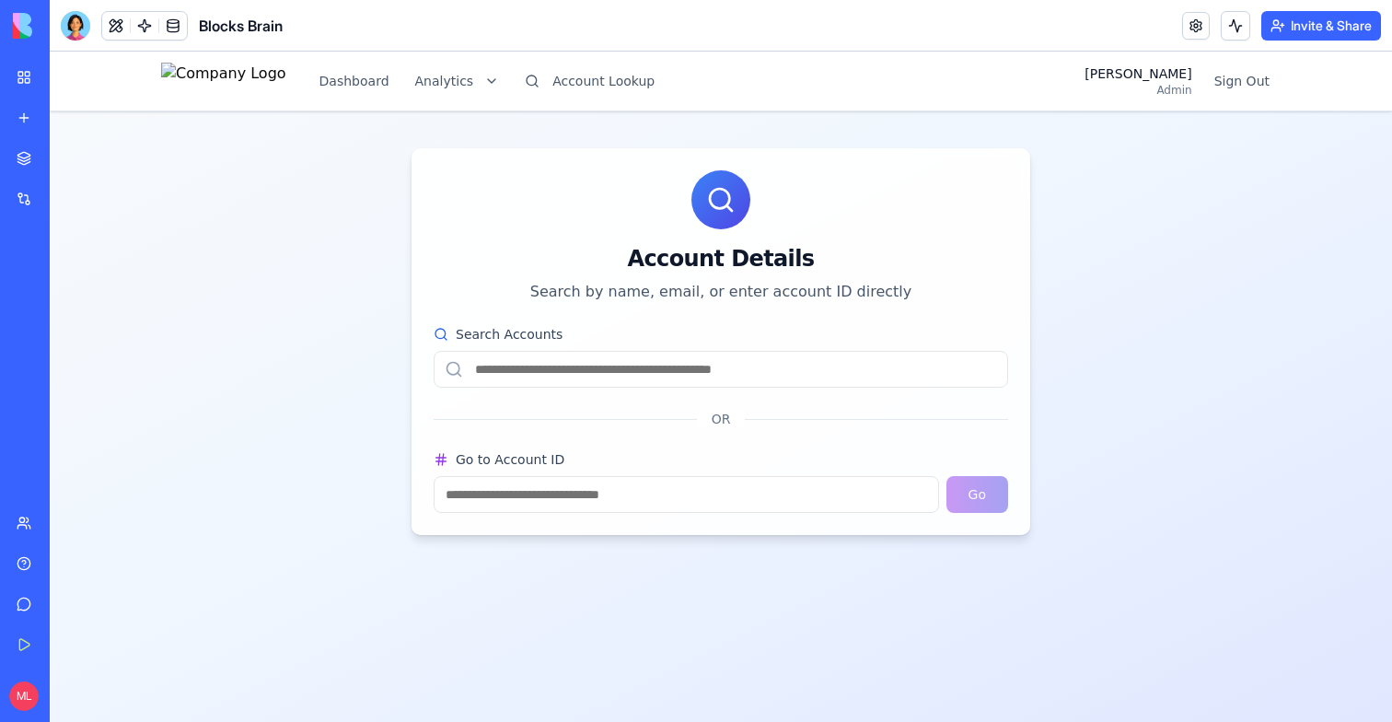
click at [609, 387] on input "Search Accounts" at bounding box center [721, 369] width 574 height 37
paste input "**********"
click at [733, 321] on div "Account Details Search by name, email, or enter account ID directly" at bounding box center [720, 236] width 619 height 177
click at [720, 371] on input "**********" at bounding box center [721, 369] width 574 height 37
type input "**********"
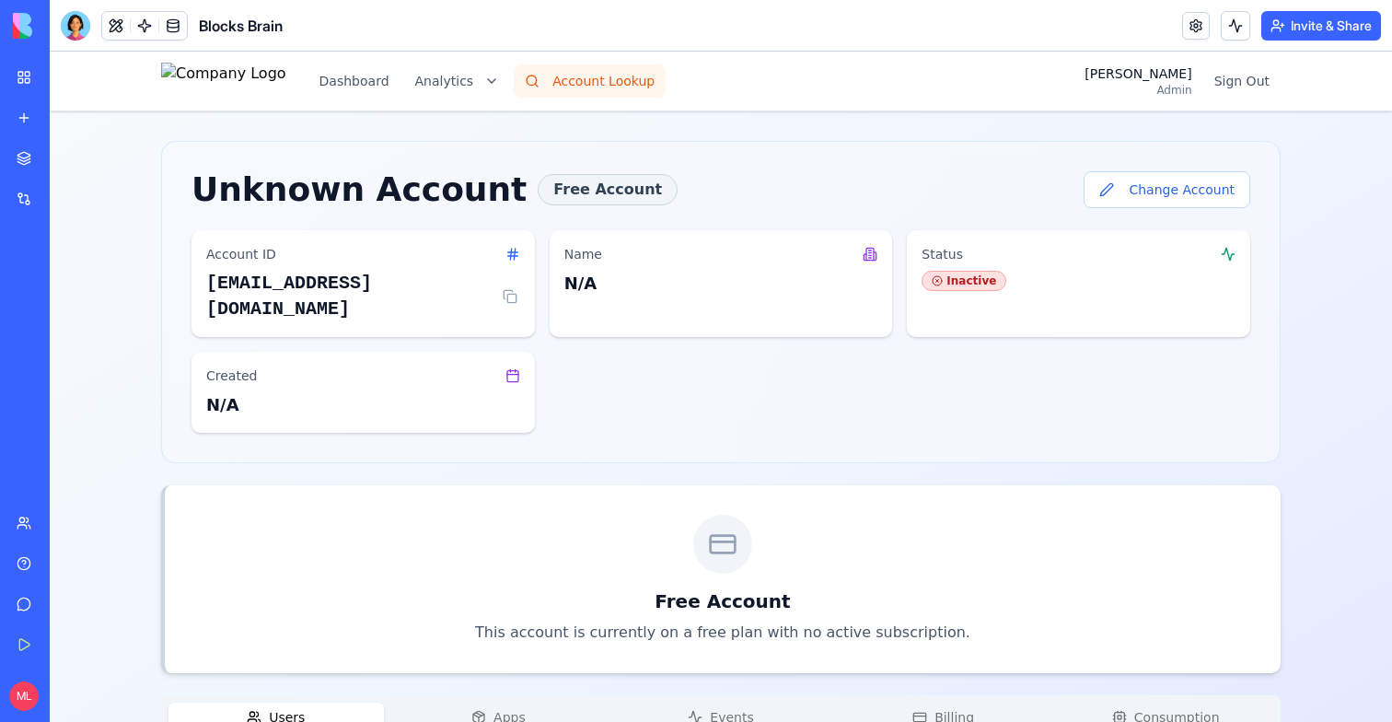
click at [622, 84] on button "Account Lookup" at bounding box center [590, 80] width 152 height 33
click at [648, 77] on button "Account Lookup" at bounding box center [590, 80] width 152 height 33
click at [574, 91] on button "Account Lookup" at bounding box center [590, 80] width 152 height 33
click at [400, 87] on button "Dashboard" at bounding box center [354, 80] width 92 height 33
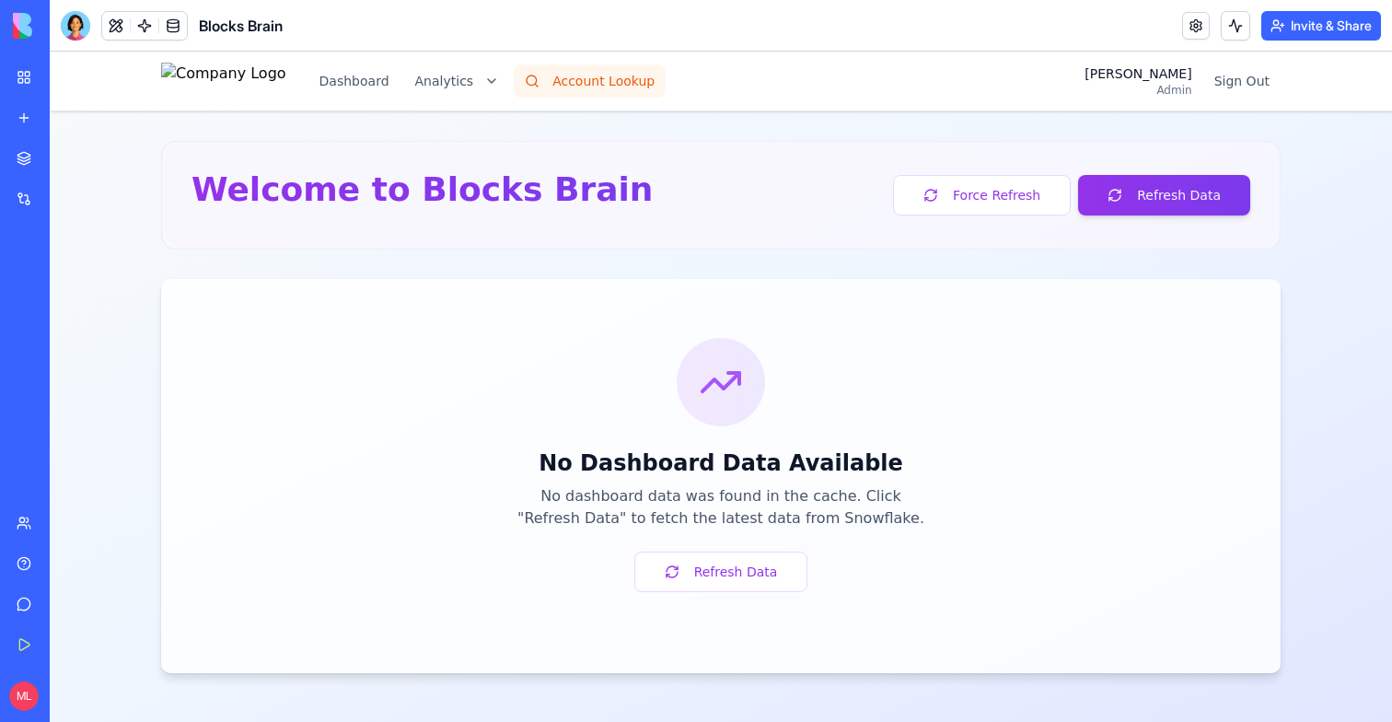
click at [627, 81] on button "Account Lookup" at bounding box center [590, 80] width 152 height 33
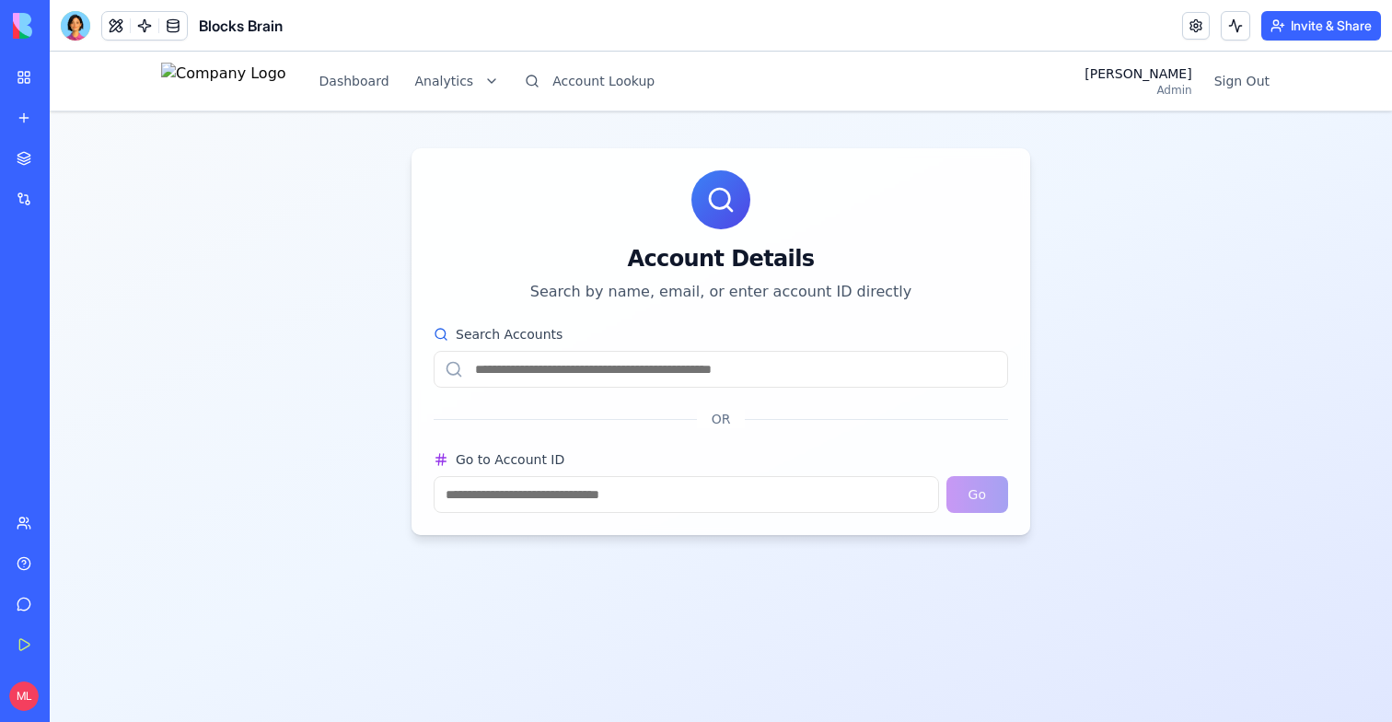
click at [650, 356] on input "Search Accounts" at bounding box center [721, 369] width 574 height 37
paste input "**********"
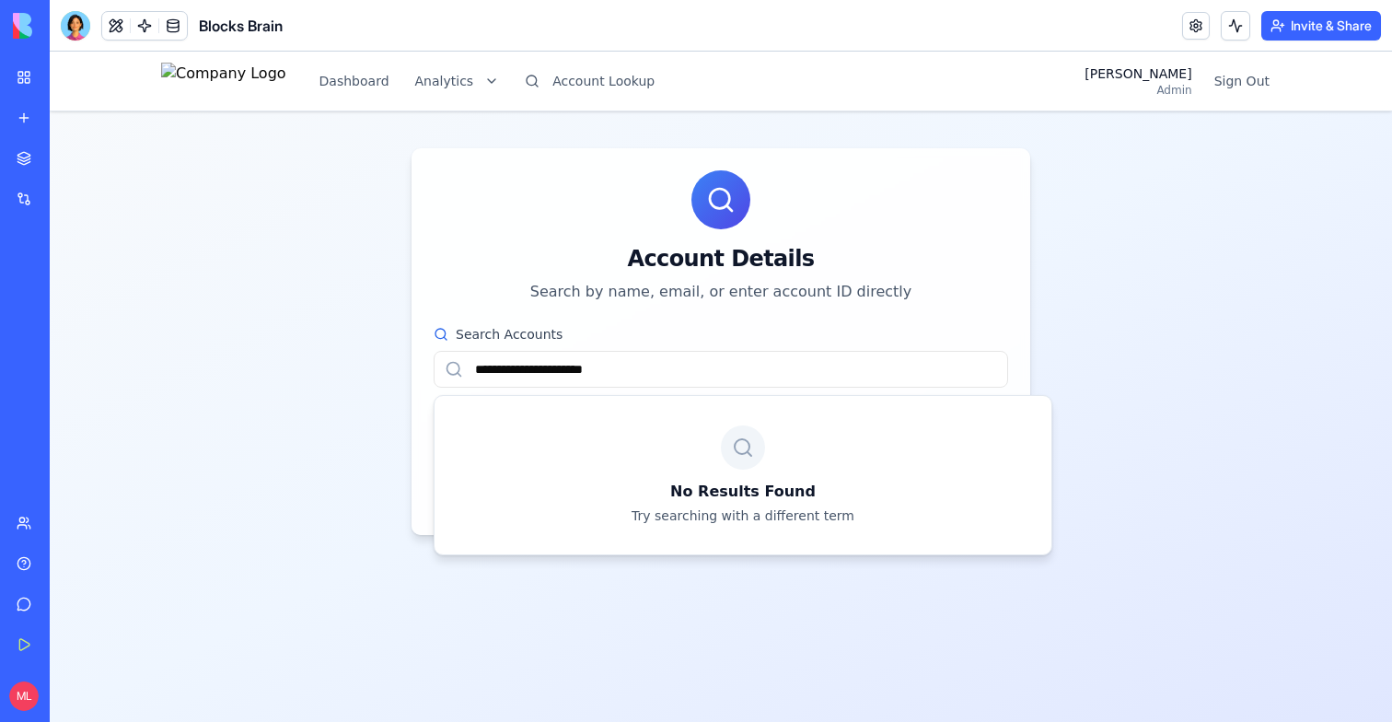
click at [607, 372] on input "**********" at bounding box center [721, 369] width 574 height 37
paste input "text"
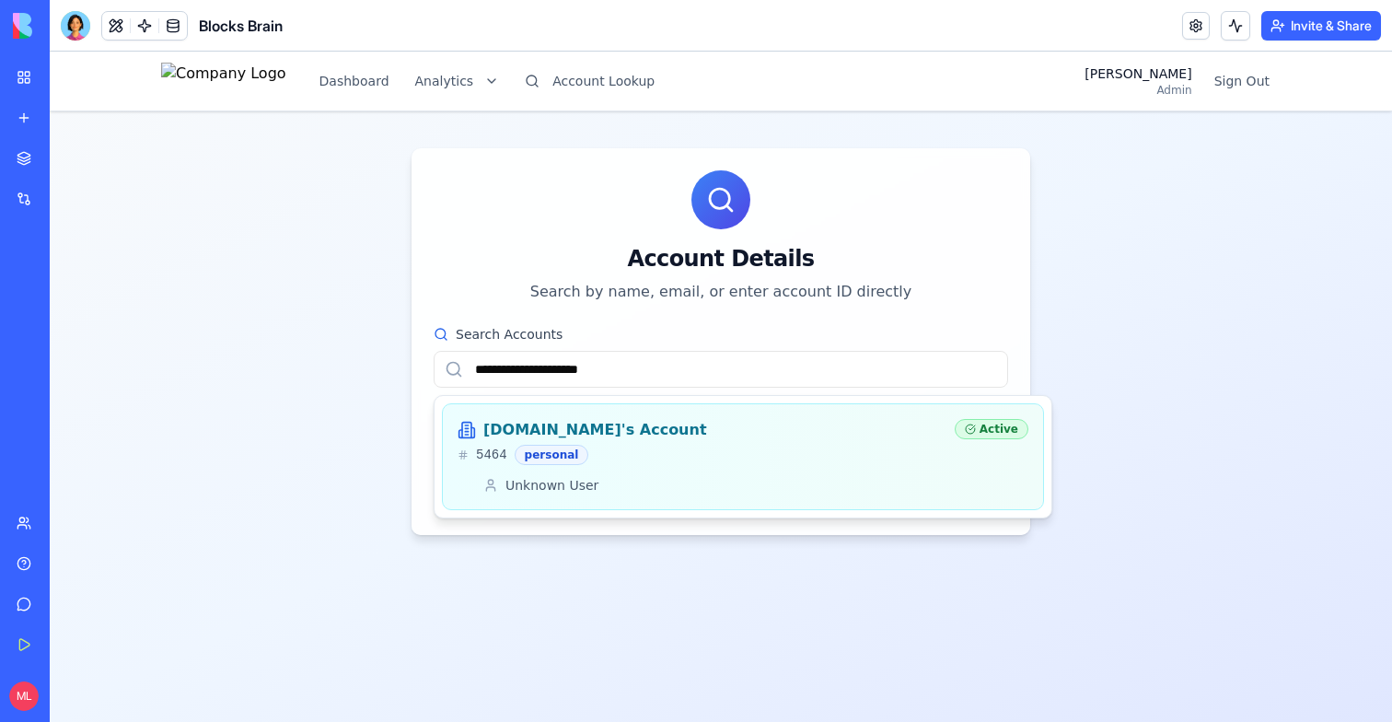
type input "**********"
click at [654, 459] on div "5464 personal" at bounding box center [698, 455] width 482 height 20
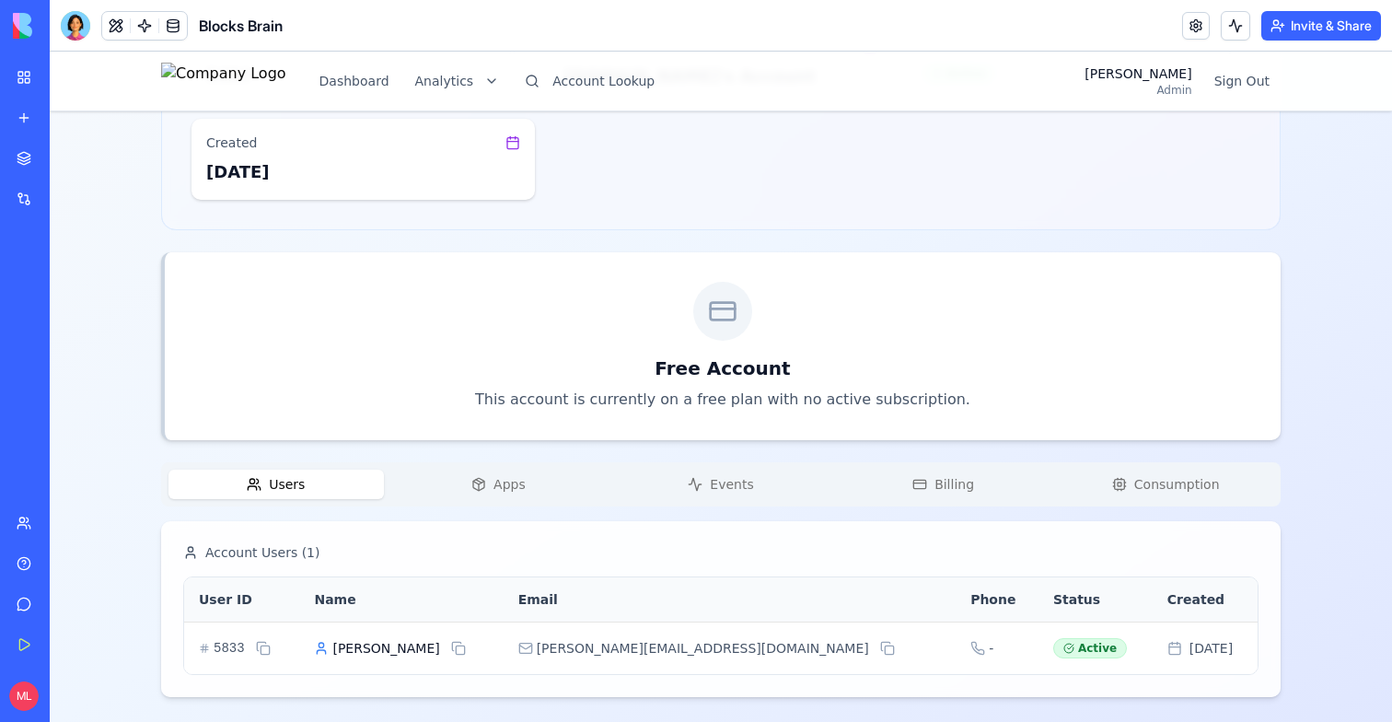
scroll to position [211, 0]
click at [484, 476] on icon "button" at bounding box center [478, 480] width 15 height 15
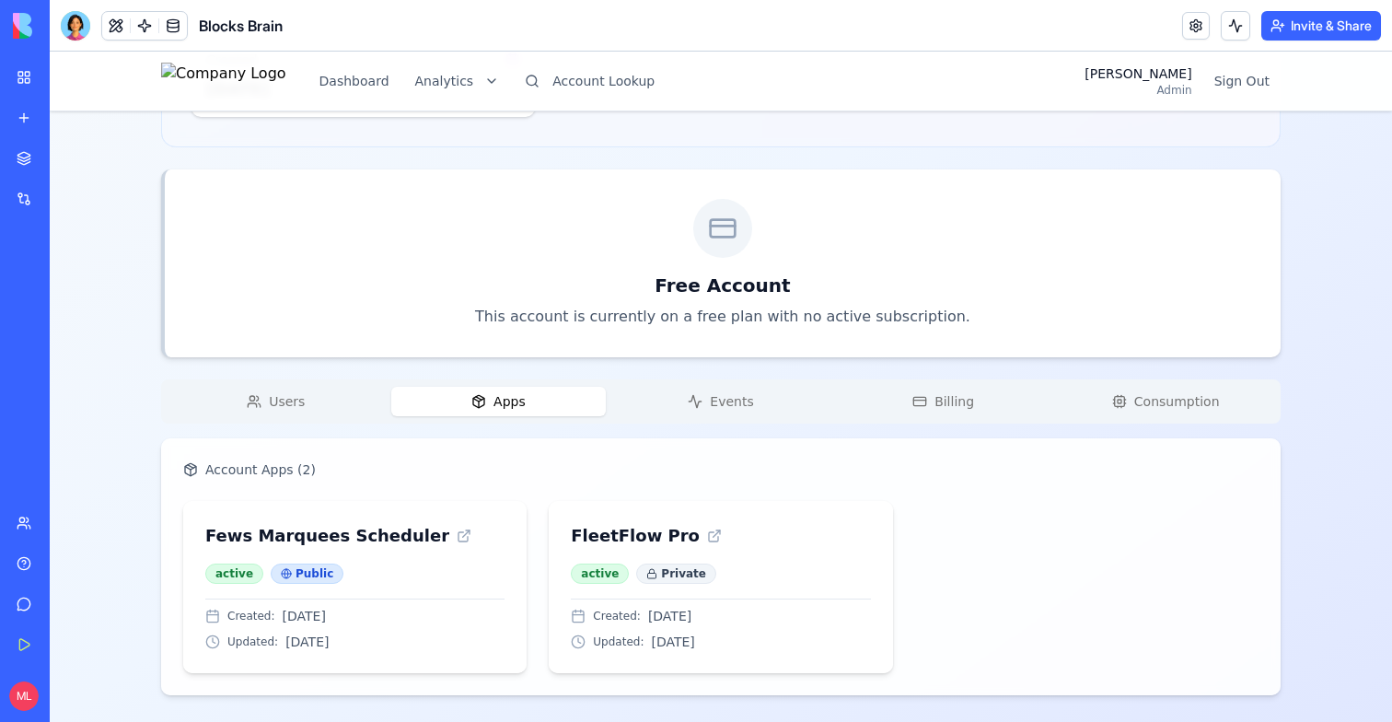
scroll to position [293, 0]
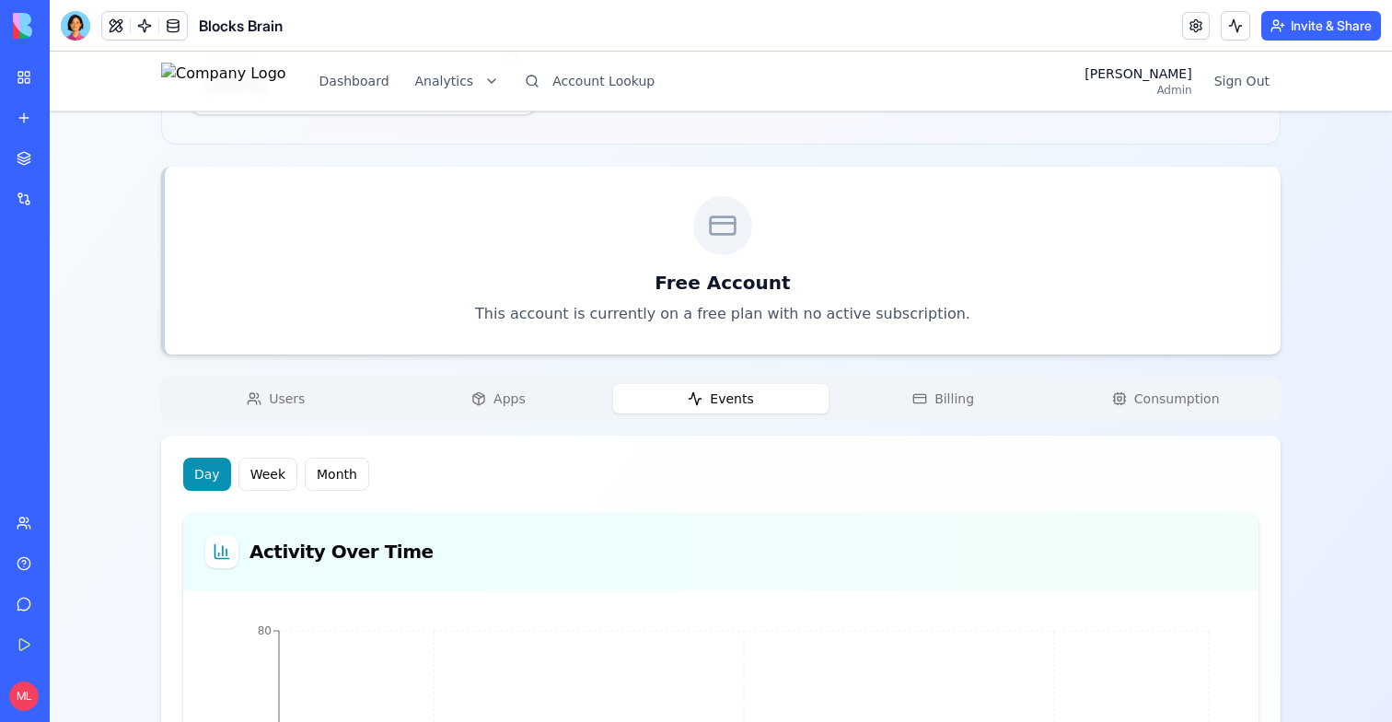
click at [715, 390] on span "Events" at bounding box center [731, 398] width 43 height 18
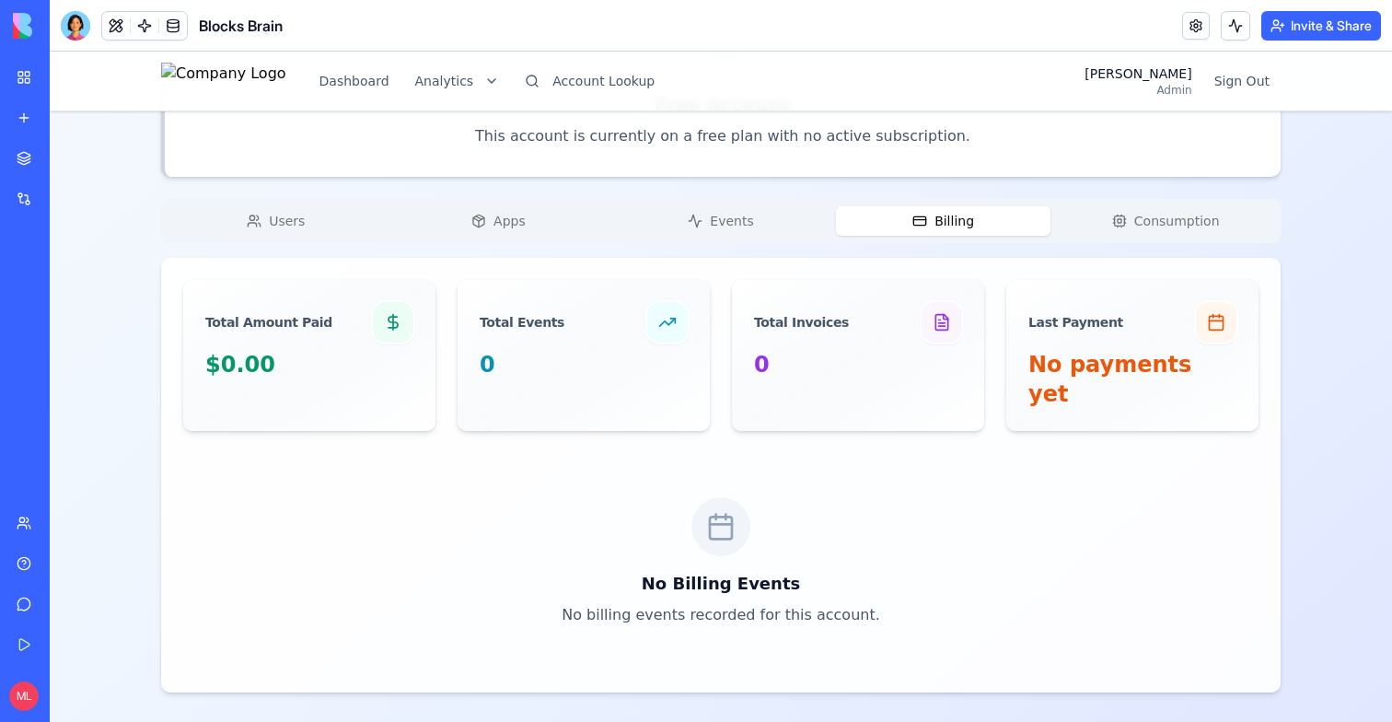
scroll to position [441, 0]
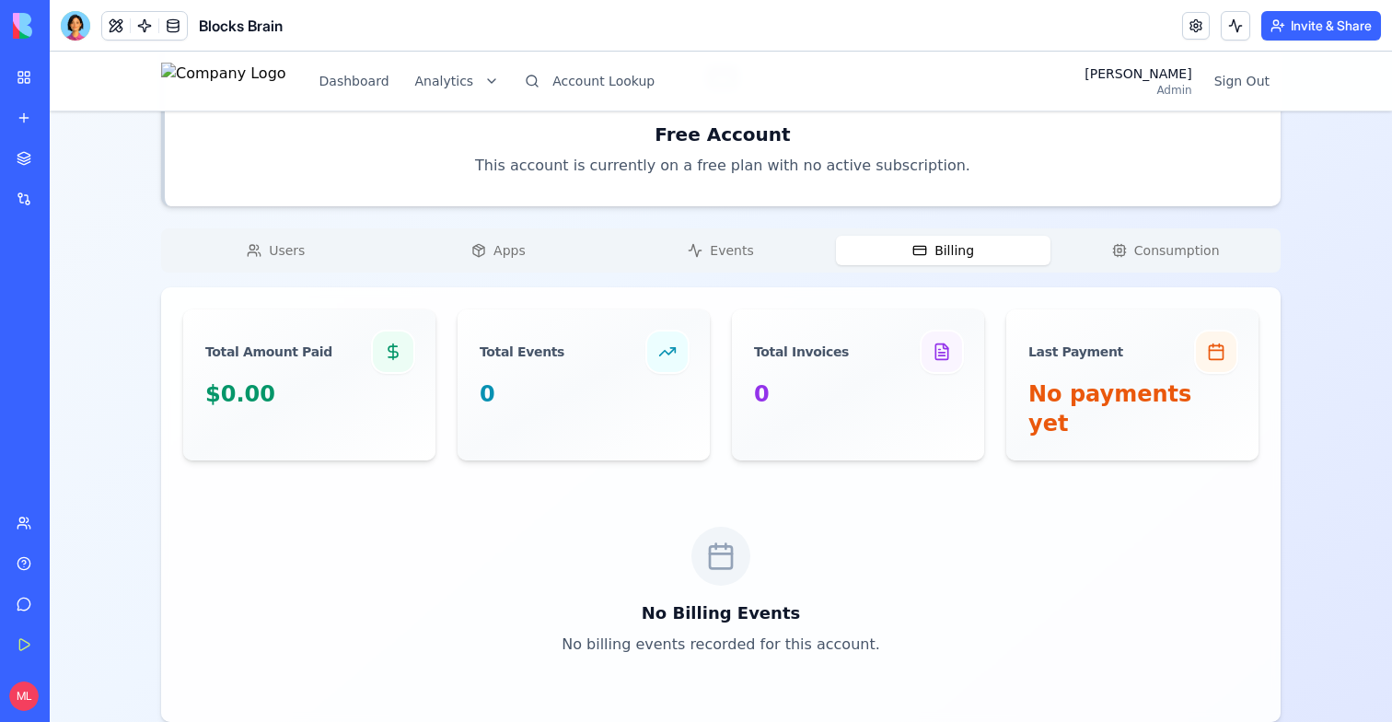
click at [954, 212] on div "[DOMAIN_NAME]'s Account Free Account Change Account Account ID 5464 Name [DOMAI…" at bounding box center [720, 211] width 1119 height 1022
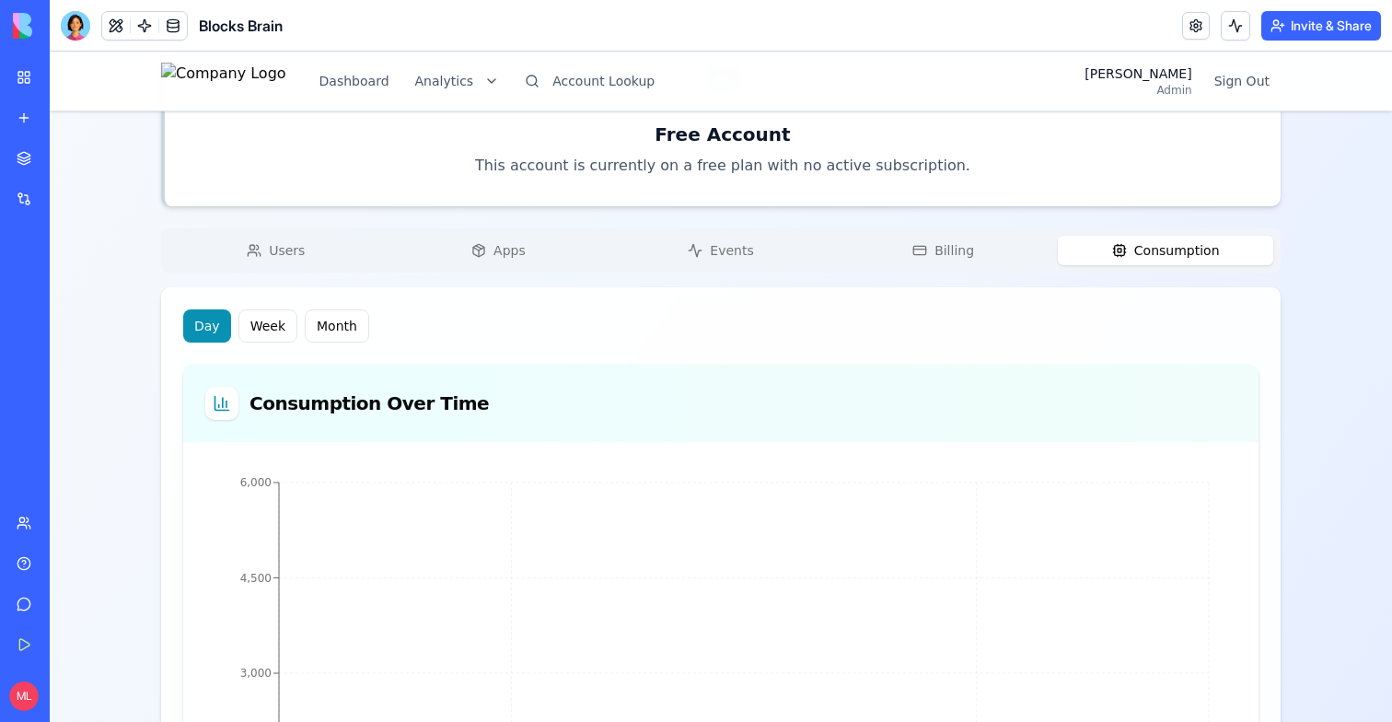
click at [1179, 237] on button "Consumption" at bounding box center [1165, 250] width 215 height 29
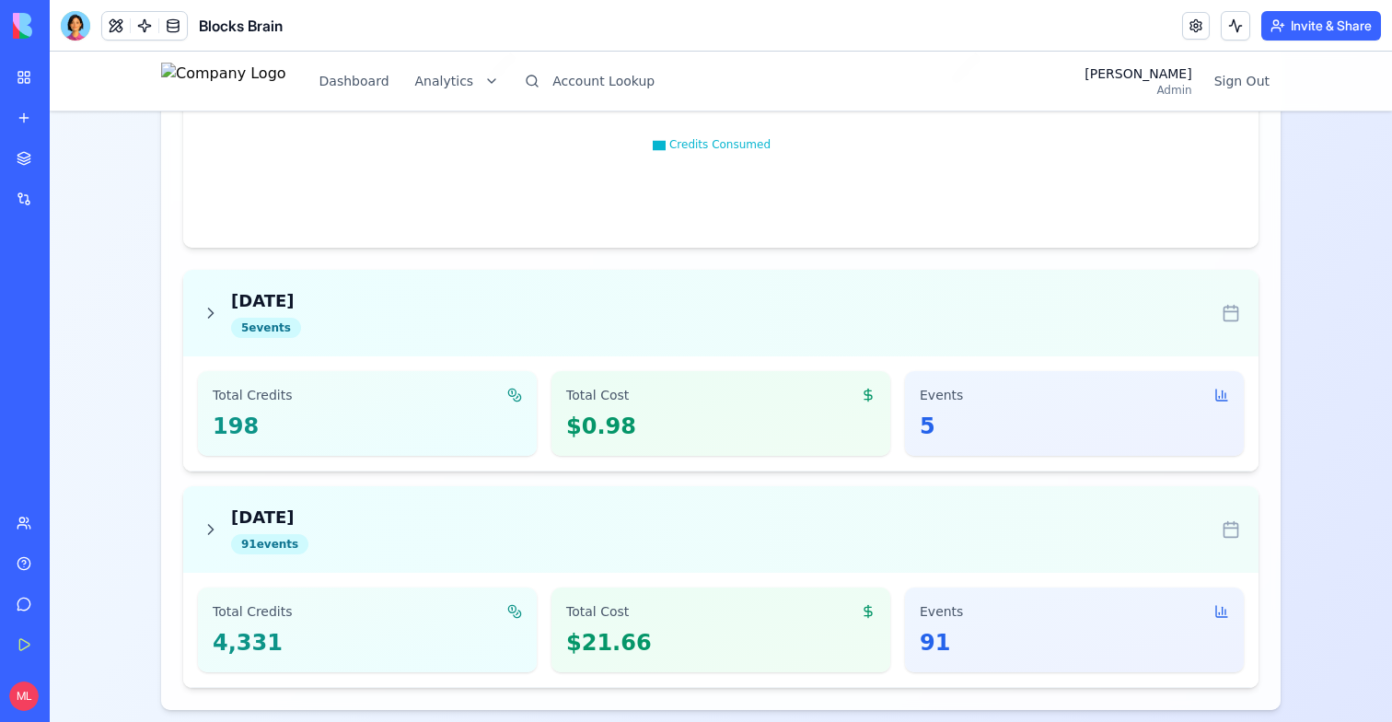
scroll to position [1277, 0]
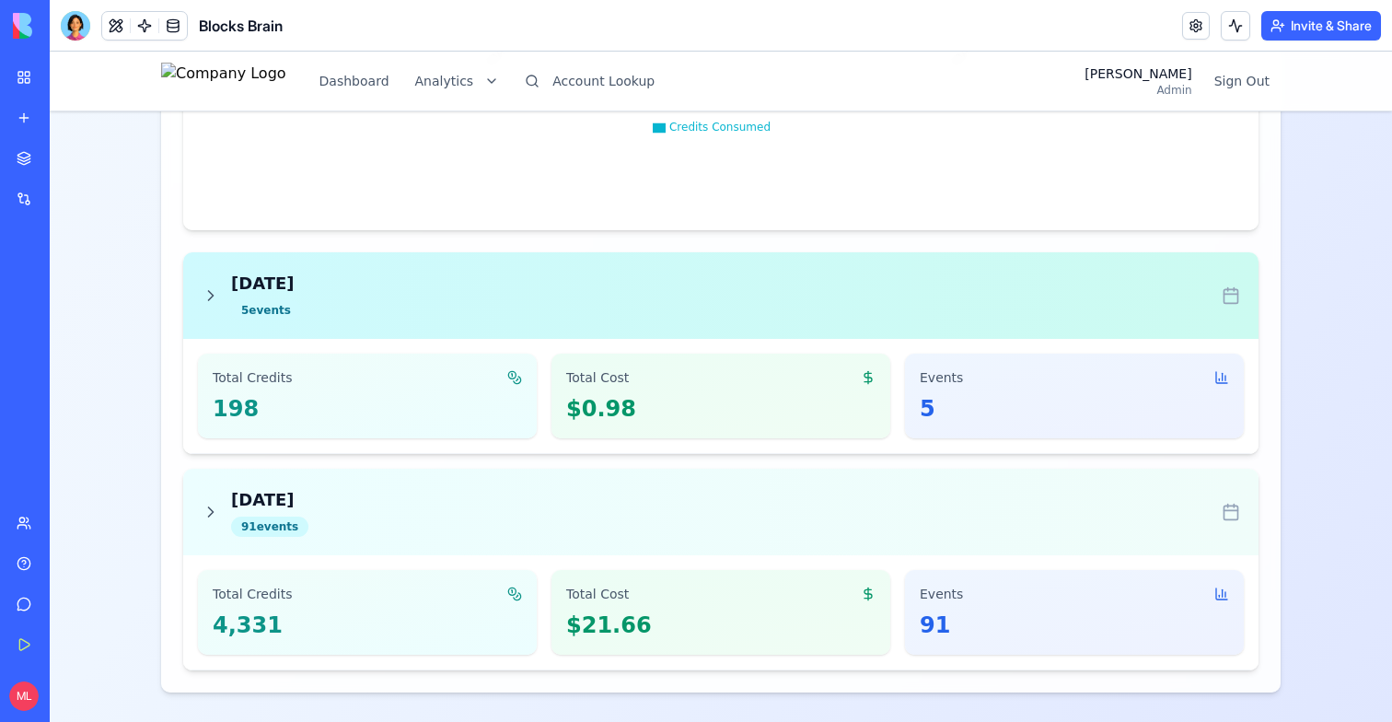
click at [542, 304] on div "[DATE] 5 event s" at bounding box center [721, 296] width 1038 height 50
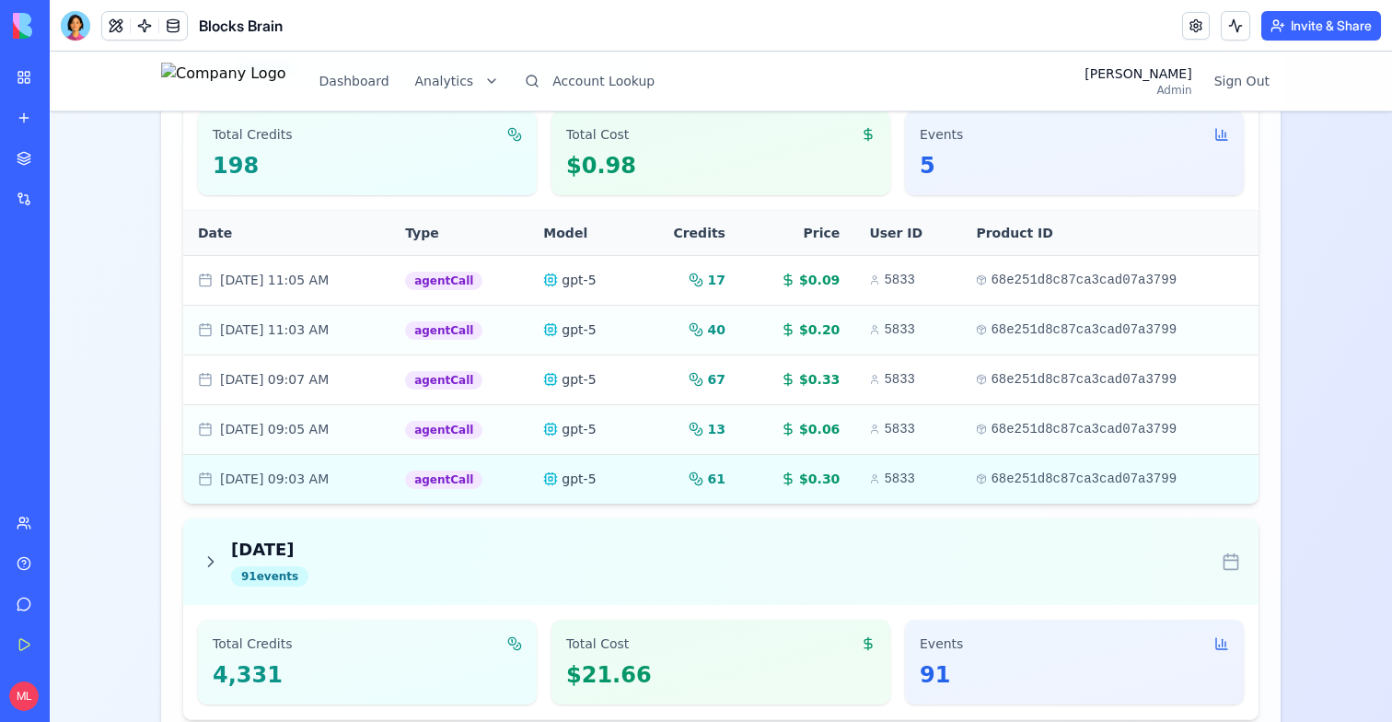
scroll to position [1567, 0]
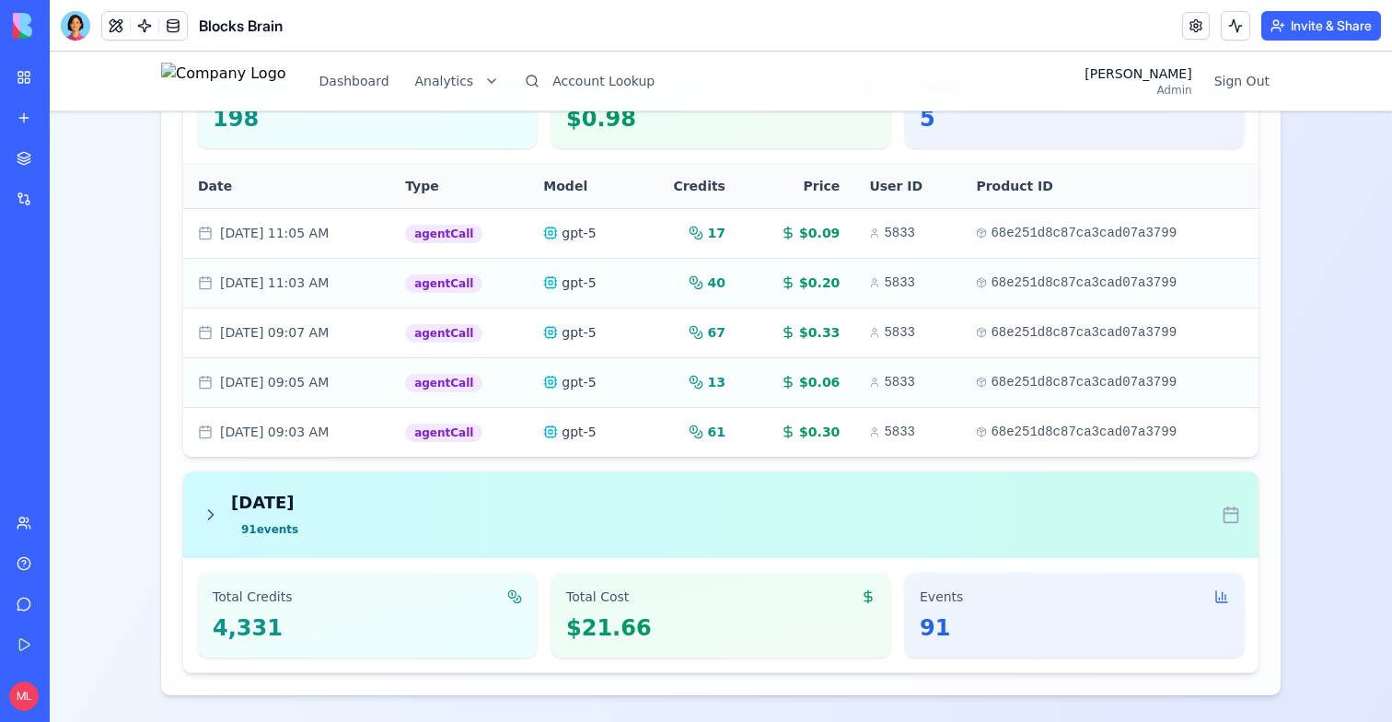
click at [634, 501] on div "[DATE] 91 event s" at bounding box center [721, 515] width 1038 height 50
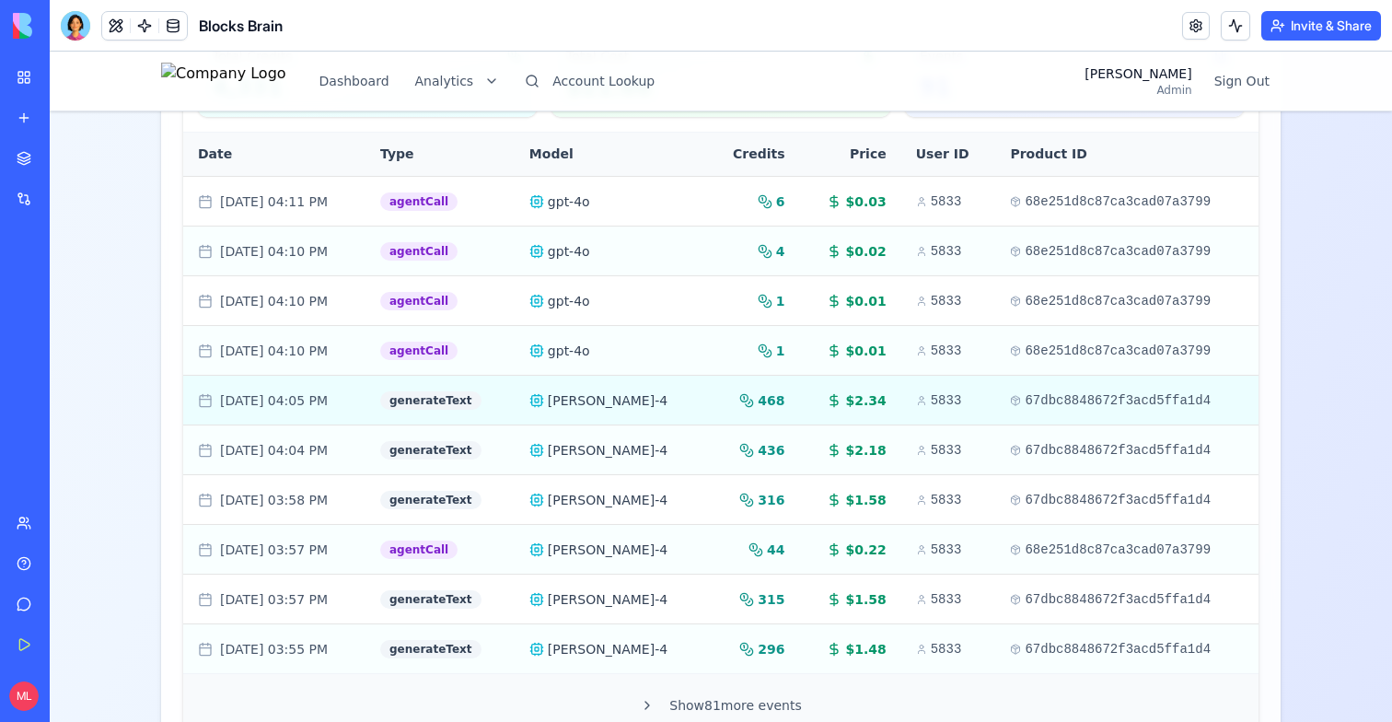
scroll to position [2166, 0]
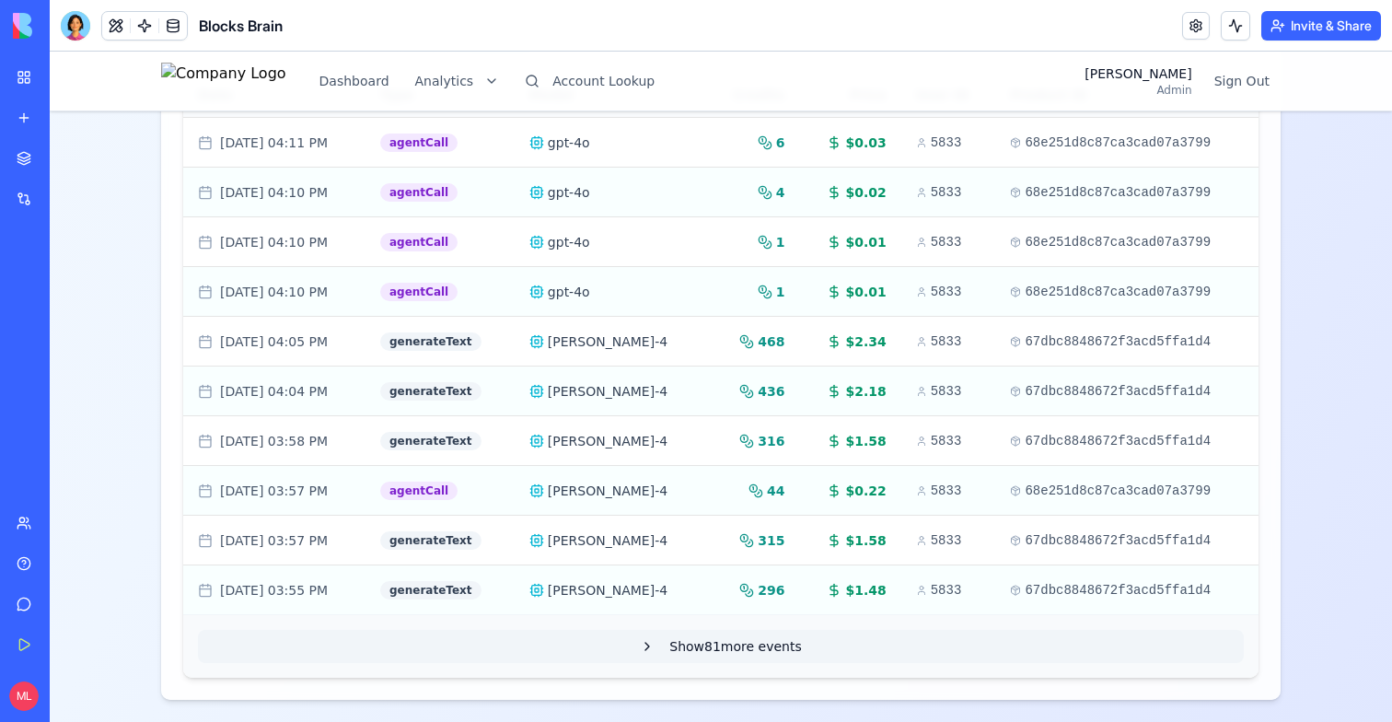
click at [719, 654] on button "Show 81 more events" at bounding box center [721, 646] width 1046 height 33
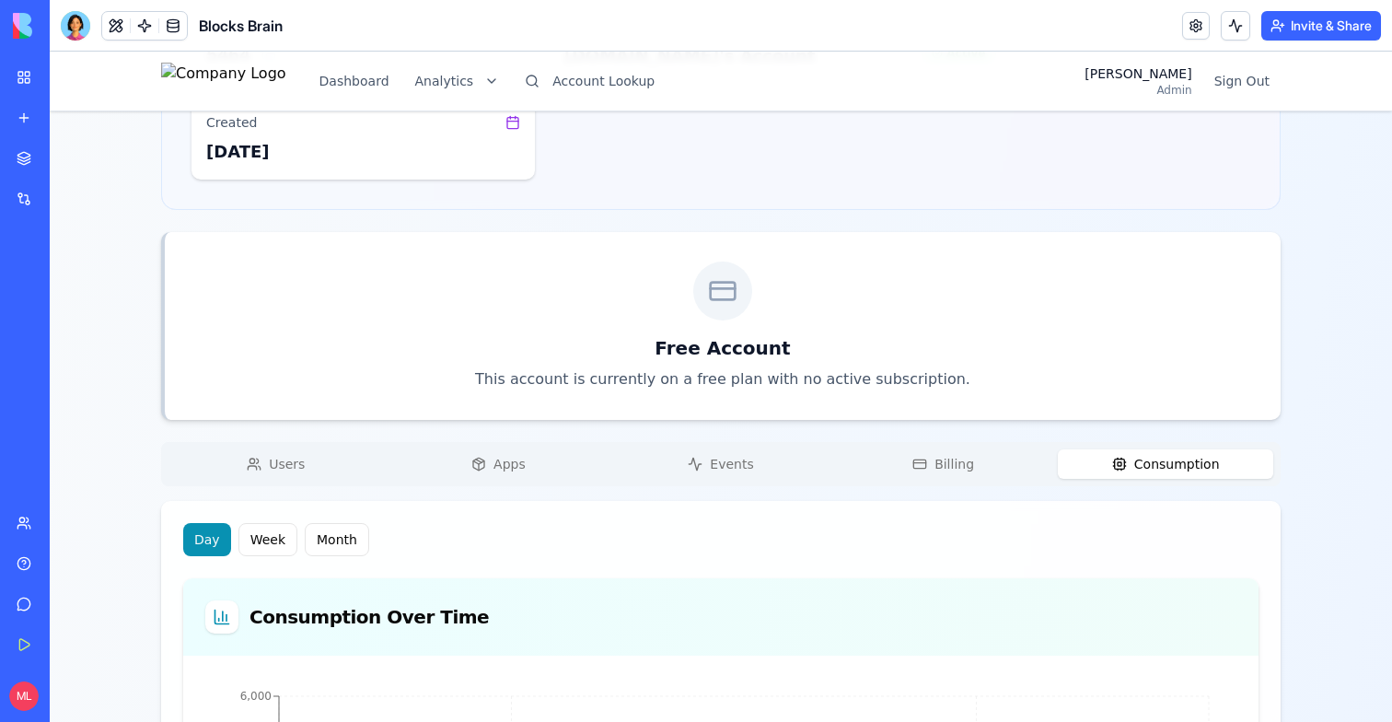
scroll to position [0, 0]
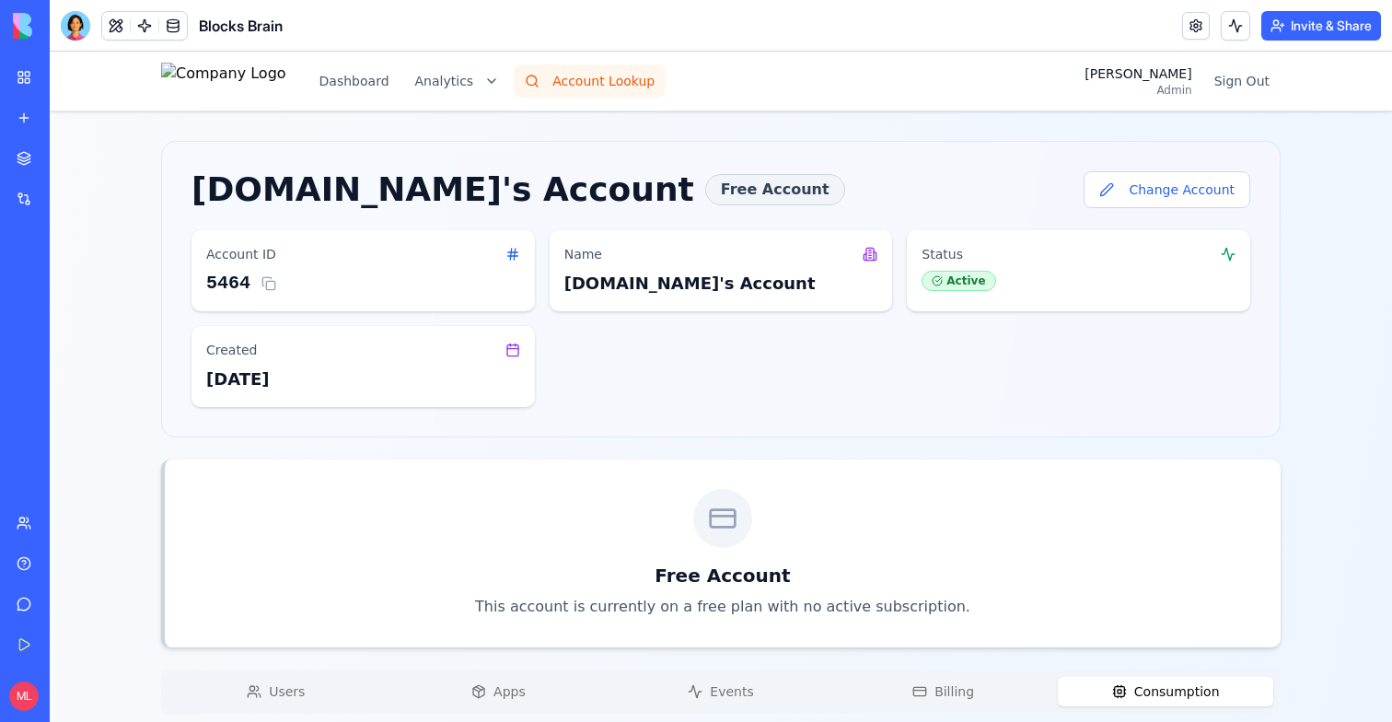
click at [631, 83] on button "Account Lookup" at bounding box center [590, 80] width 152 height 33
click at [392, 72] on button "Dashboard" at bounding box center [354, 80] width 92 height 33
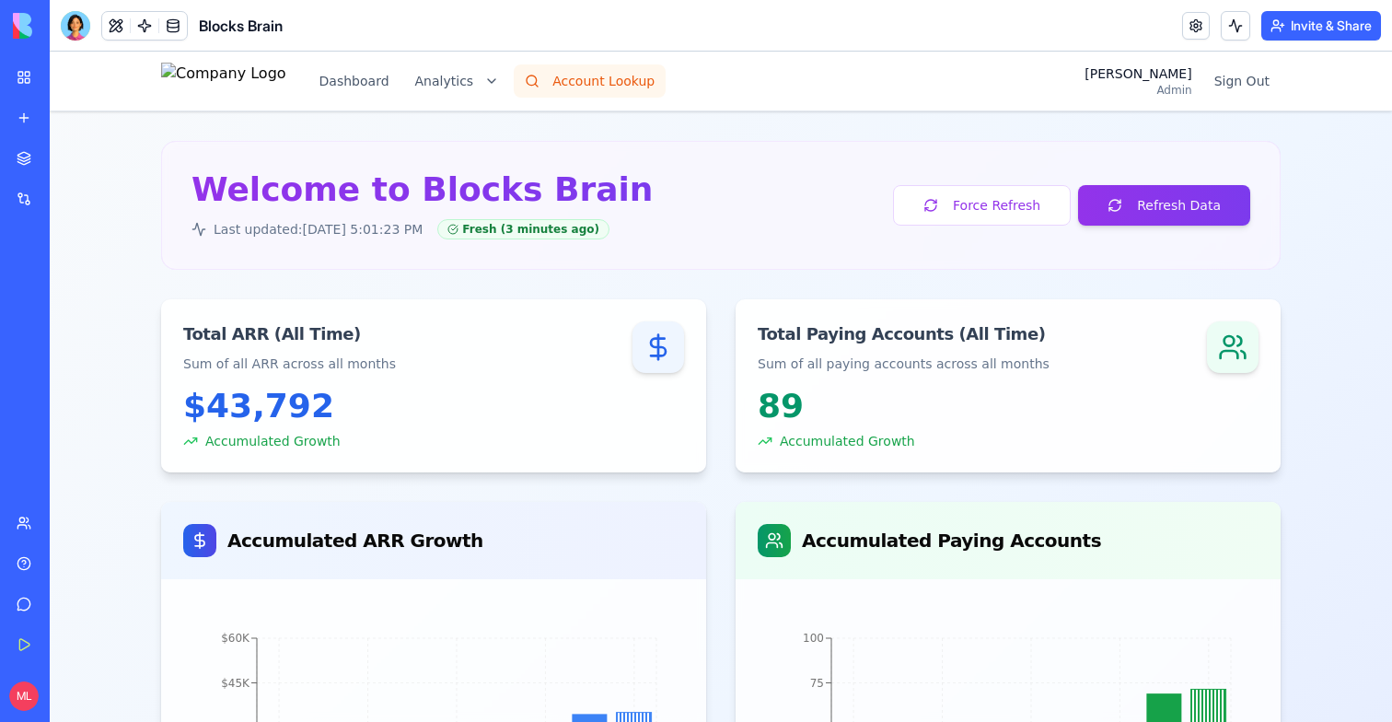
click at [635, 72] on button "Account Lookup" at bounding box center [590, 80] width 152 height 33
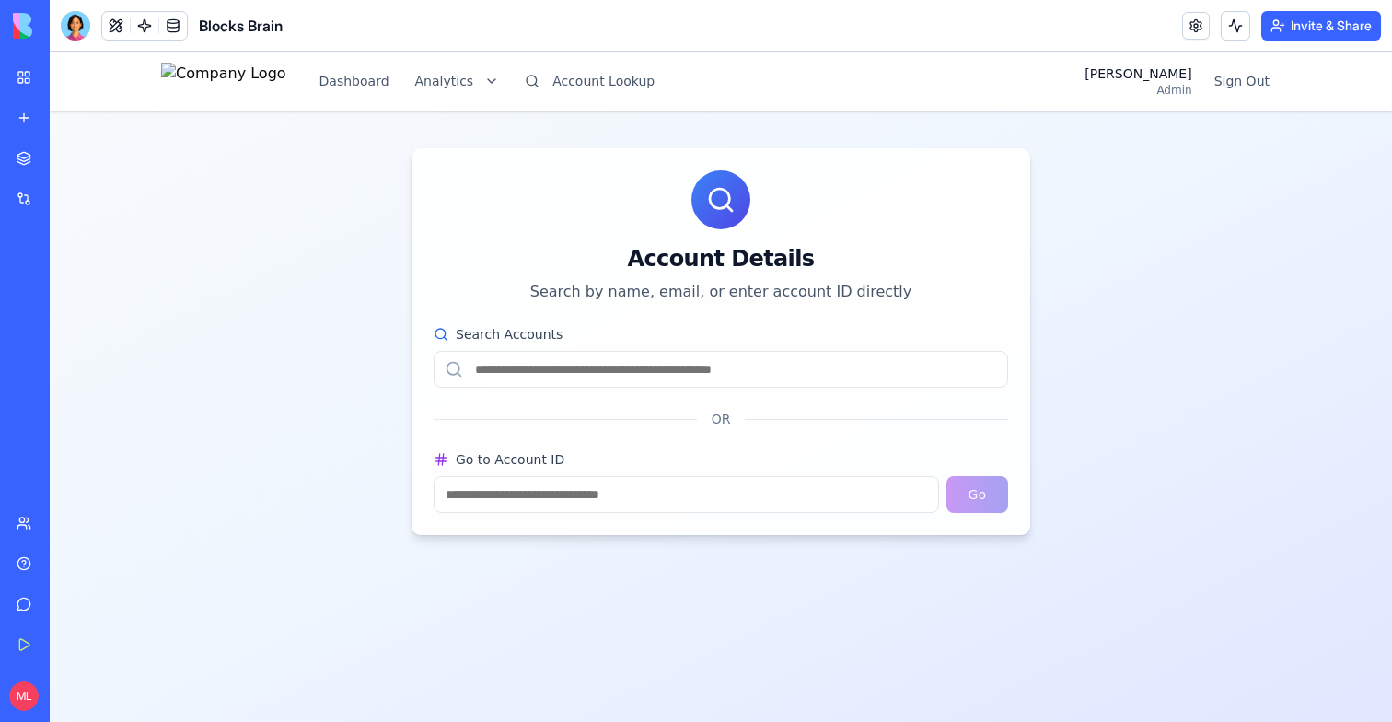
click at [701, 375] on input "Search Accounts" at bounding box center [721, 369] width 574 height 37
paste input "**********"
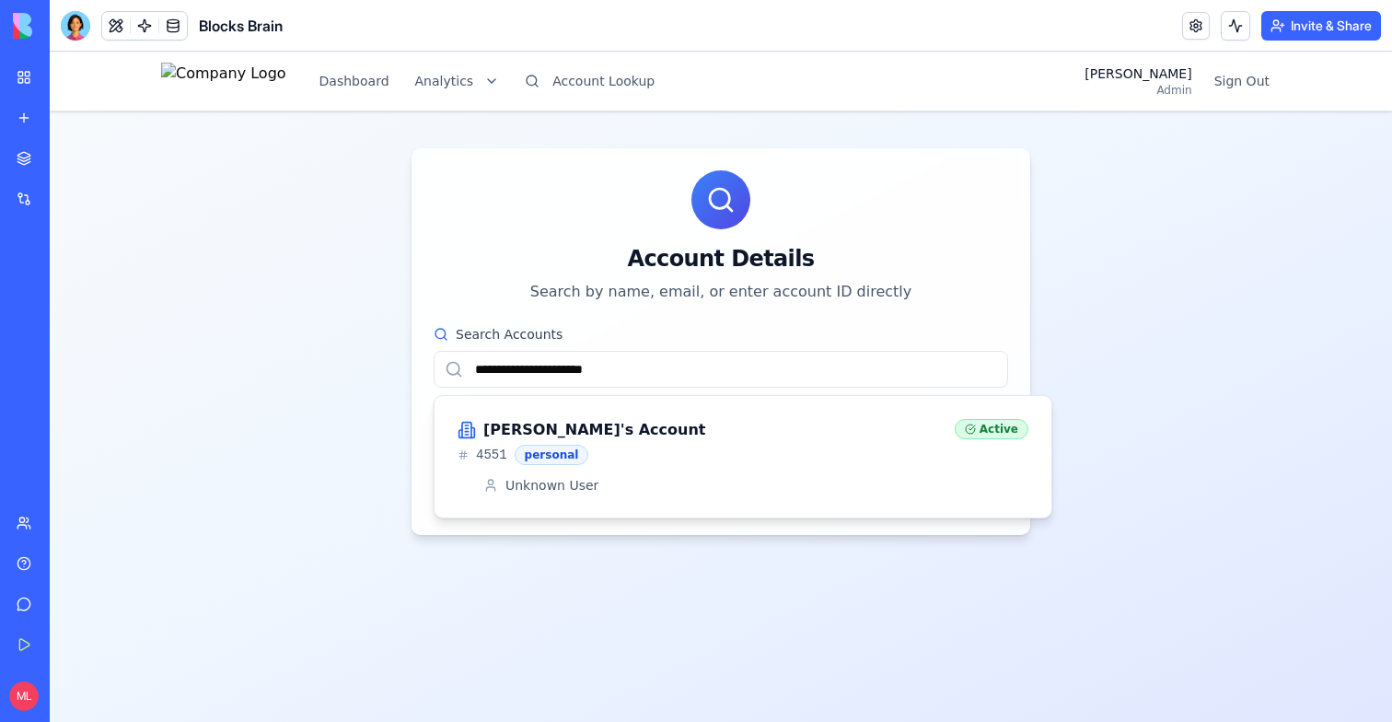
type input "**********"
click at [720, 460] on div "4551 personal" at bounding box center [698, 455] width 482 height 20
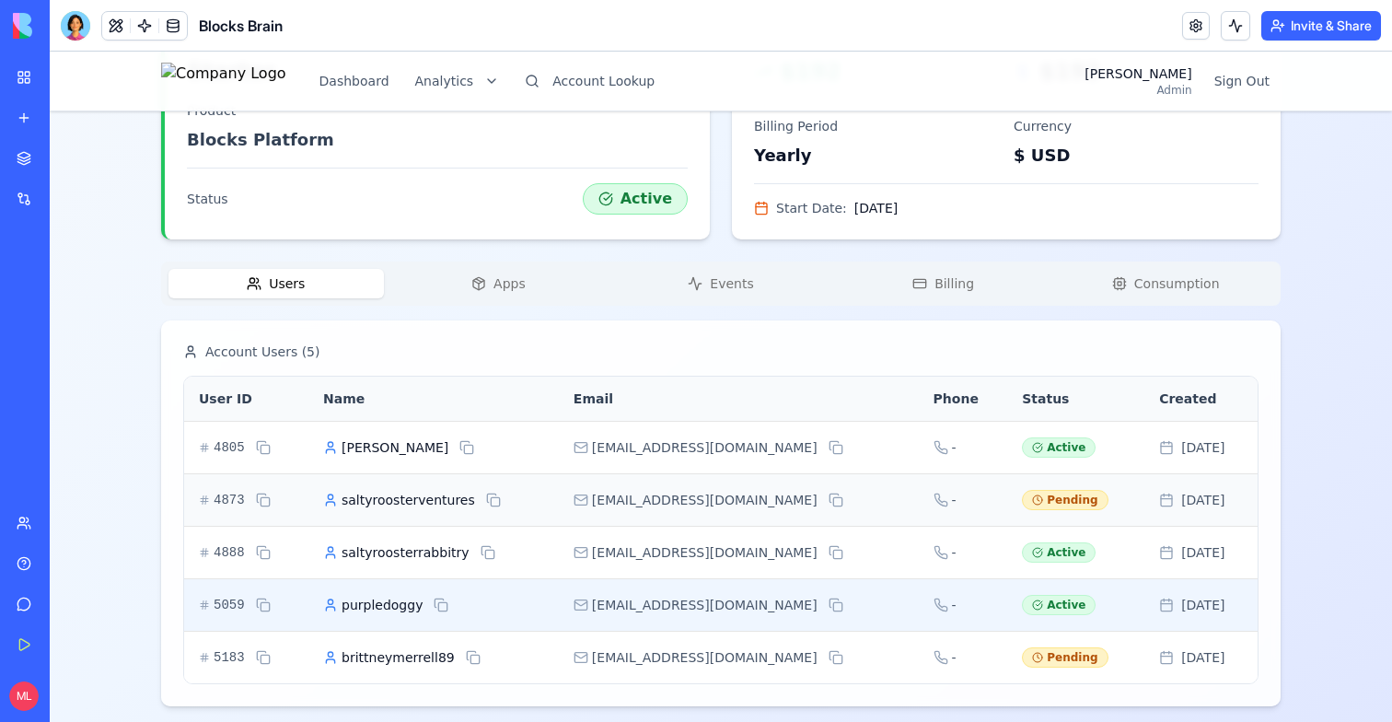
scroll to position [540, 0]
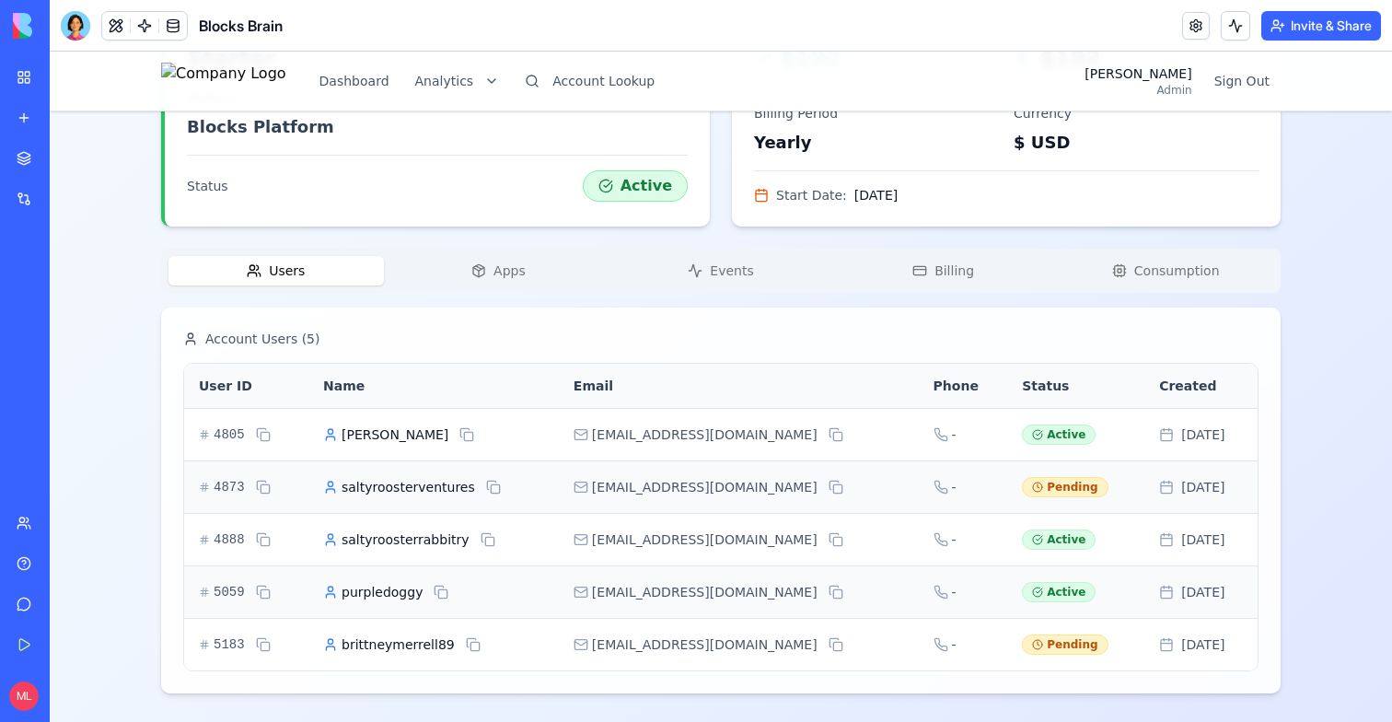
click at [494, 279] on button "Apps" at bounding box center [498, 270] width 215 height 29
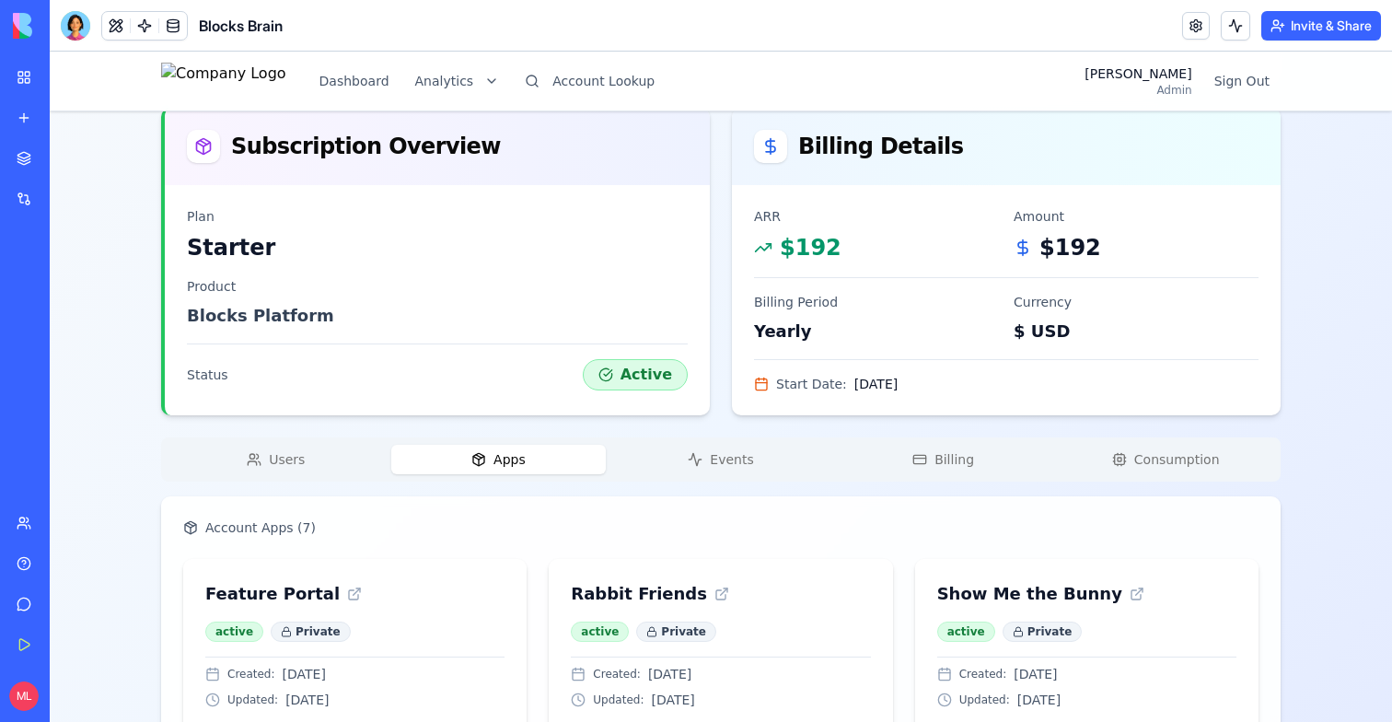
scroll to position [283, 0]
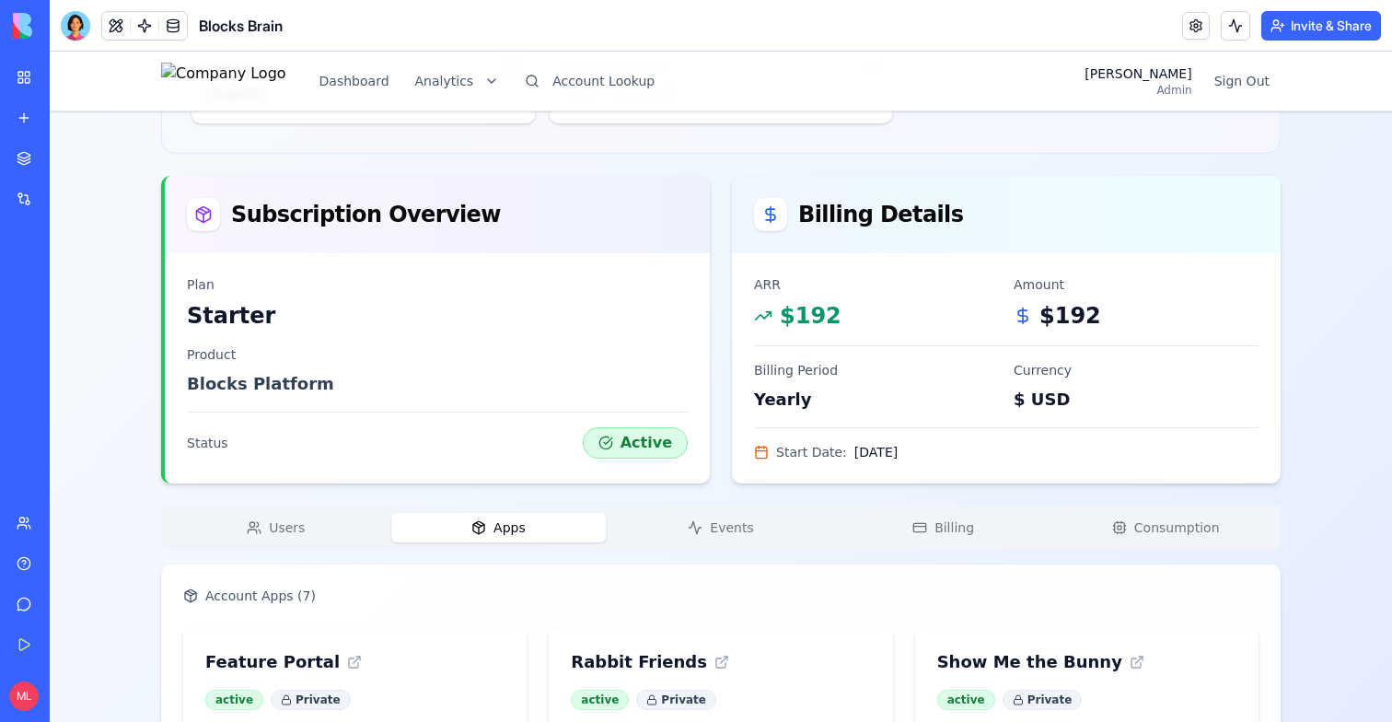
click at [738, 521] on span "Events" at bounding box center [731, 527] width 43 height 18
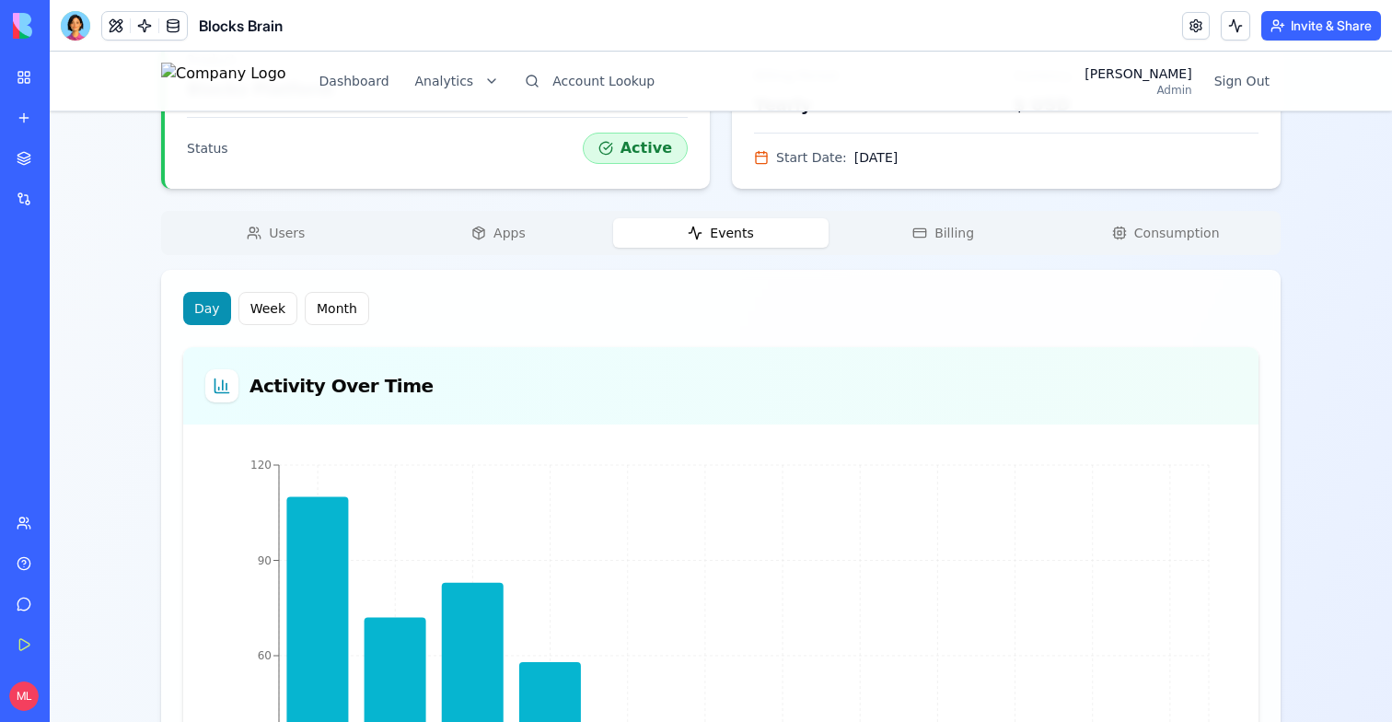
scroll to position [582, 0]
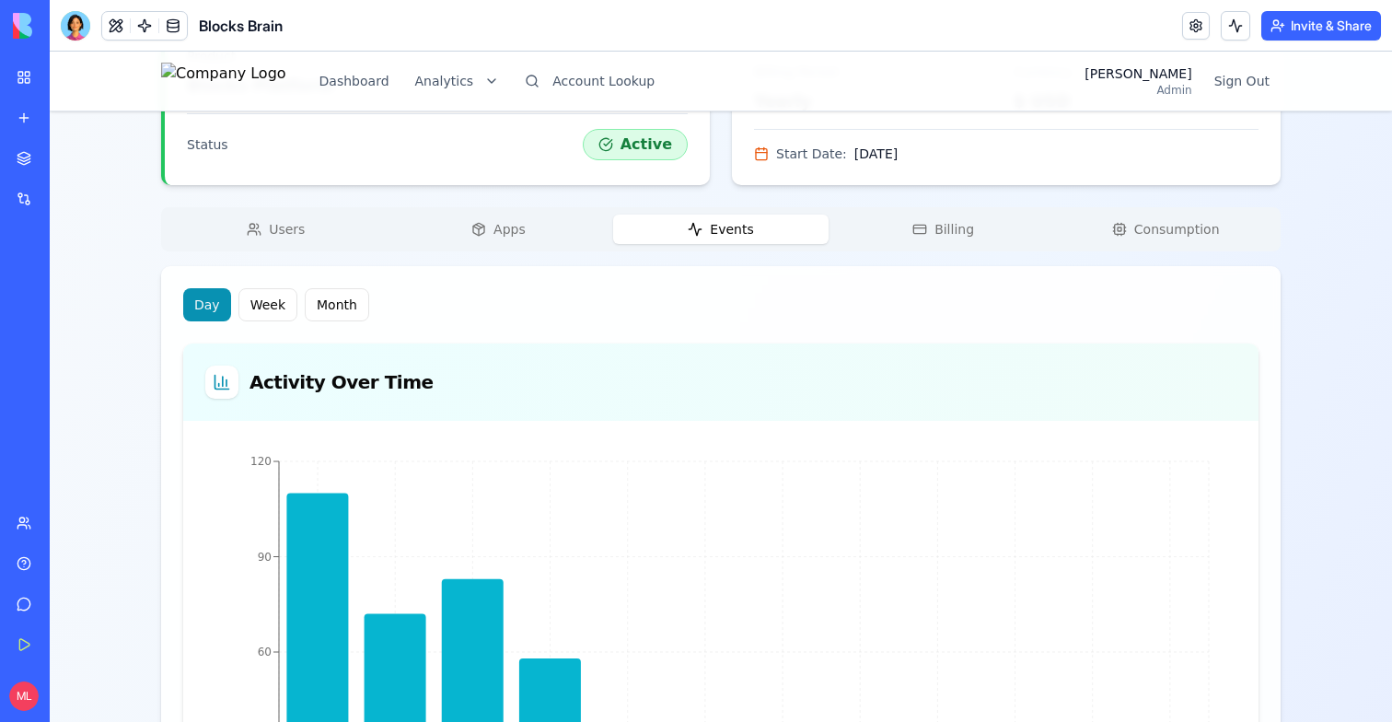
click at [513, 226] on span "Apps" at bounding box center [509, 229] width 32 height 18
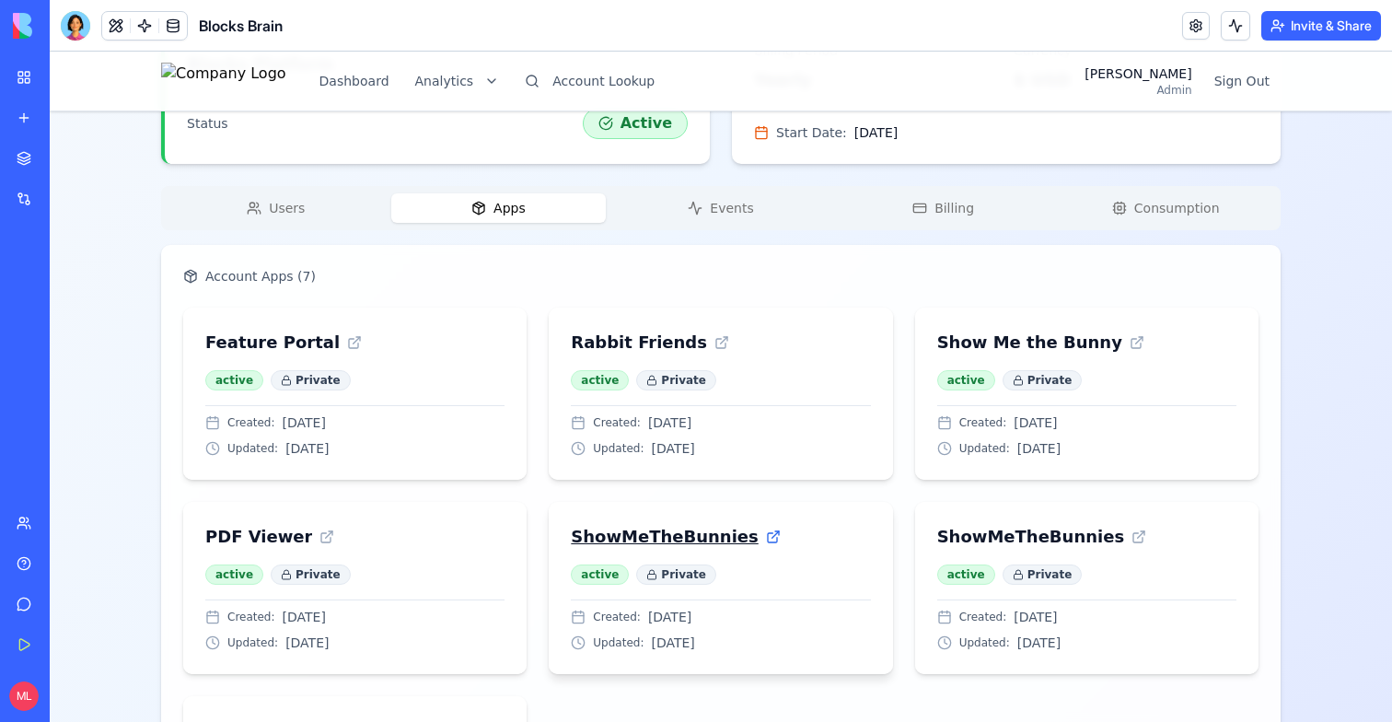
scroll to position [606, 0]
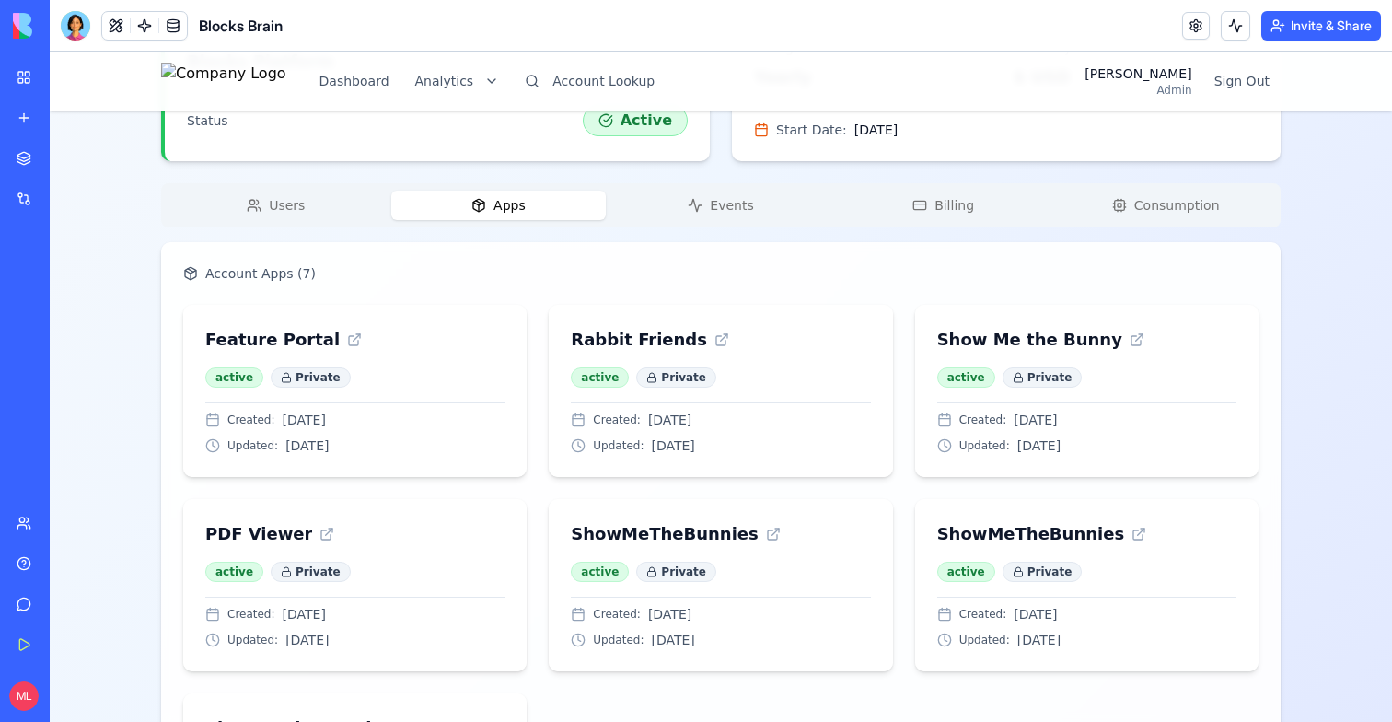
click at [765, 203] on button "Events" at bounding box center [720, 205] width 215 height 29
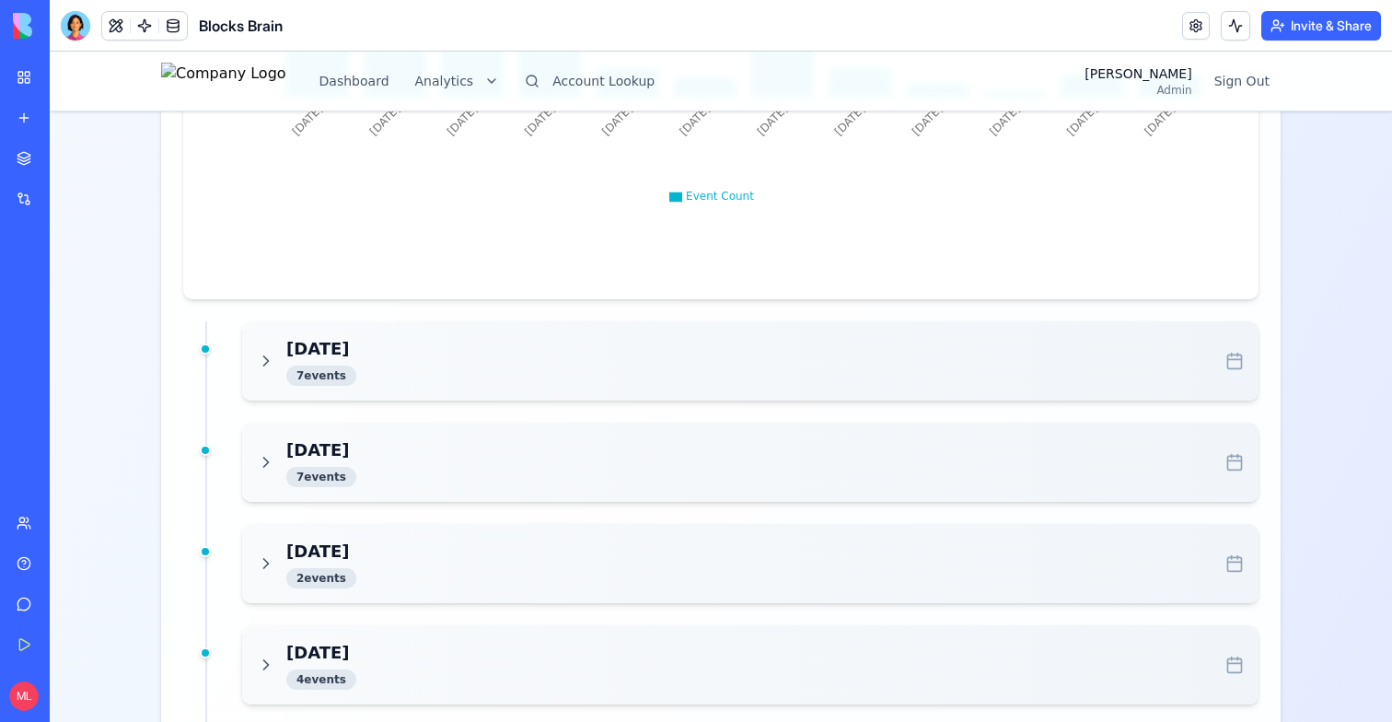
scroll to position [1328, 0]
click at [1043, 364] on div "Today 7 event s" at bounding box center [750, 360] width 987 height 50
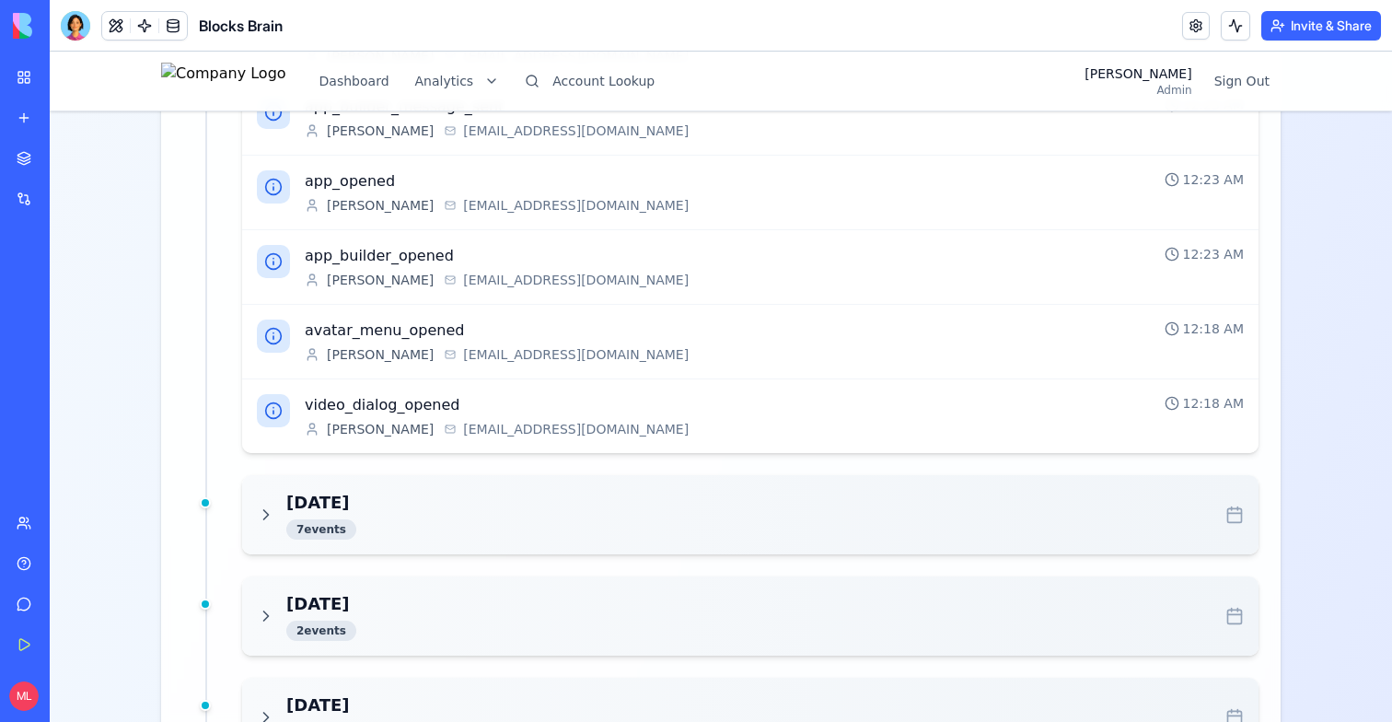
scroll to position [1884, 0]
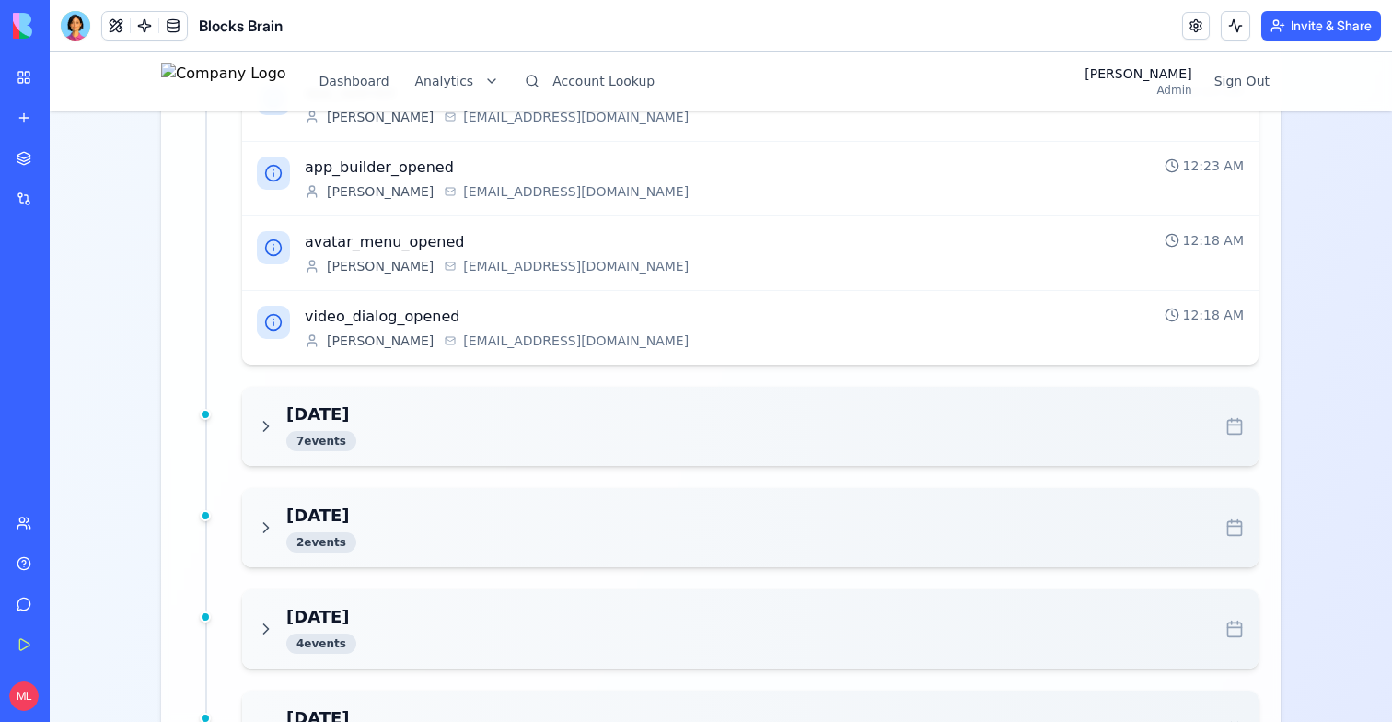
click at [881, 384] on div "Today 7 event s update_product Sheila Wright sheilagwright@gmail.com 12:27 AM u…" at bounding box center [720, 621] width 1075 height 1714
click at [881, 414] on div "Yesterday 7 event s" at bounding box center [750, 426] width 987 height 50
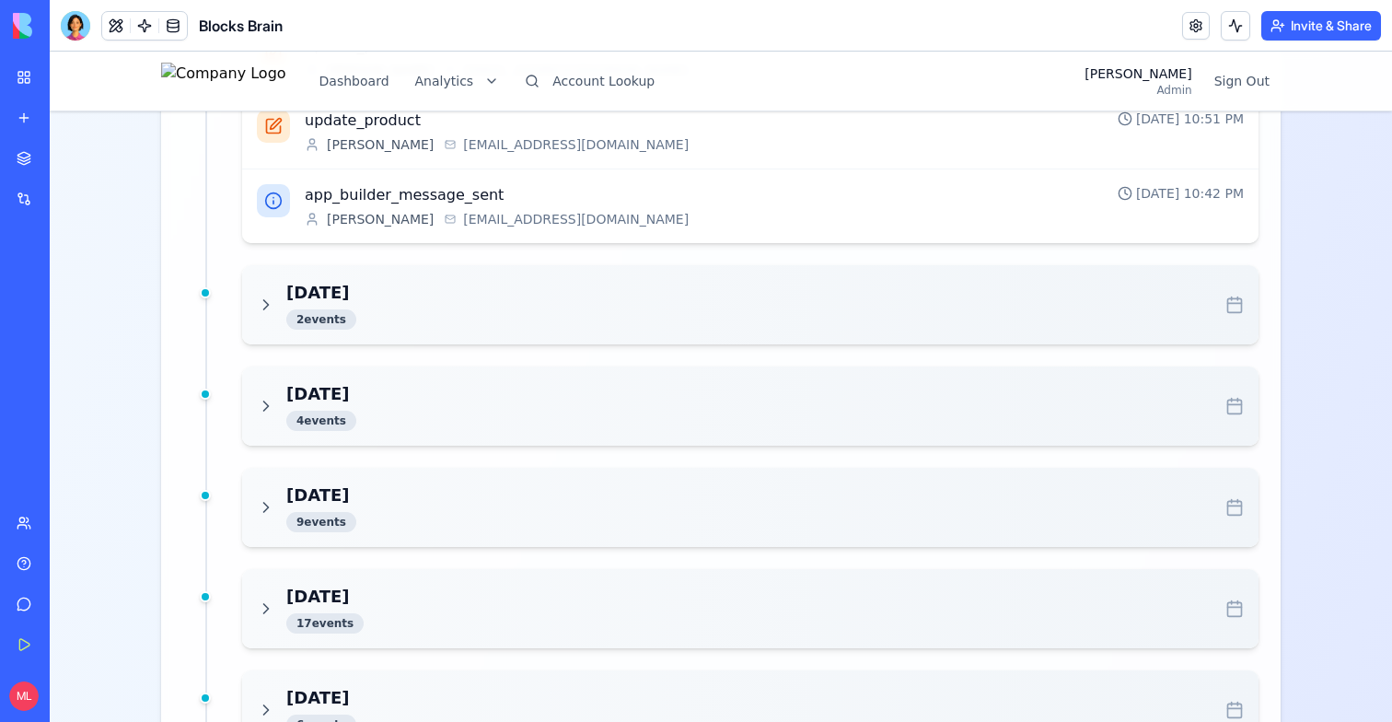
scroll to position [2639, 0]
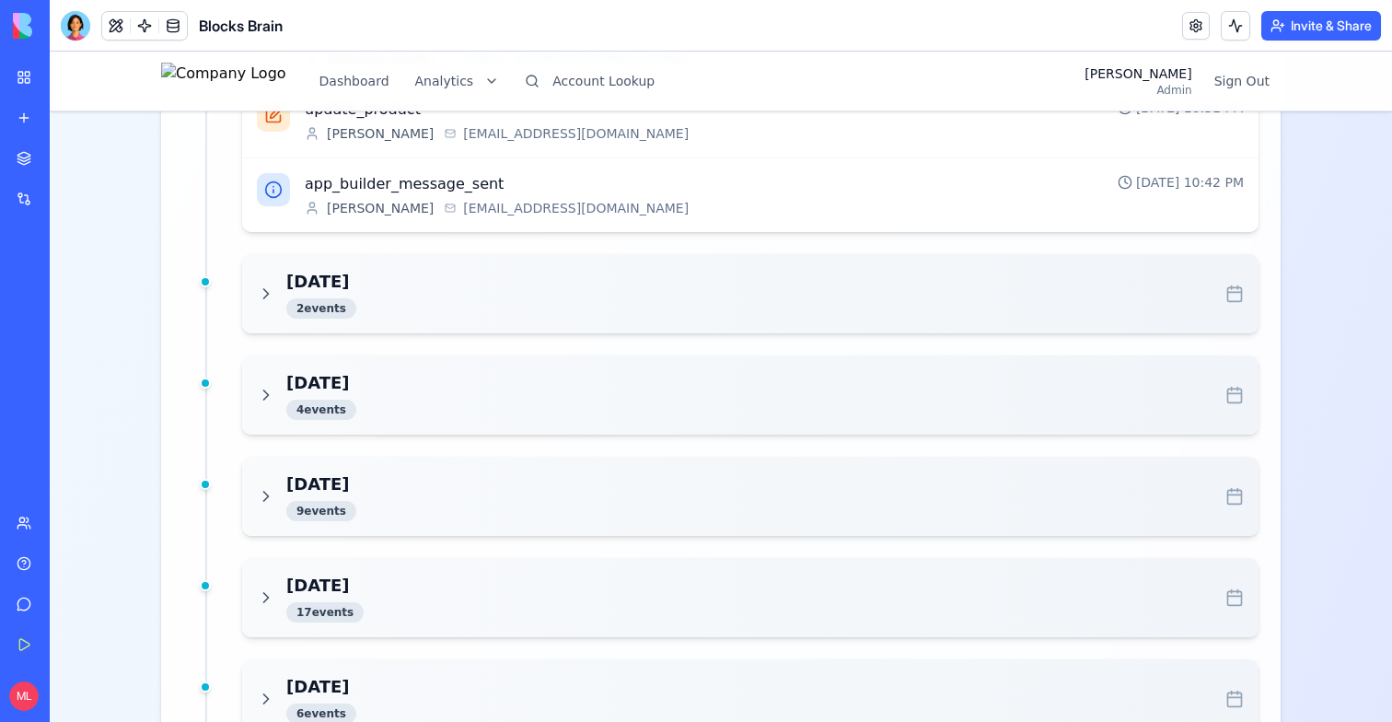
click at [379, 326] on div "Oct 5, 2025 2 event s" at bounding box center [750, 293] width 1016 height 79
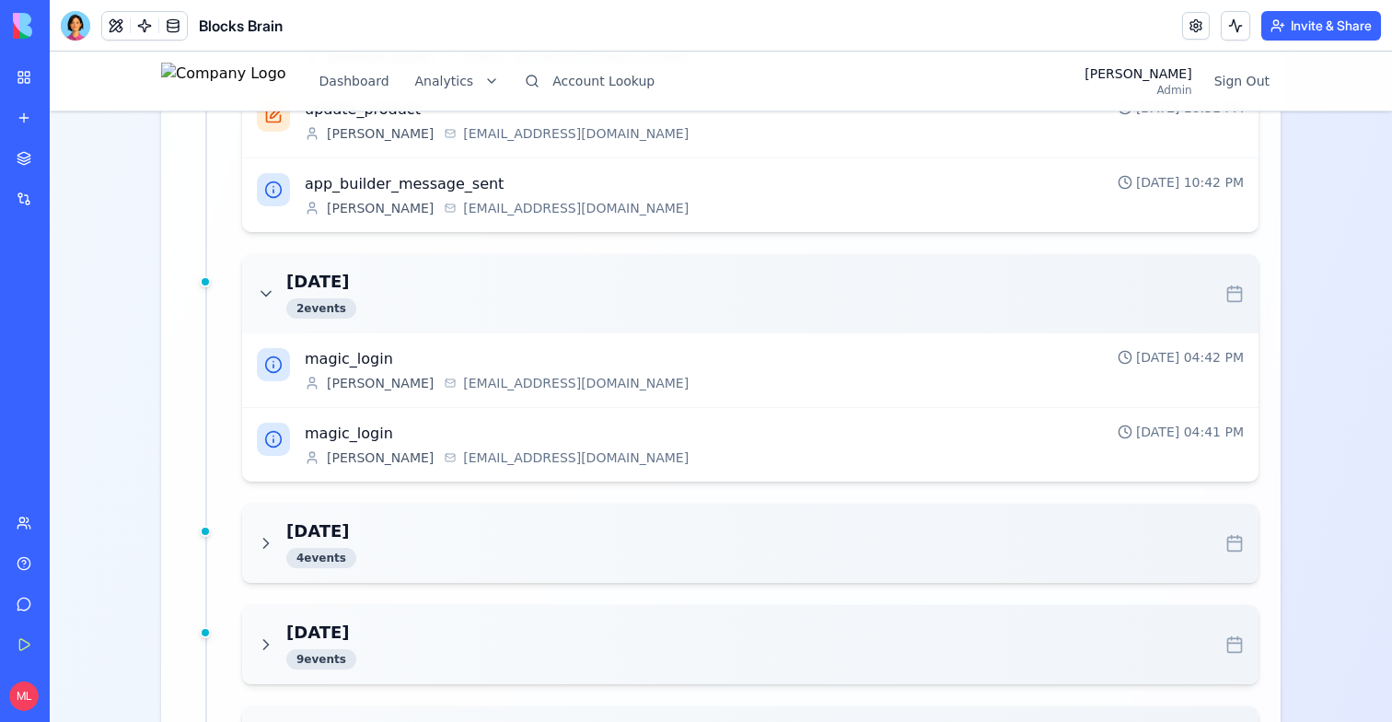
click at [416, 564] on div "Oct 3, 2025 4 event s" at bounding box center [750, 543] width 987 height 50
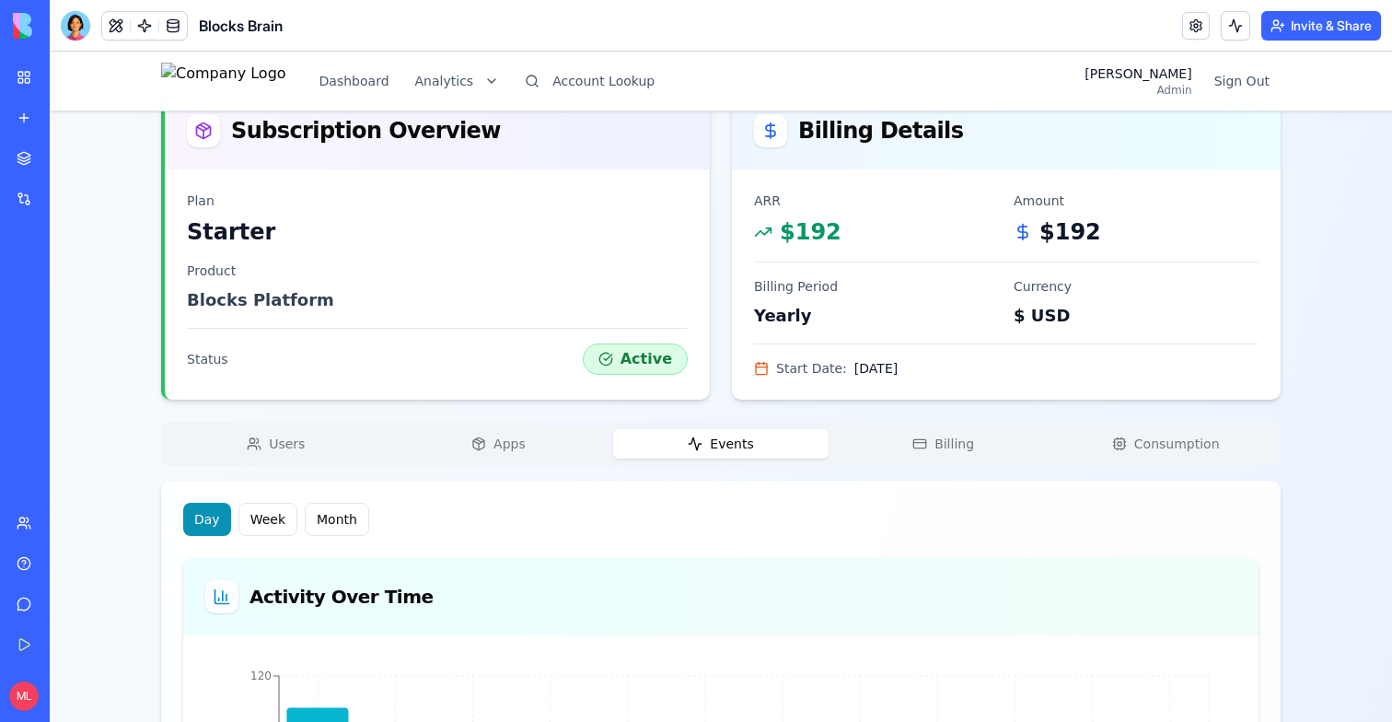
scroll to position [478, 0]
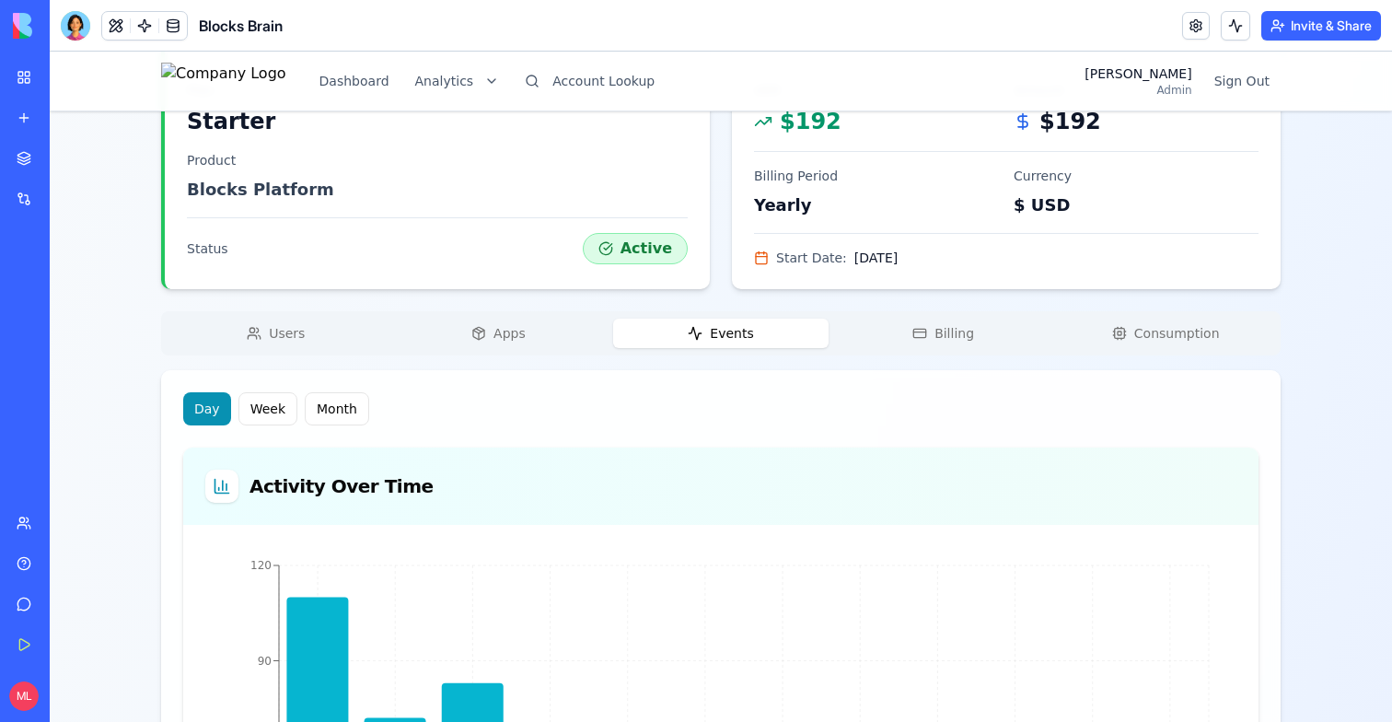
click at [957, 314] on div "Users Apps Events Billing Consumption" at bounding box center [720, 333] width 1119 height 44
click at [957, 344] on button "Billing" at bounding box center [943, 332] width 215 height 29
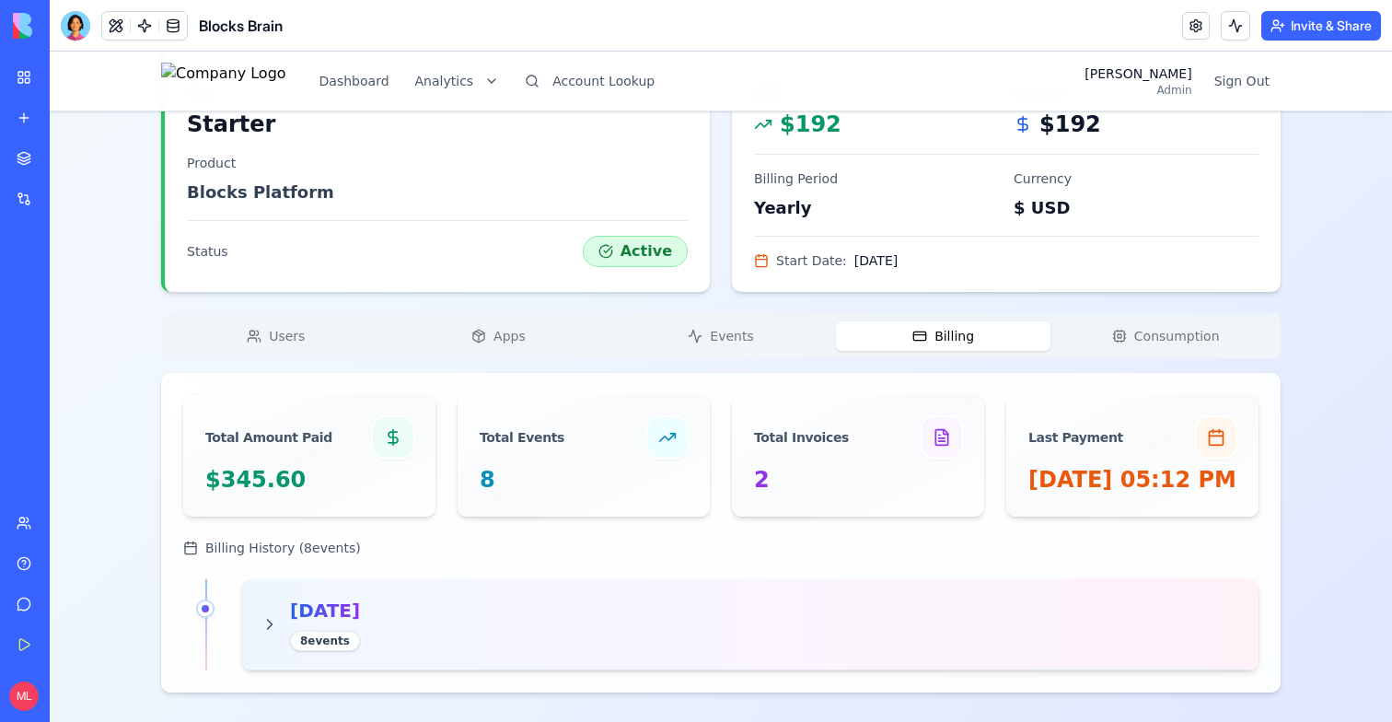
scroll to position [504, 0]
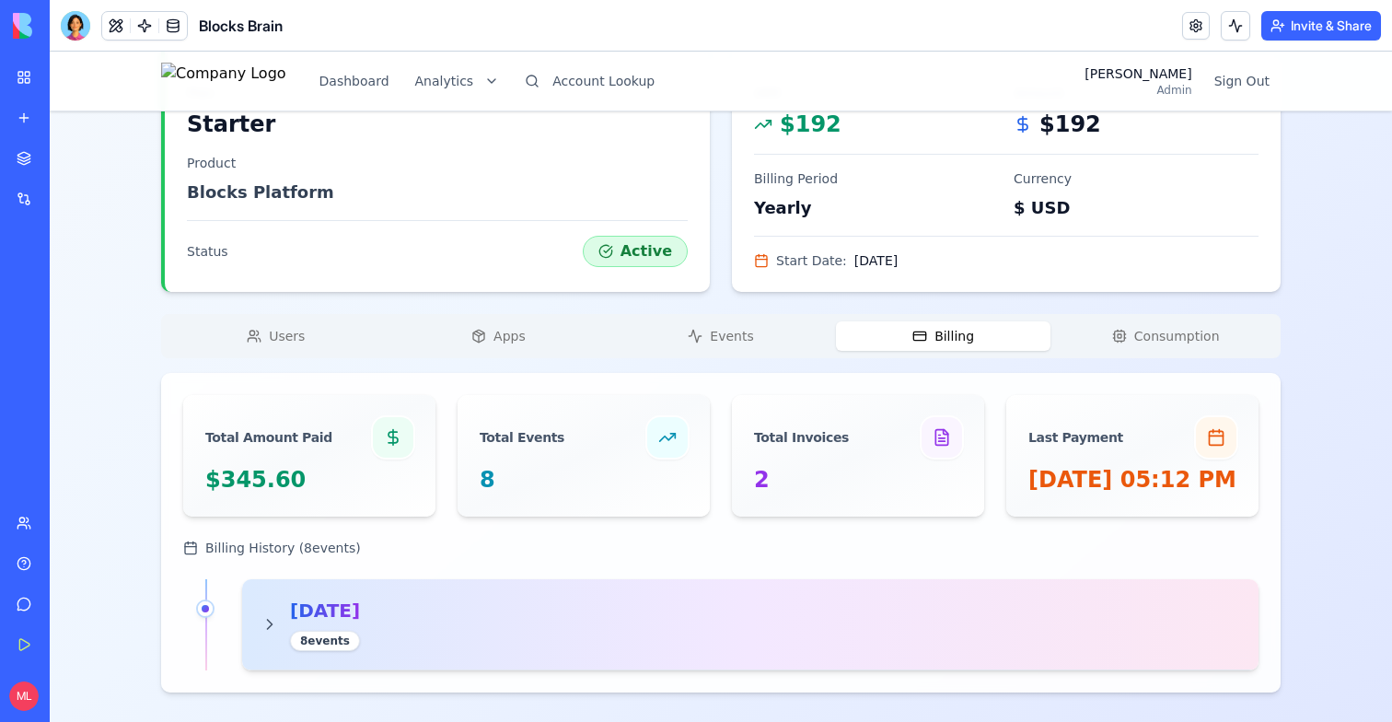
click at [747, 592] on div "September 2025 8 event s" at bounding box center [750, 624] width 1016 height 91
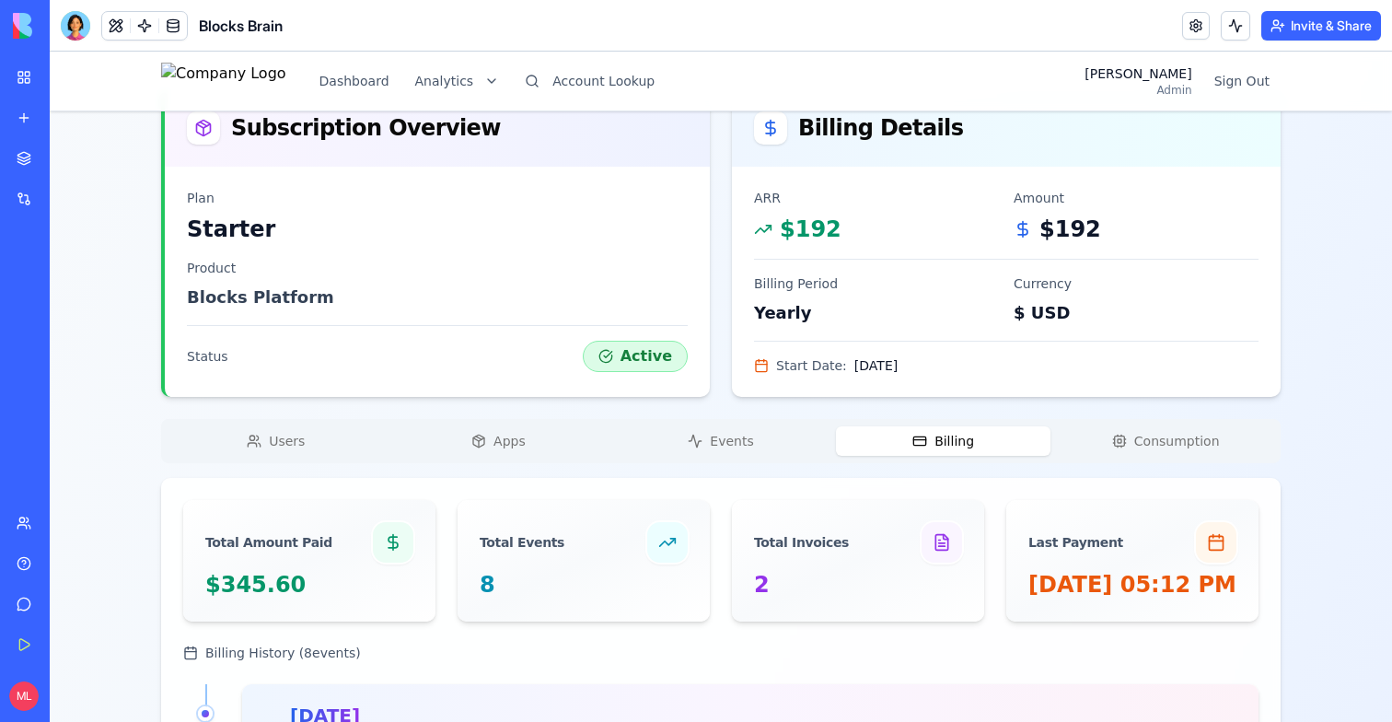
scroll to position [405, 0]
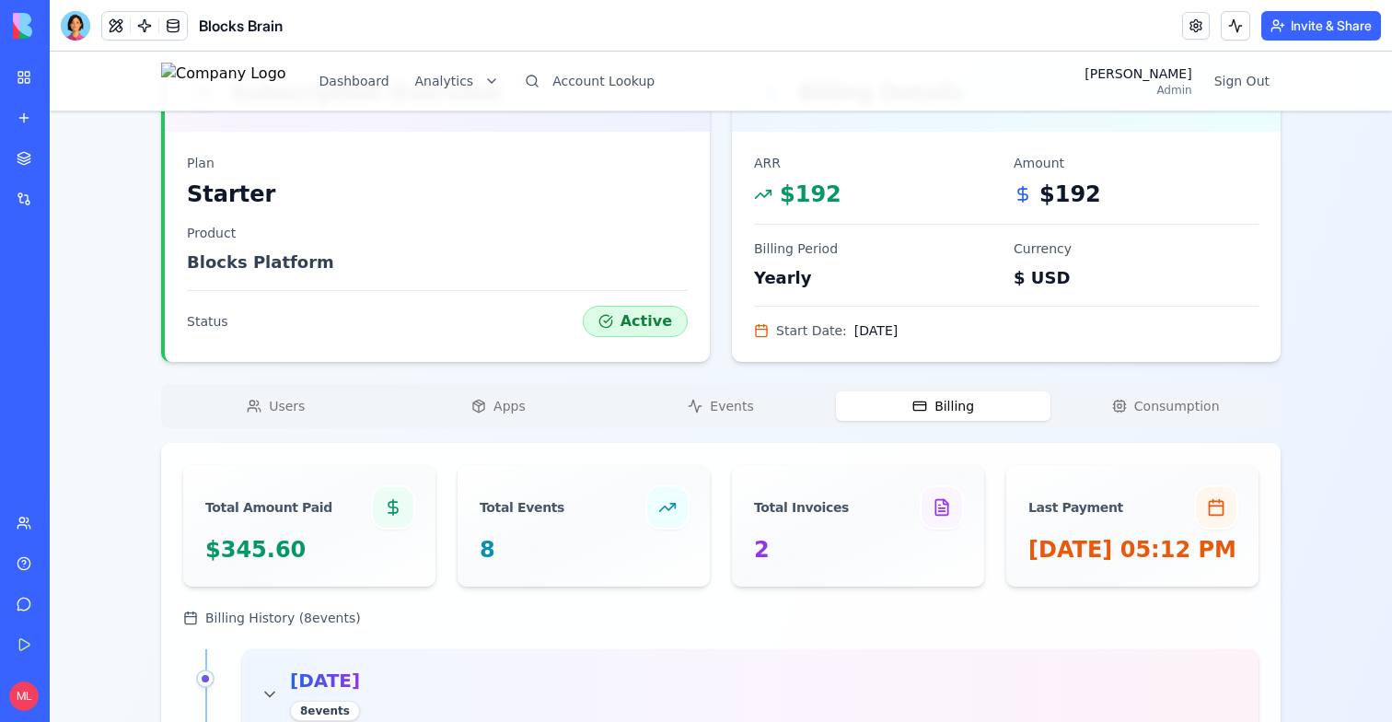
click at [1159, 404] on span "Consumption" at bounding box center [1177, 406] width 86 height 18
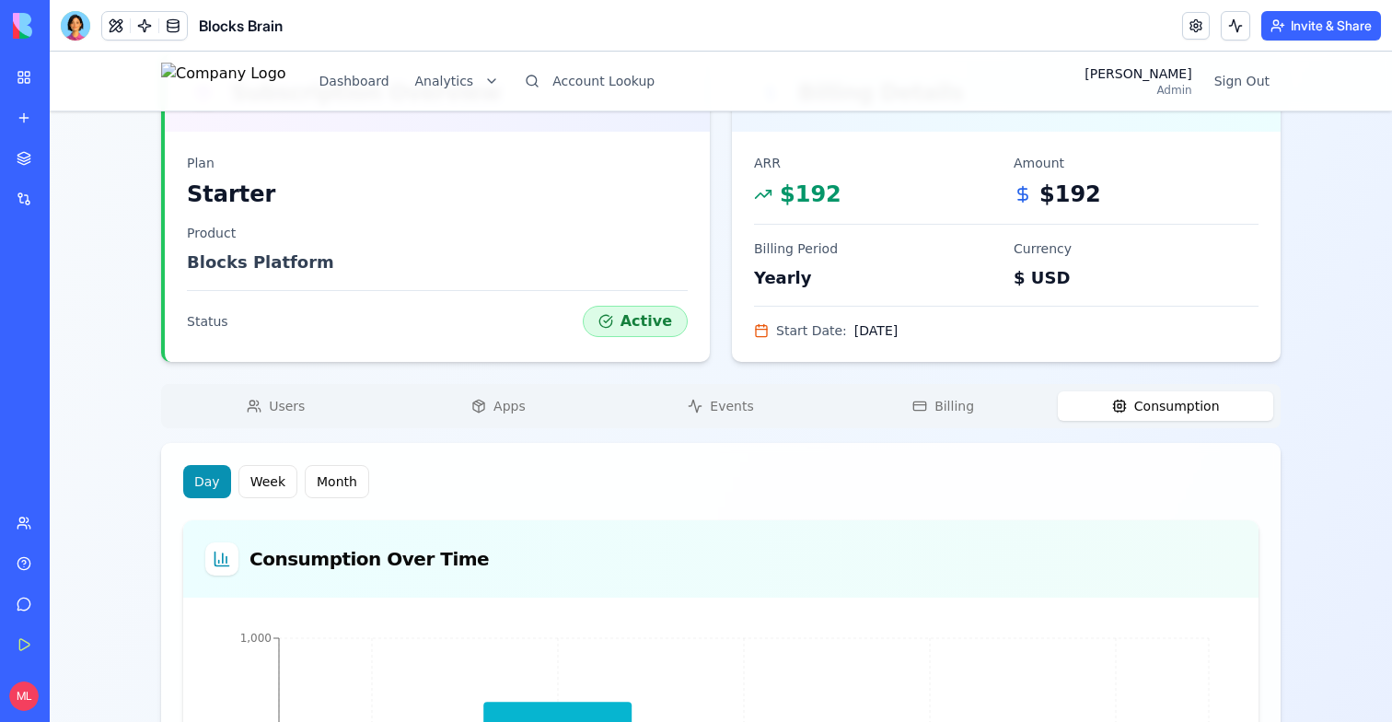
click at [1003, 406] on button "Billing" at bounding box center [943, 405] width 215 height 29
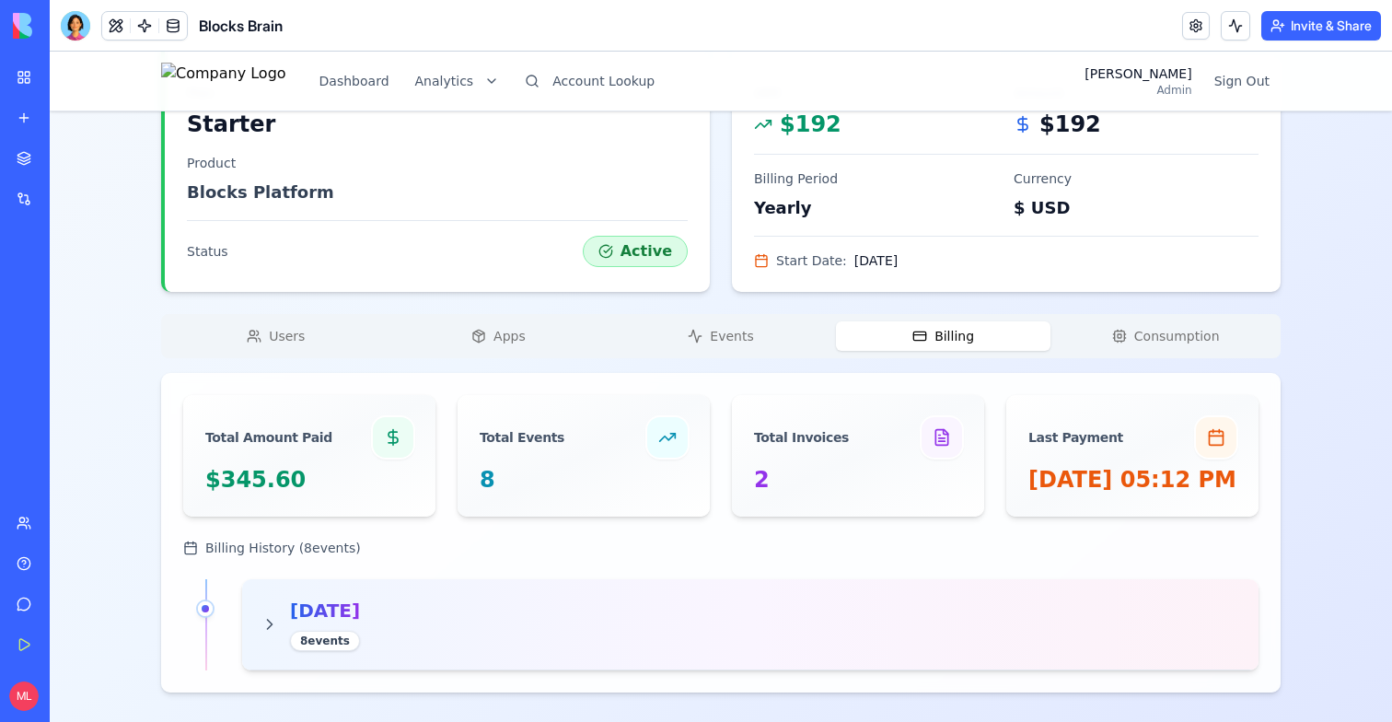
scroll to position [504, 0]
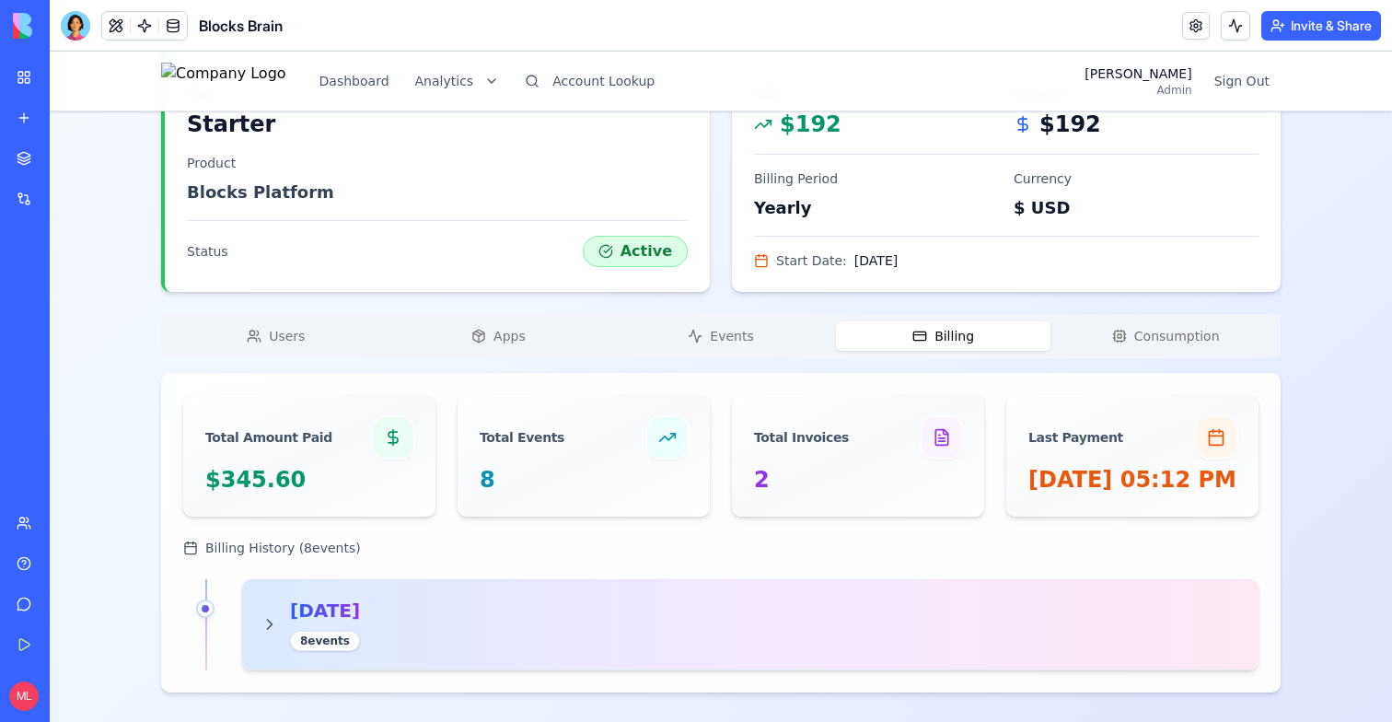
click at [360, 624] on div "September 2025 8 event s" at bounding box center [325, 623] width 70 height 53
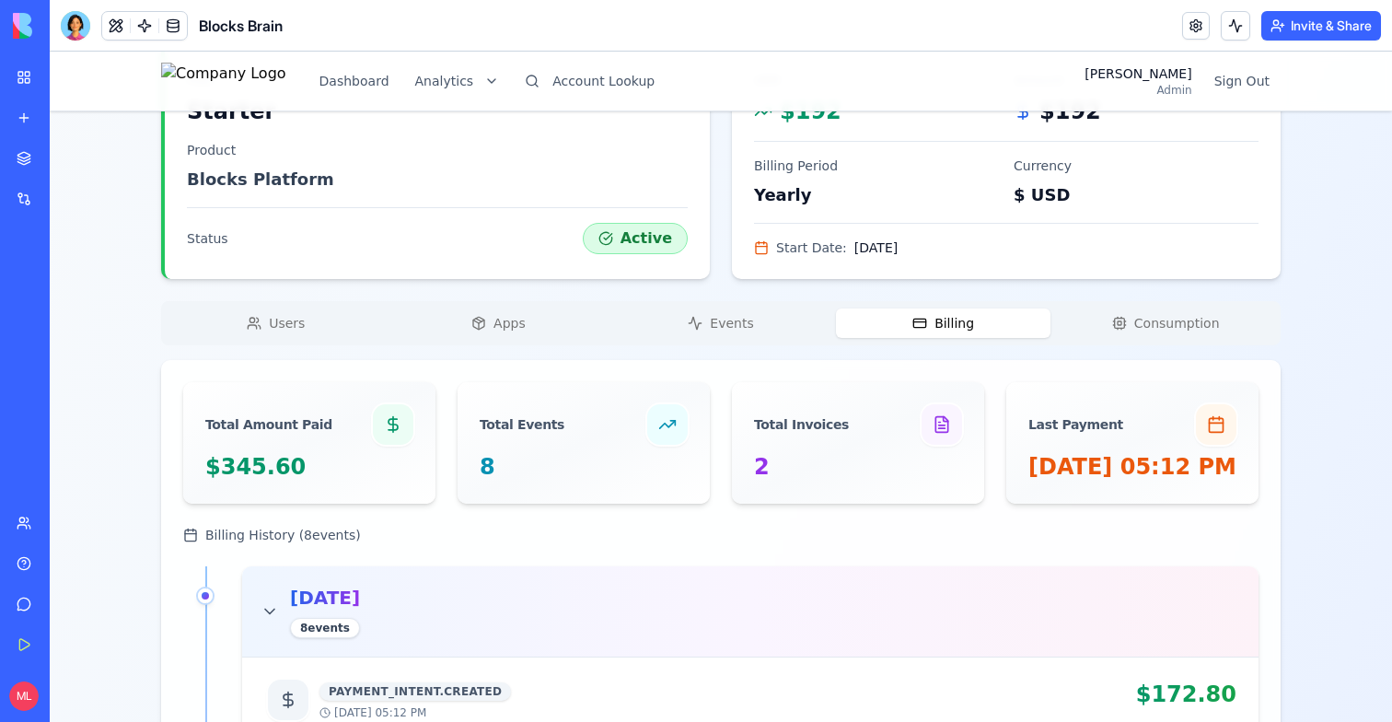
scroll to position [503, 0]
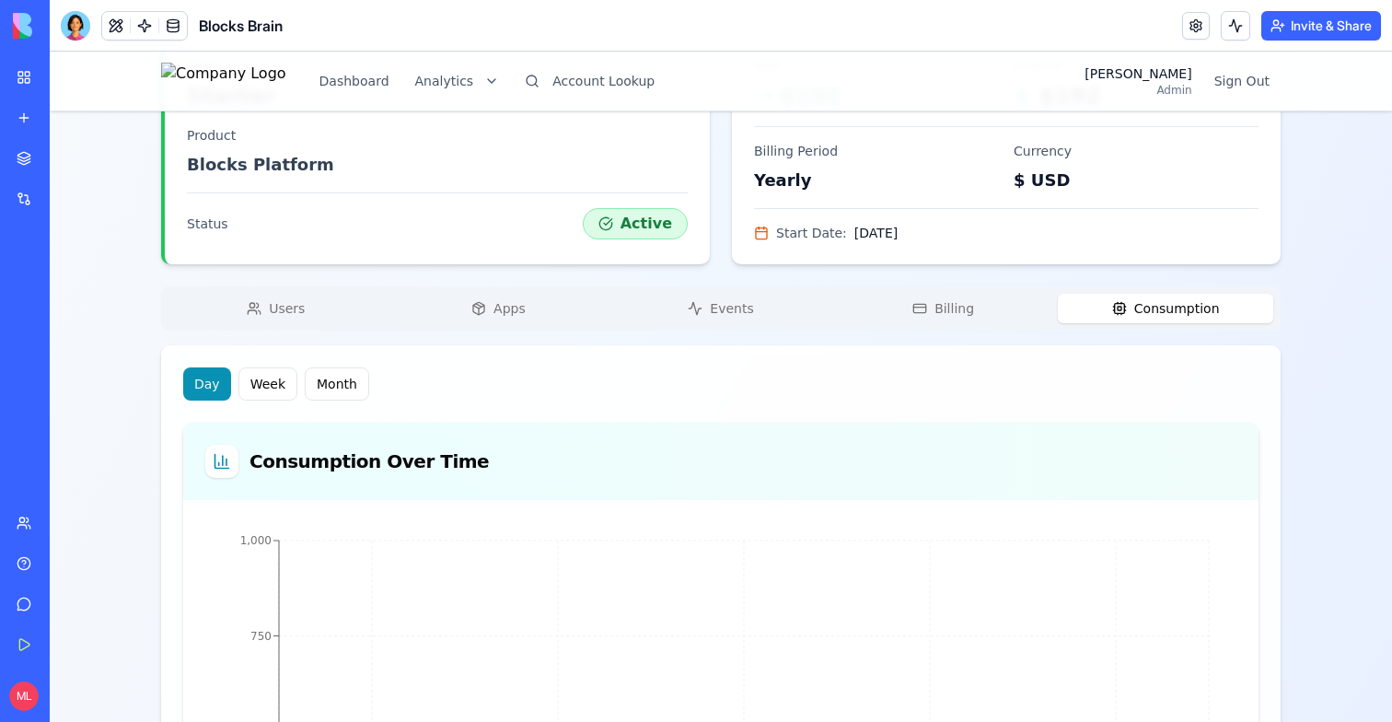
click at [1168, 318] on button "Consumption" at bounding box center [1165, 308] width 215 height 29
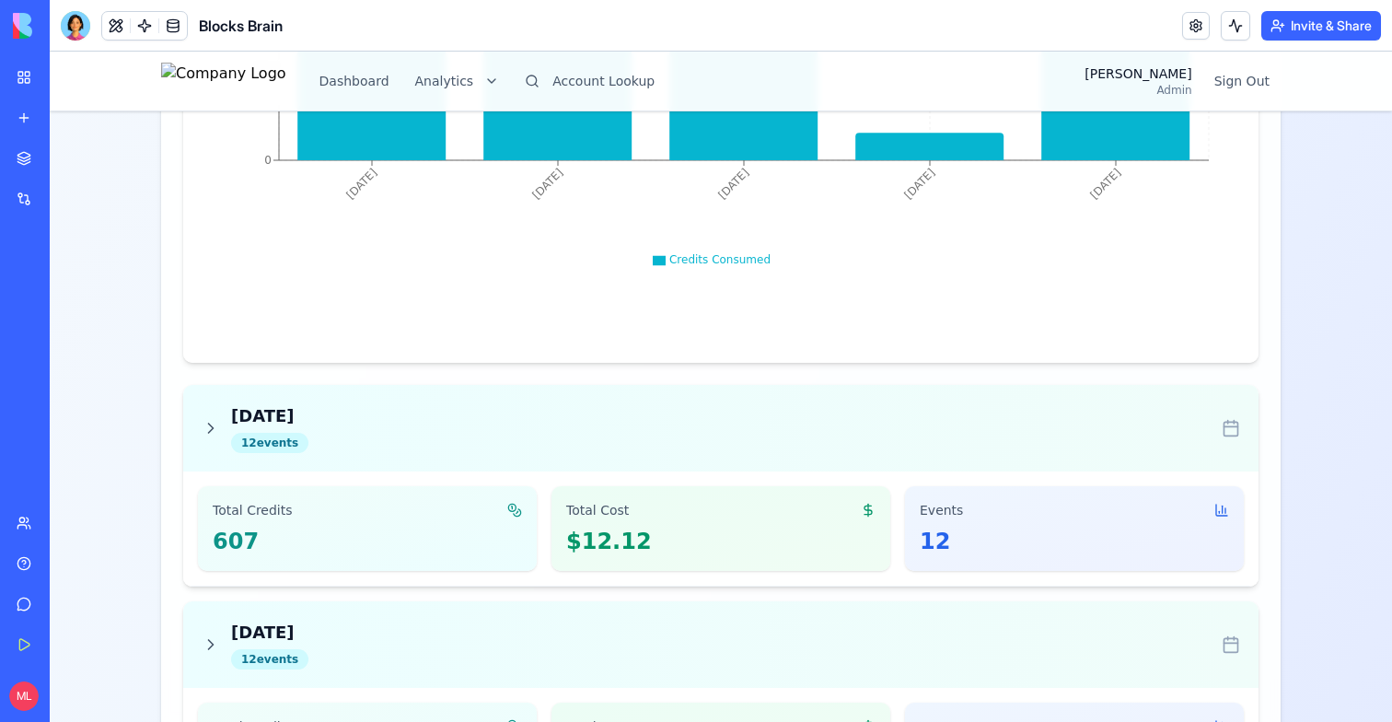
scroll to position [1296, 0]
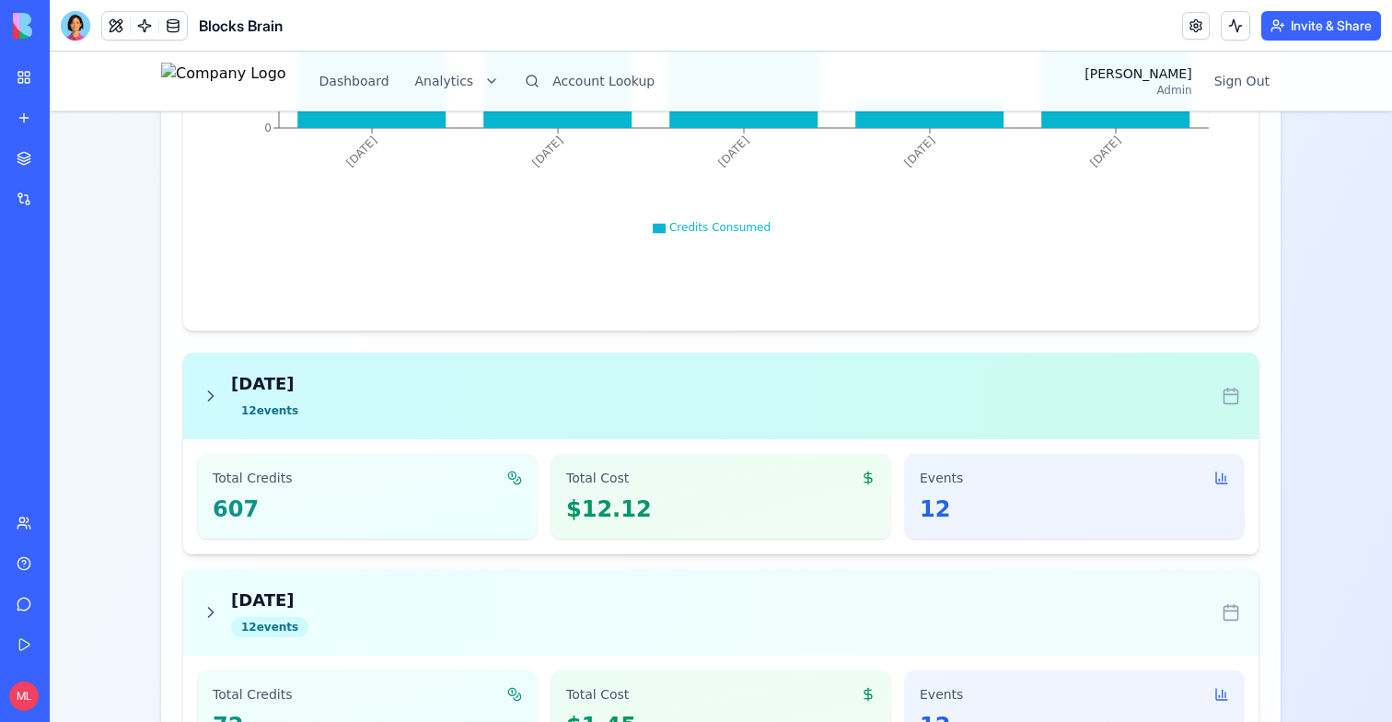
click at [742, 397] on div "Sep 22, 2025 12 event s" at bounding box center [721, 396] width 1038 height 50
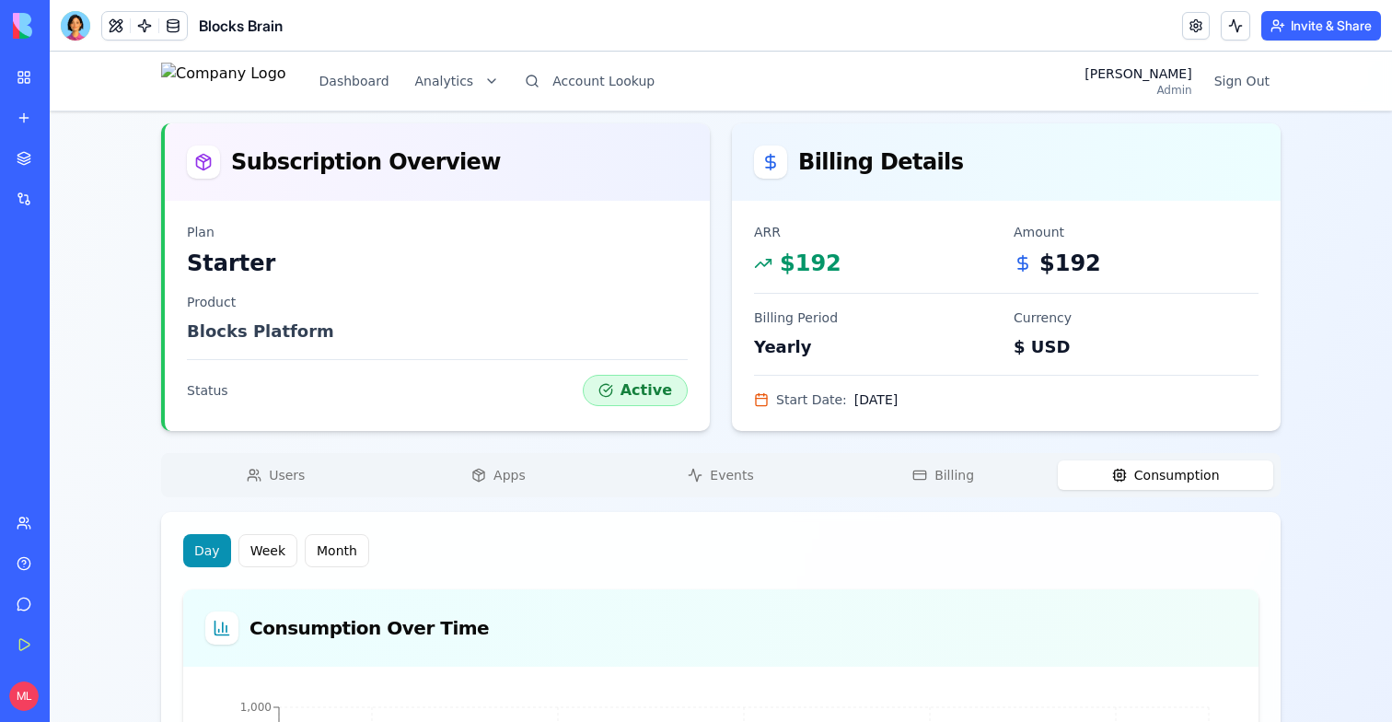
scroll to position [607, 0]
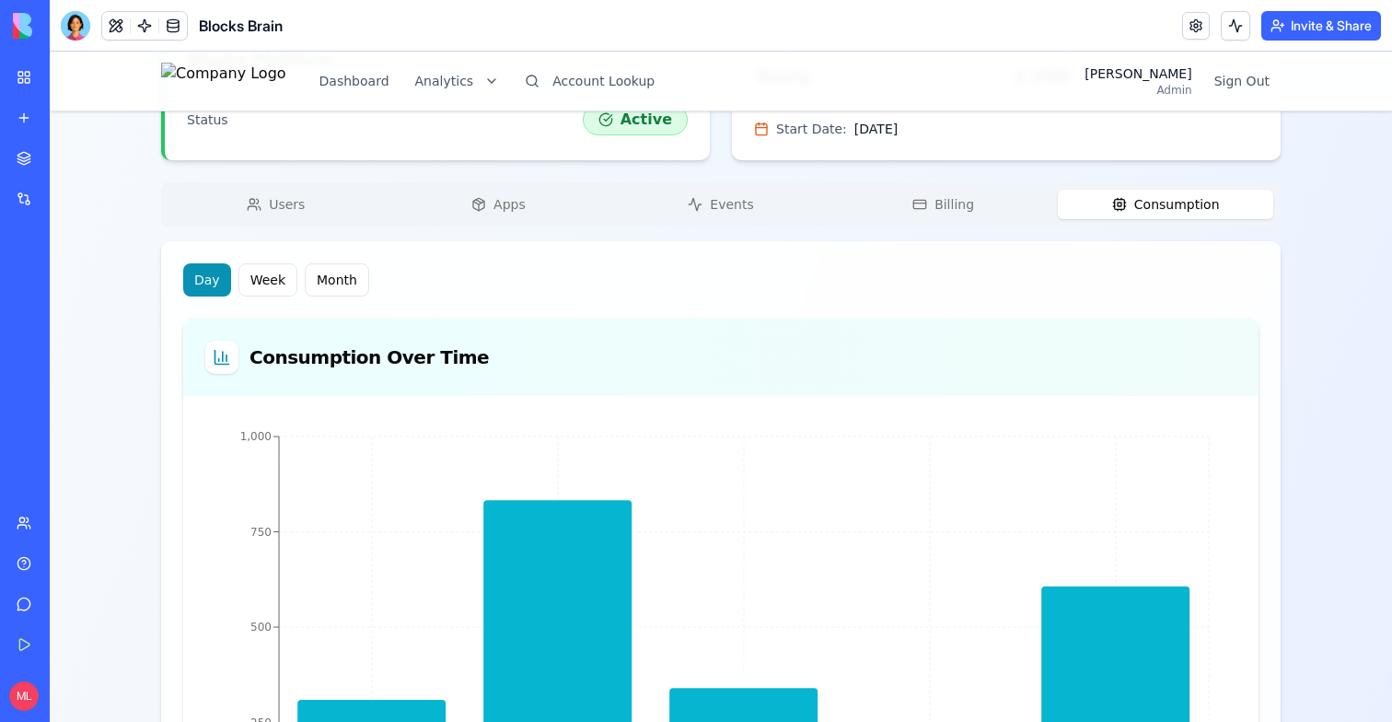
click at [520, 196] on span "Apps" at bounding box center [509, 204] width 32 height 18
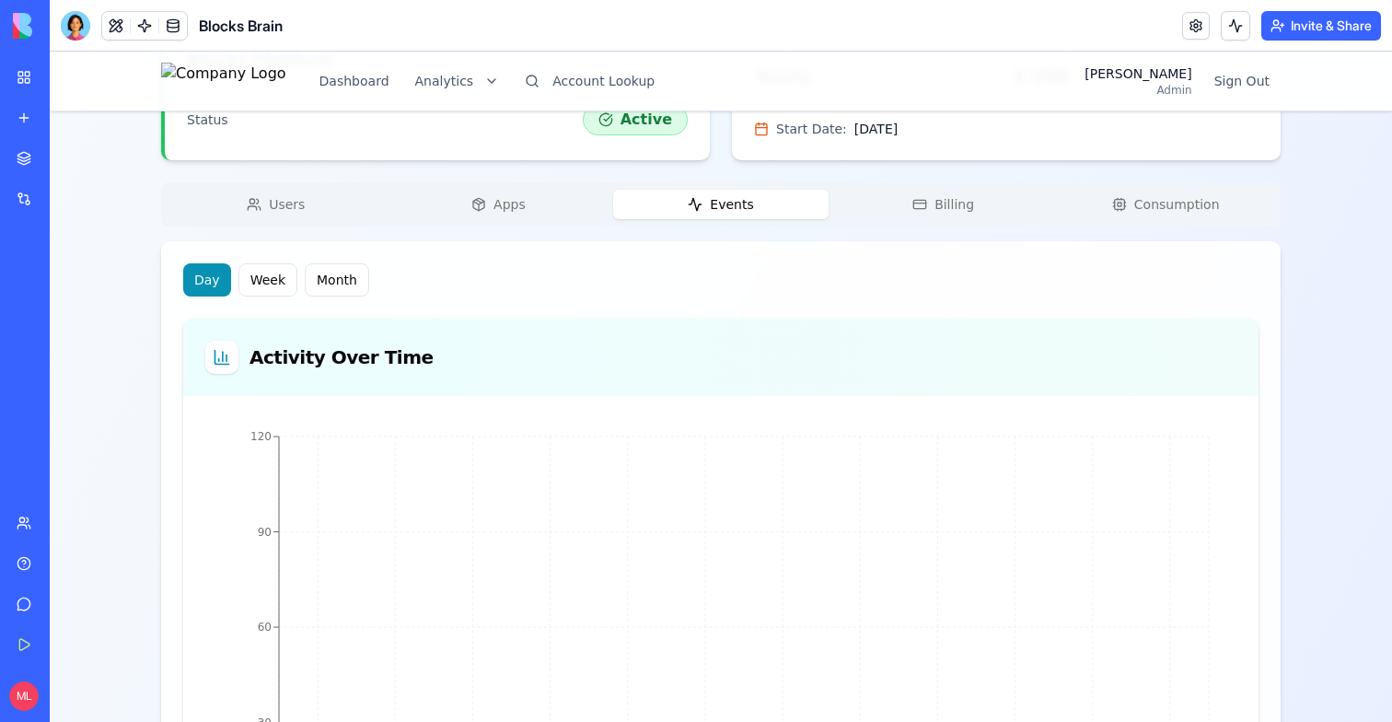
click at [700, 196] on button "Events" at bounding box center [720, 204] width 215 height 29
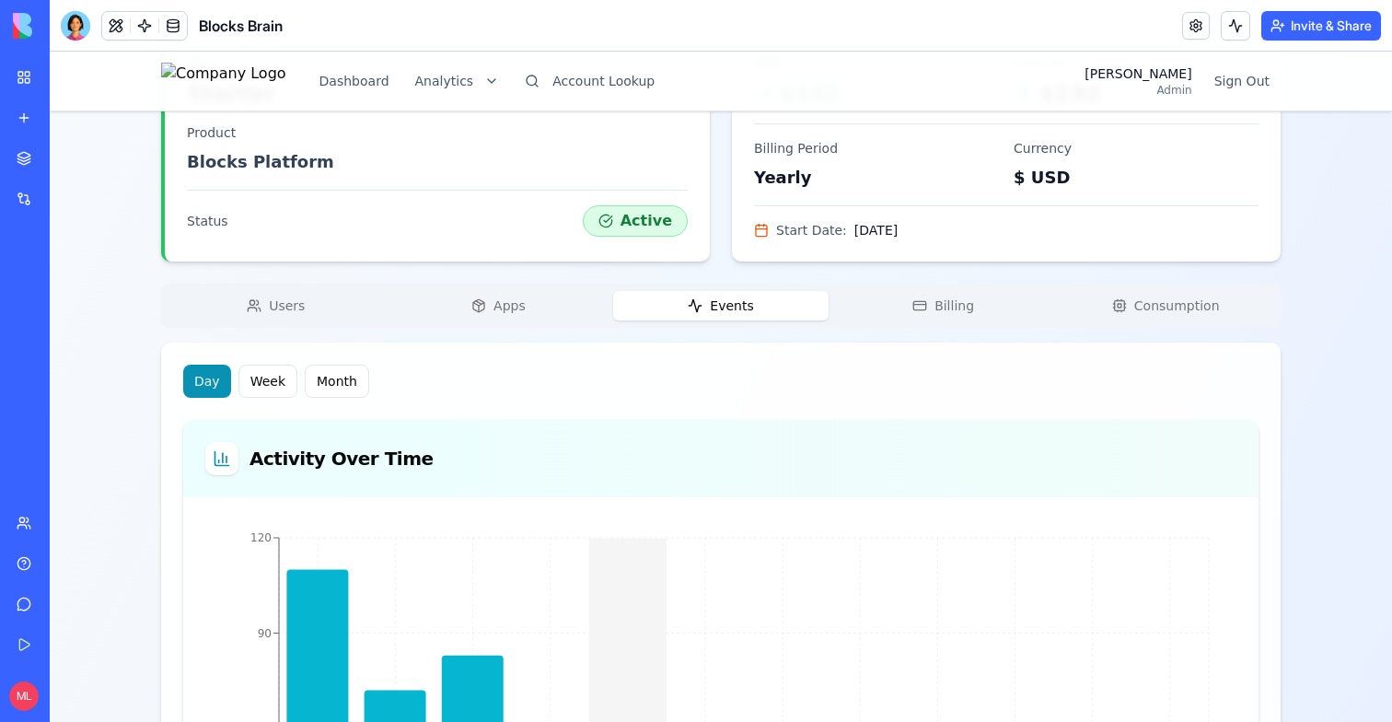
scroll to position [439, 0]
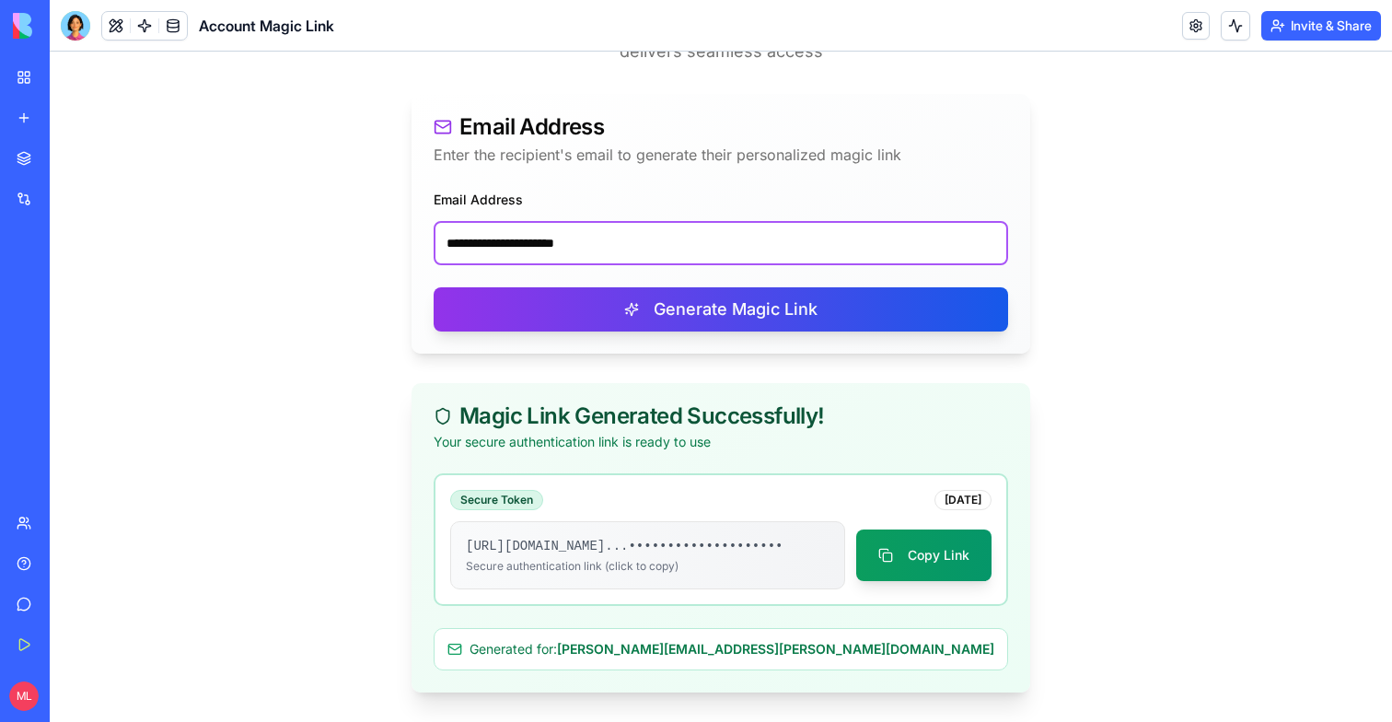
click at [554, 228] on input "**********" at bounding box center [721, 243] width 574 height 44
paste input "email"
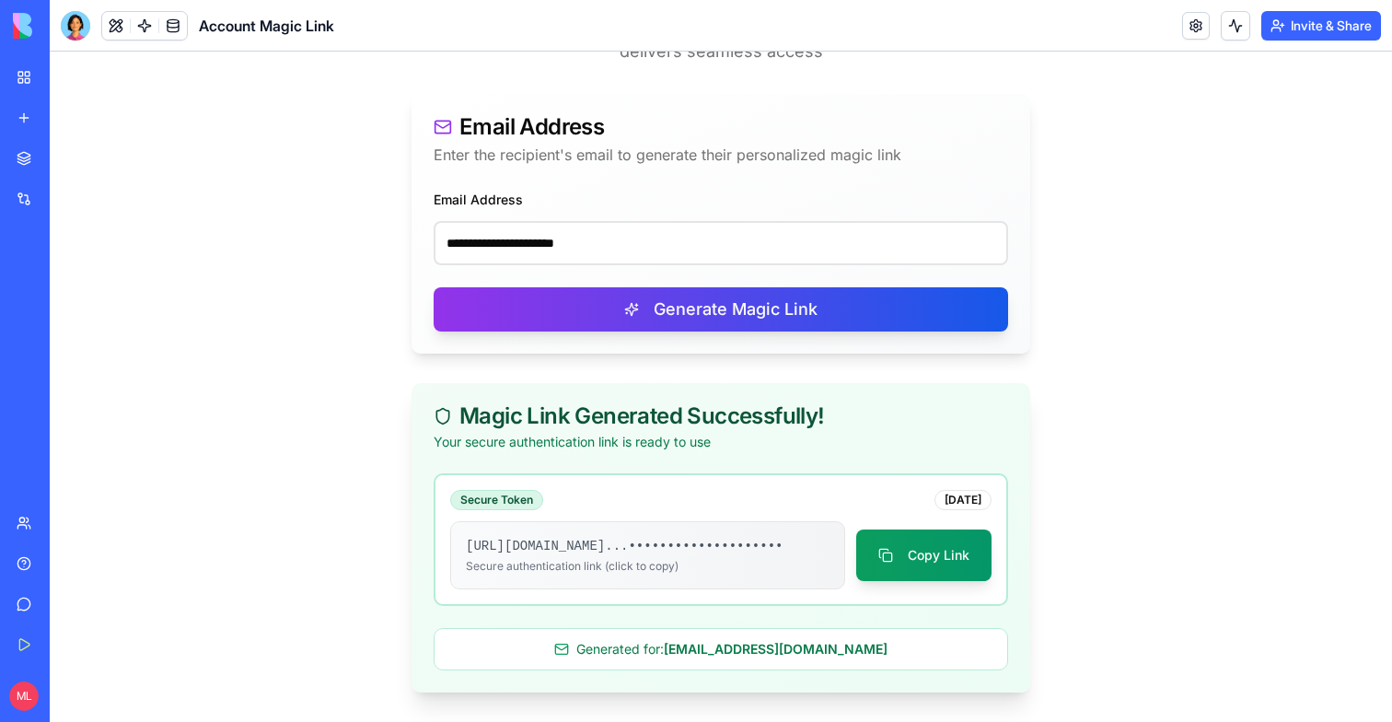
click at [574, 318] on div "**********" at bounding box center [720, 271] width 619 height 166
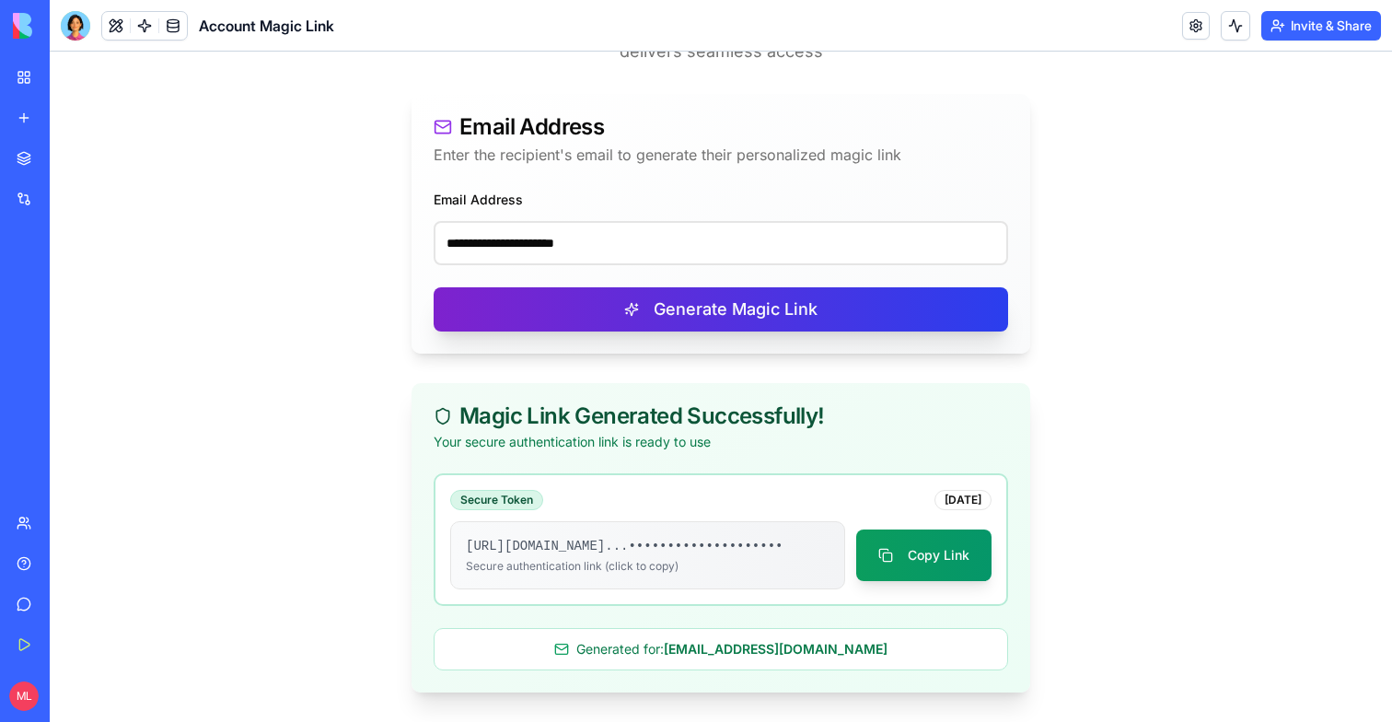
click at [616, 303] on button "Generate Magic Link" at bounding box center [721, 309] width 574 height 44
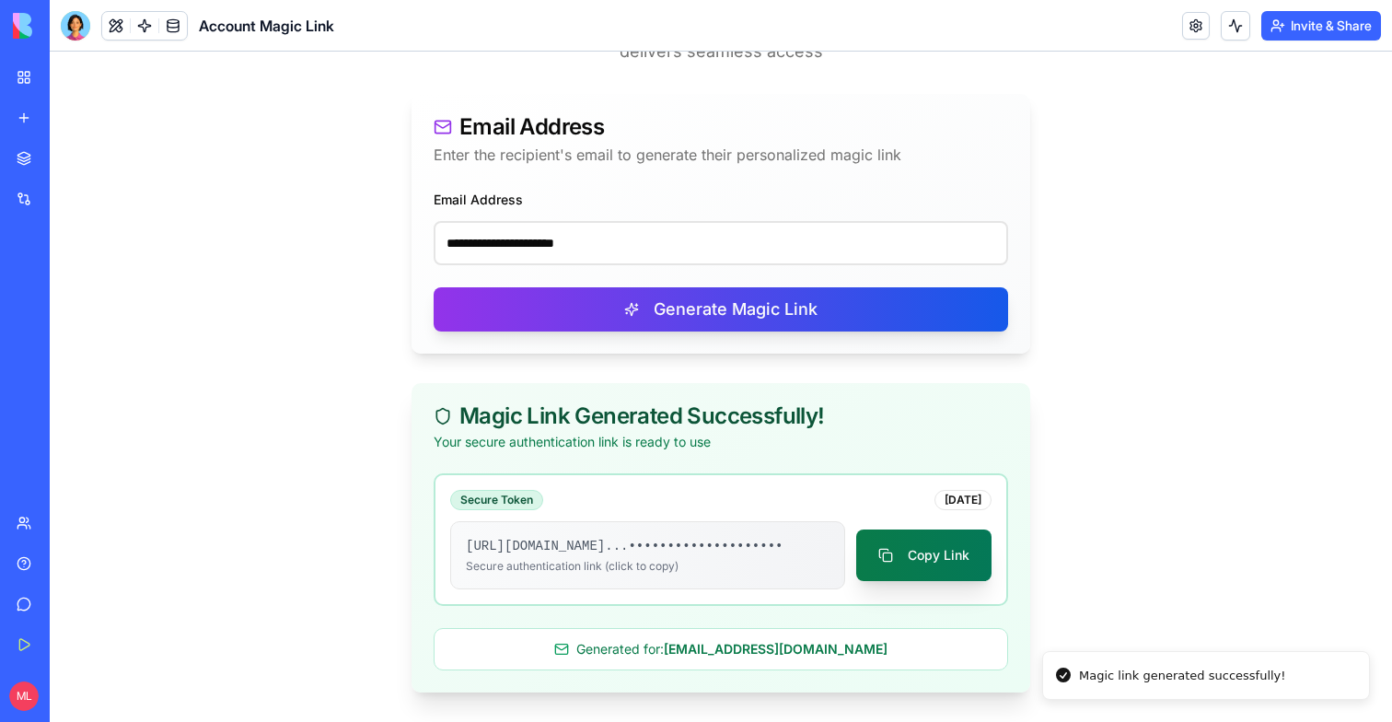
click at [929, 538] on button "Copy Link" at bounding box center [923, 555] width 135 height 52
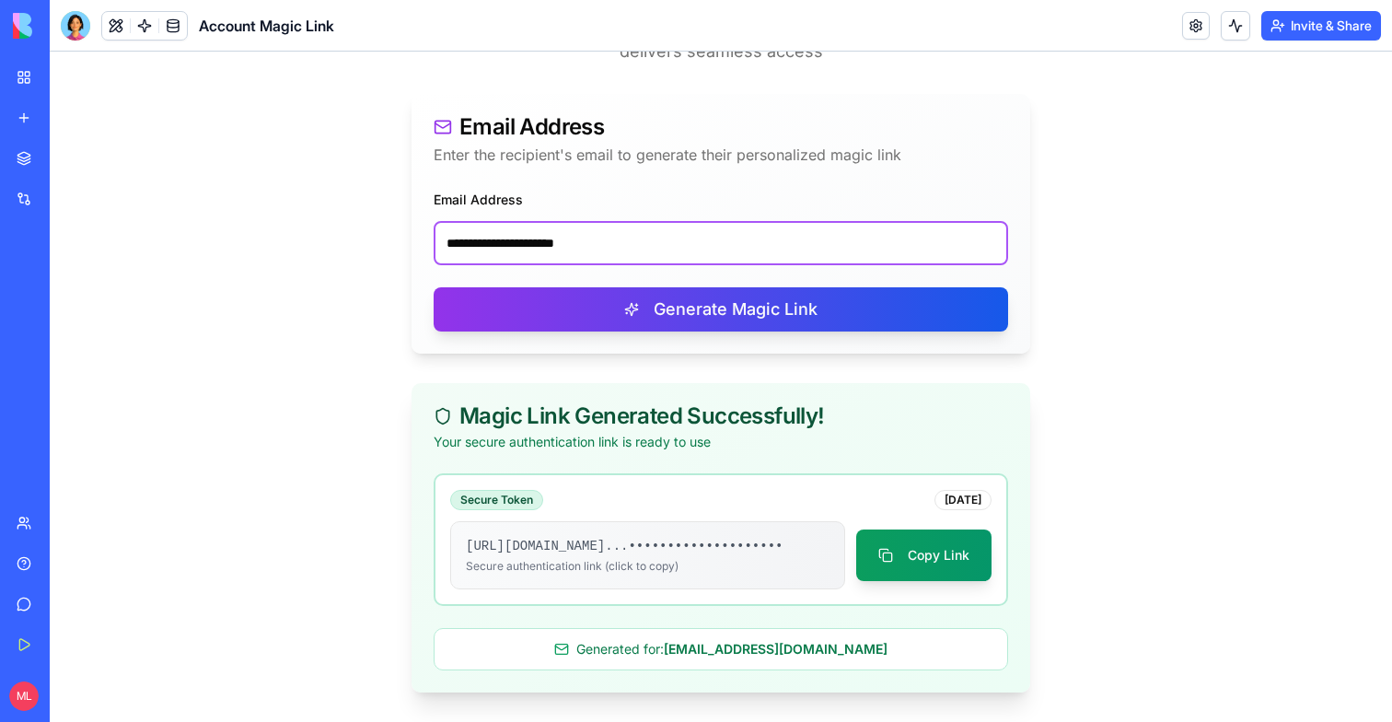
click at [556, 248] on input "**********" at bounding box center [721, 243] width 574 height 44
paste input "email"
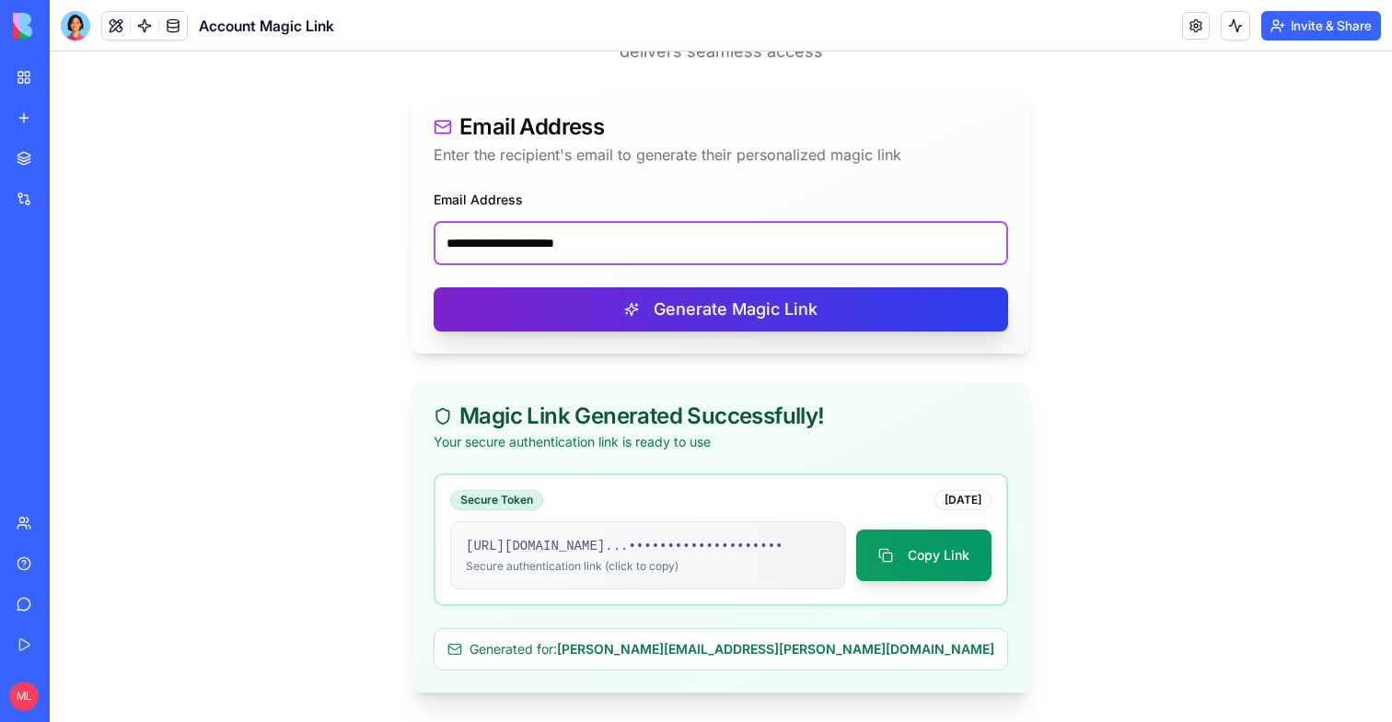
type input "**********"
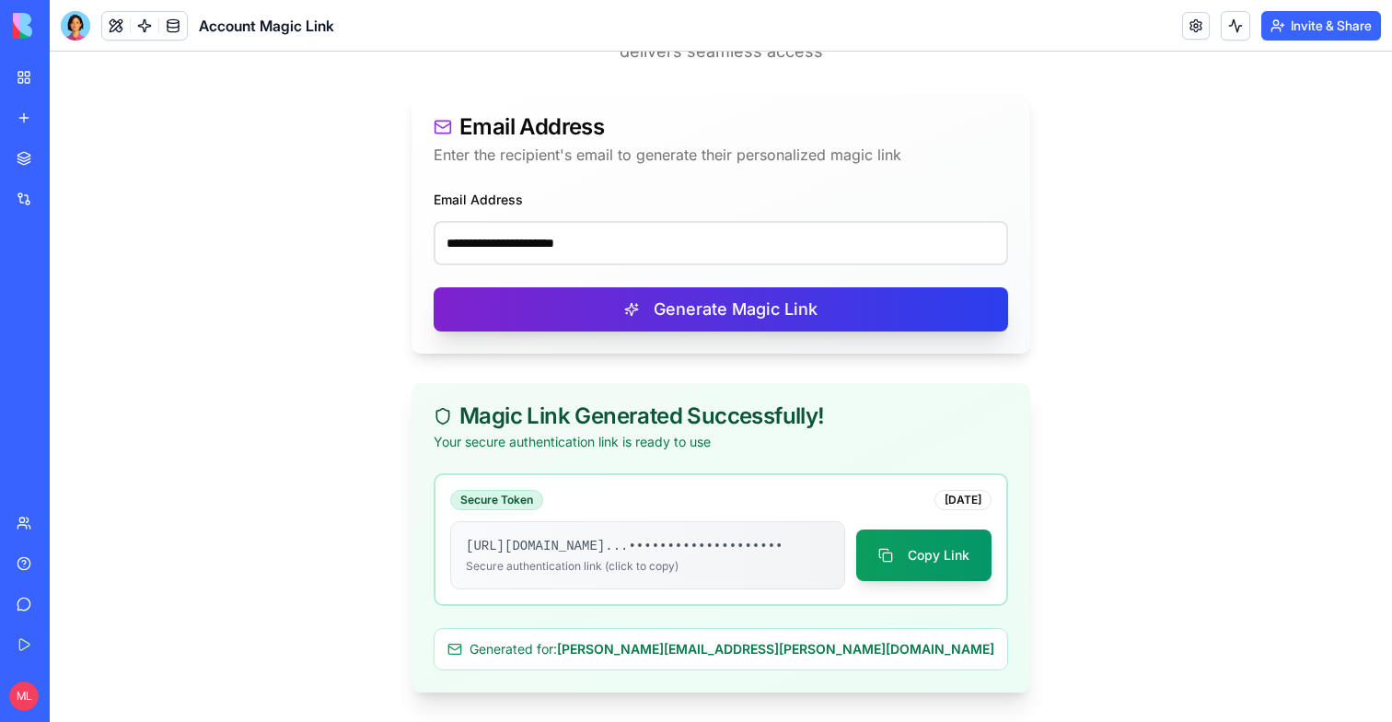
click at [596, 297] on button "Generate Magic Link" at bounding box center [721, 309] width 574 height 44
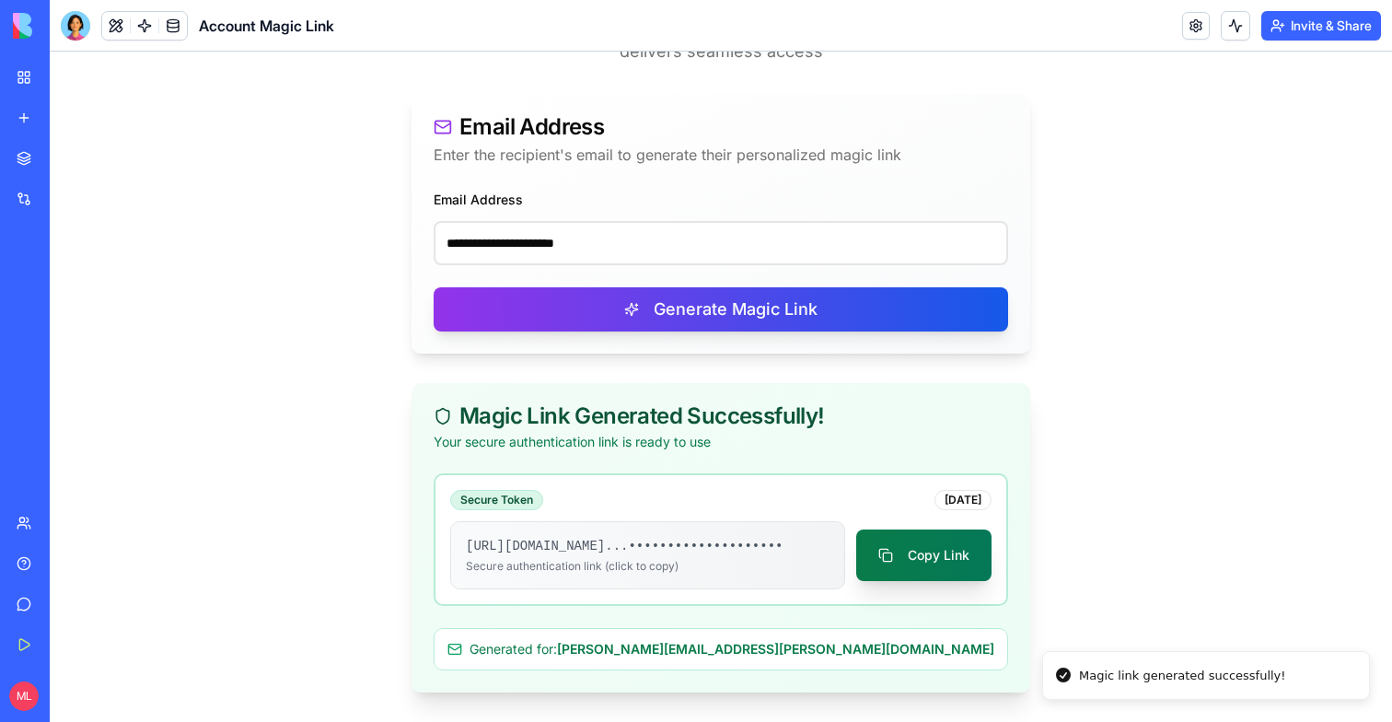
click at [905, 554] on button "Copy Link" at bounding box center [923, 555] width 135 height 52
